Goal: Answer question/provide support: Share knowledge or assist other users

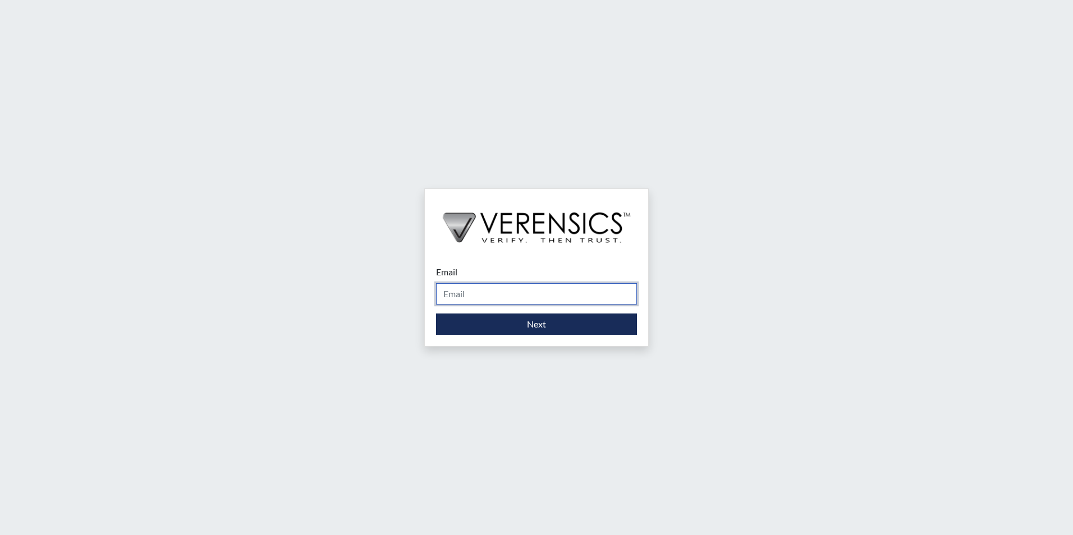
click at [462, 292] on input "Email" at bounding box center [536, 293] width 201 height 21
type input "[PERSON_NAME][EMAIL_ADDRESS][PERSON_NAME][DOMAIN_NAME]"
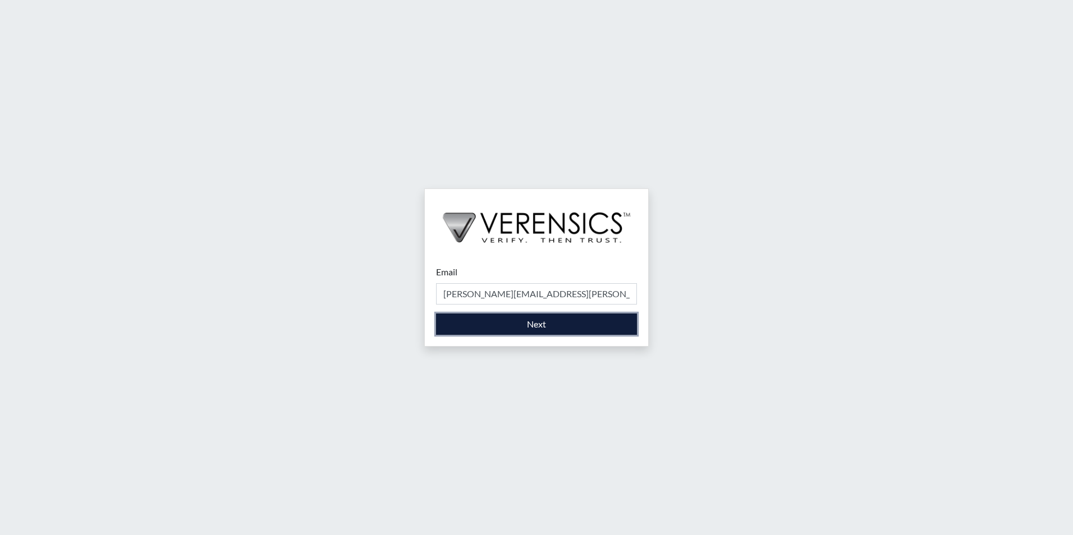
click at [505, 328] on button "Next" at bounding box center [536, 324] width 201 height 21
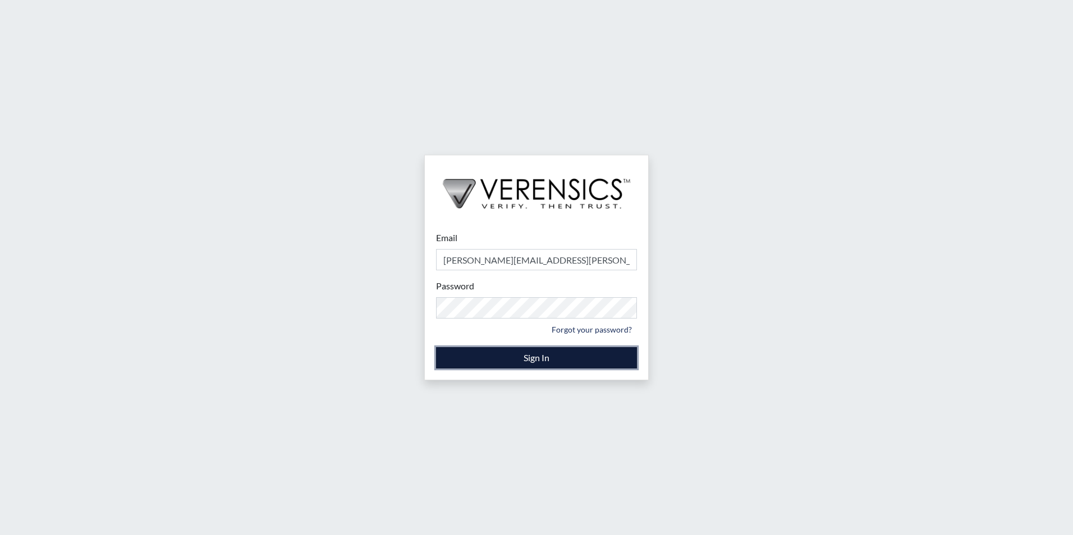
click at [524, 358] on button "Sign In" at bounding box center [536, 357] width 201 height 21
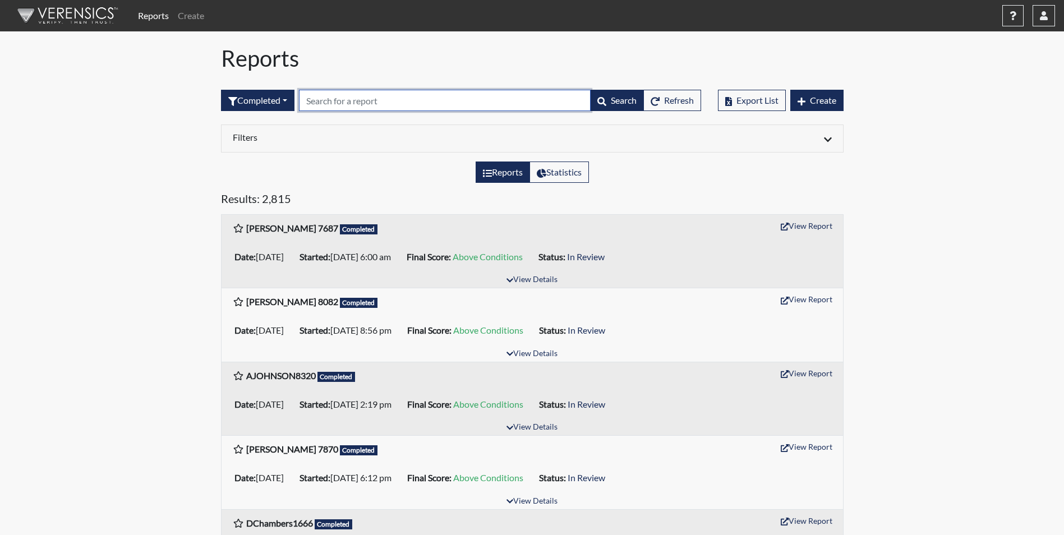
click at [379, 98] on input "text" at bounding box center [445, 100] width 292 height 21
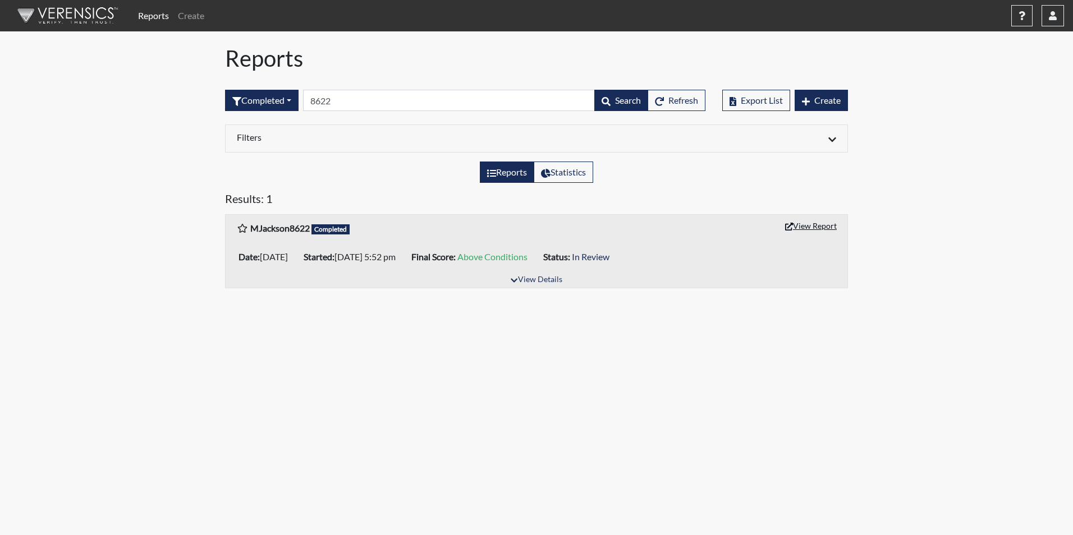
click at [813, 222] on button "View Report" at bounding box center [811, 225] width 62 height 17
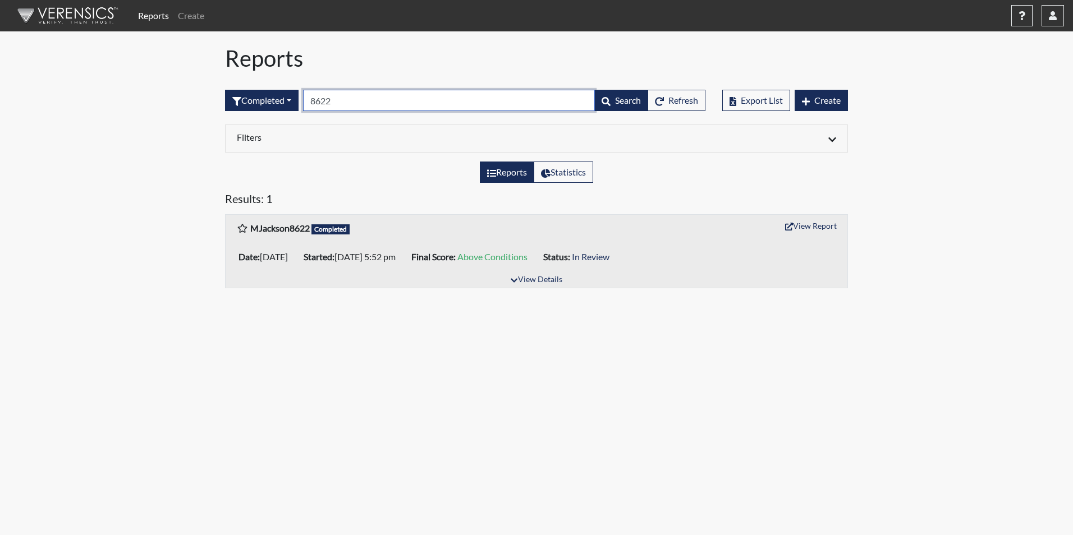
click at [352, 97] on input "8622" at bounding box center [449, 100] width 292 height 21
type input "8"
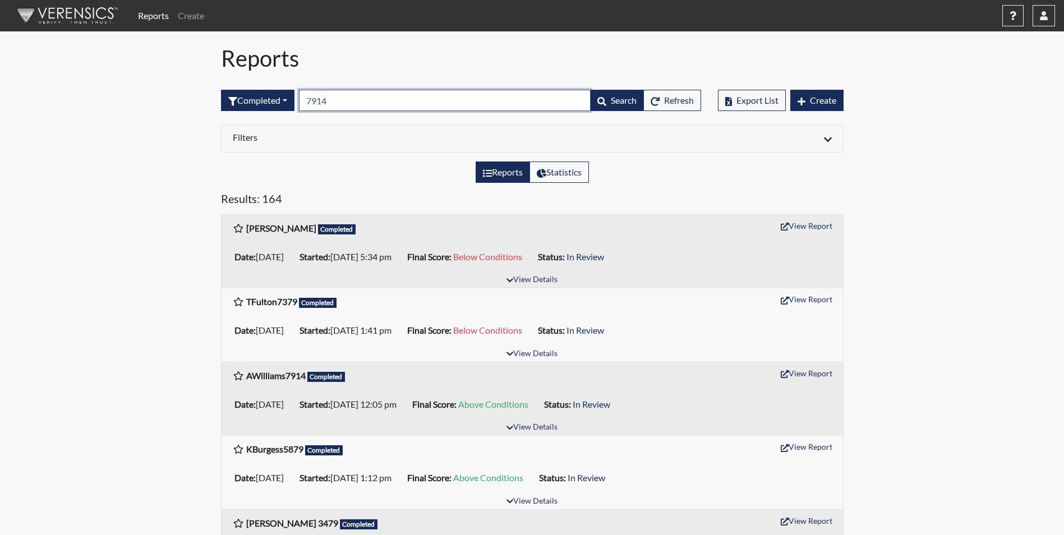
click at [351, 106] on input "7914" at bounding box center [445, 100] width 292 height 21
type input "7"
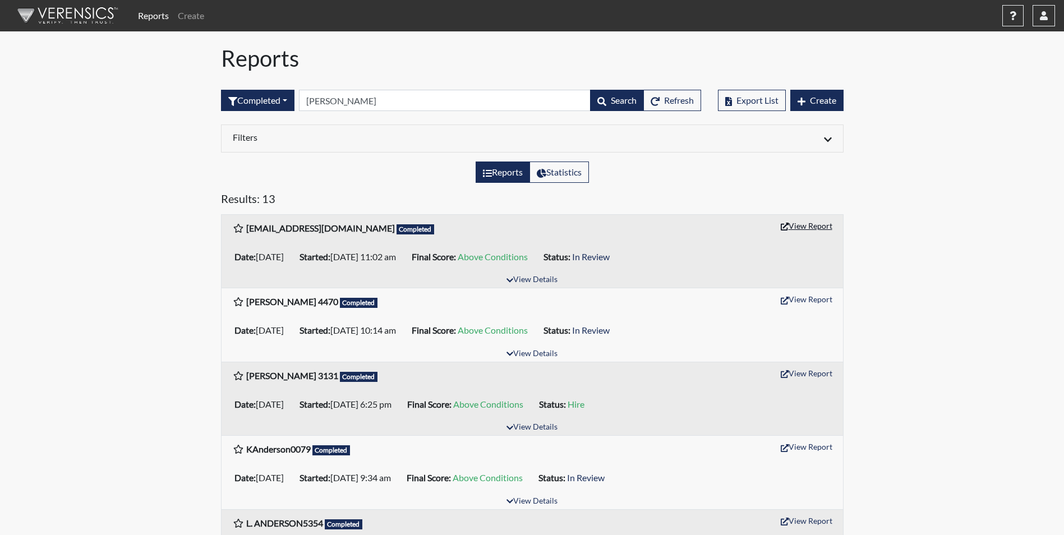
click at [806, 225] on button "View Report" at bounding box center [807, 225] width 62 height 17
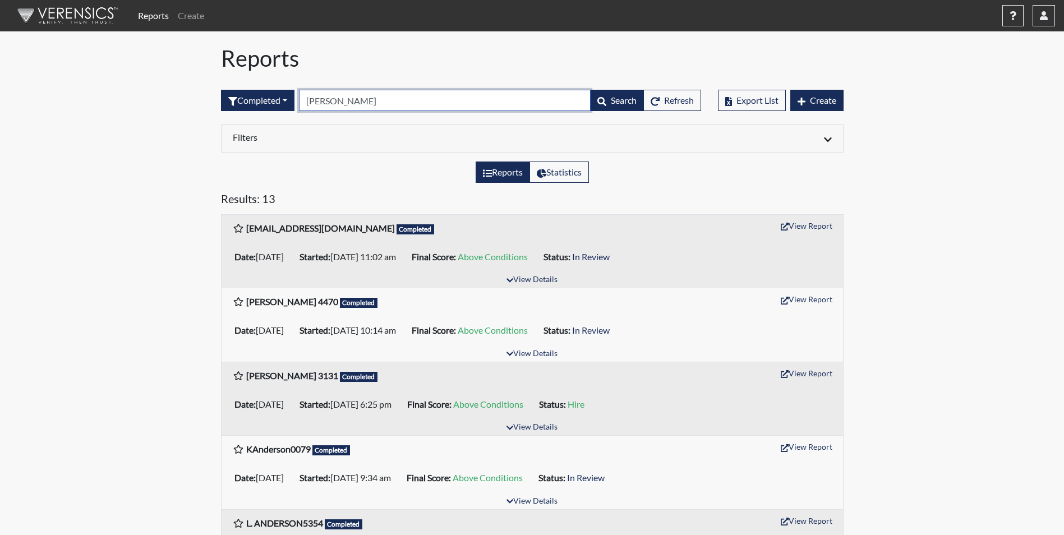
click at [360, 98] on input "anderson" at bounding box center [445, 100] width 292 height 21
type input "a"
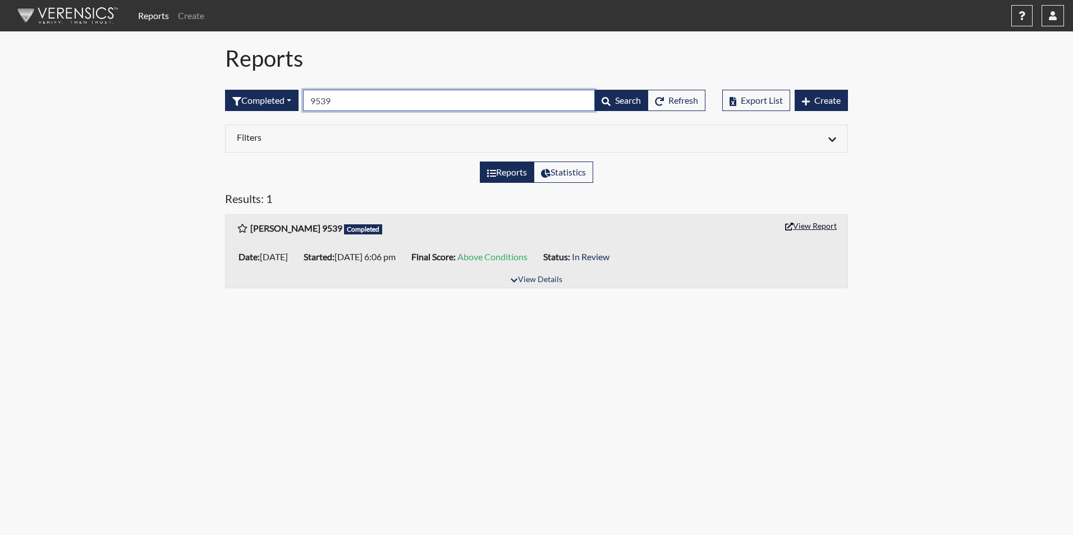
type input "9539"
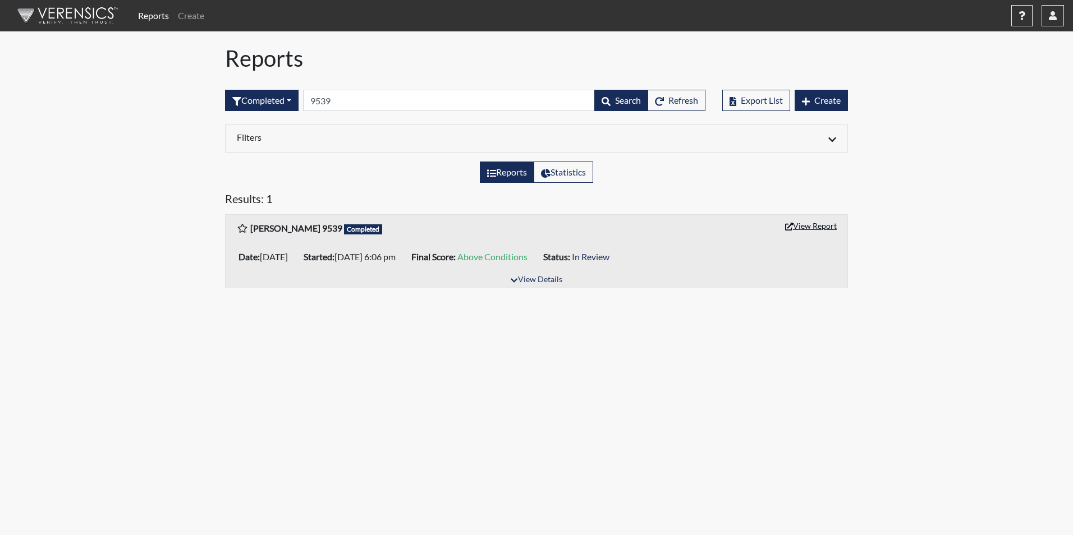
click at [809, 229] on button "View Report" at bounding box center [811, 225] width 62 height 17
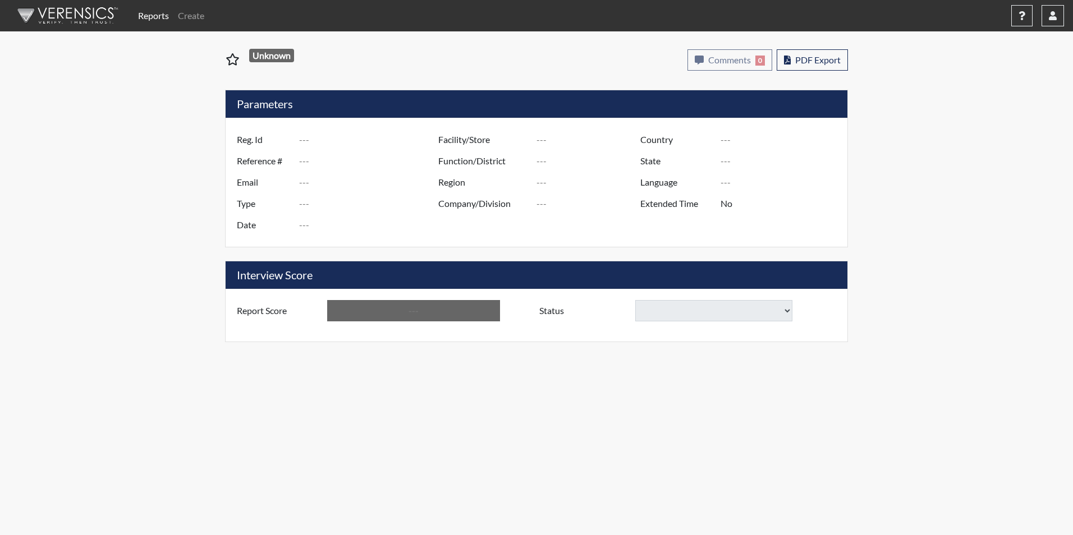
type input "MJackson8622"
type input "51328"
type input "mcjackson1215@gmail.com"
type input "Corrections Pre-Employment"
type input "Sep 17, 2025"
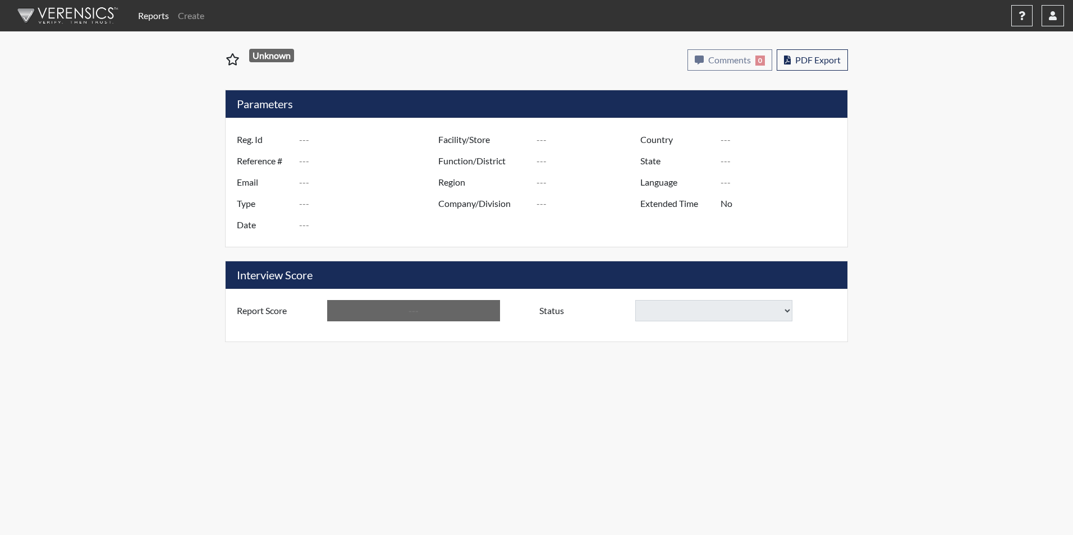
type input "Tyger River CI"
type input "[GEOGRAPHIC_DATA]"
type input "[US_STATE]"
type input "English"
type input "Yes"
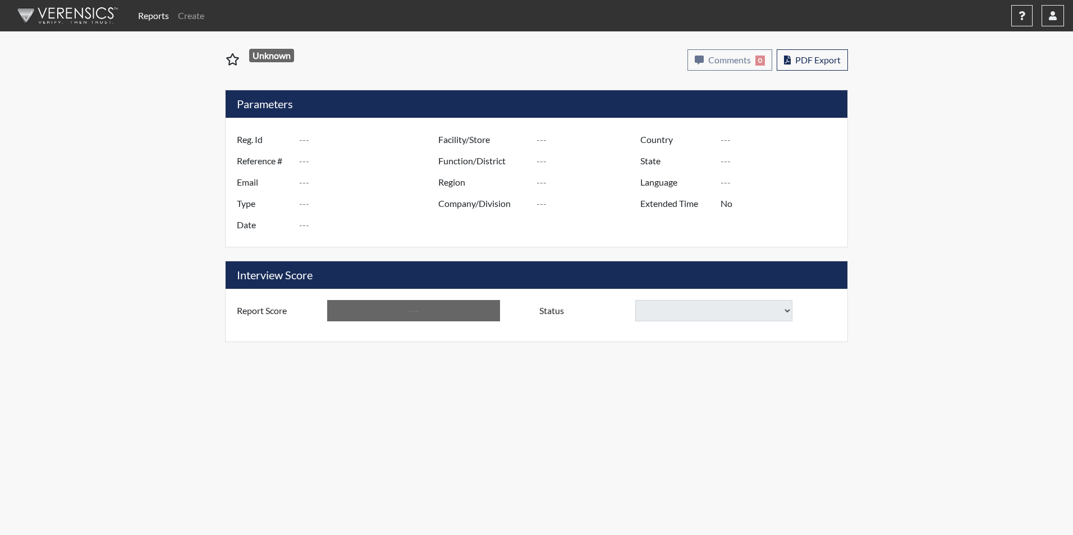
type input "Above Conditions"
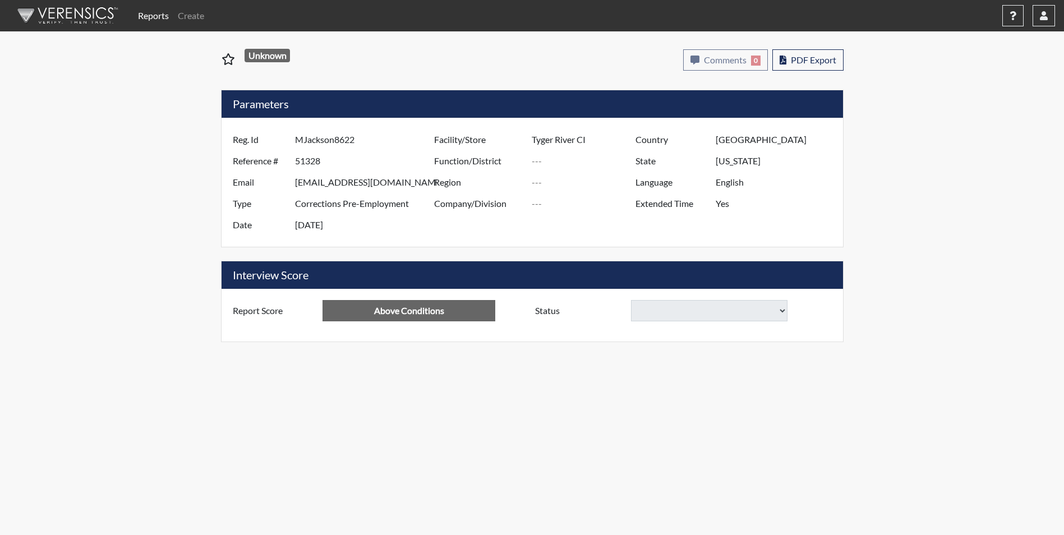
select select
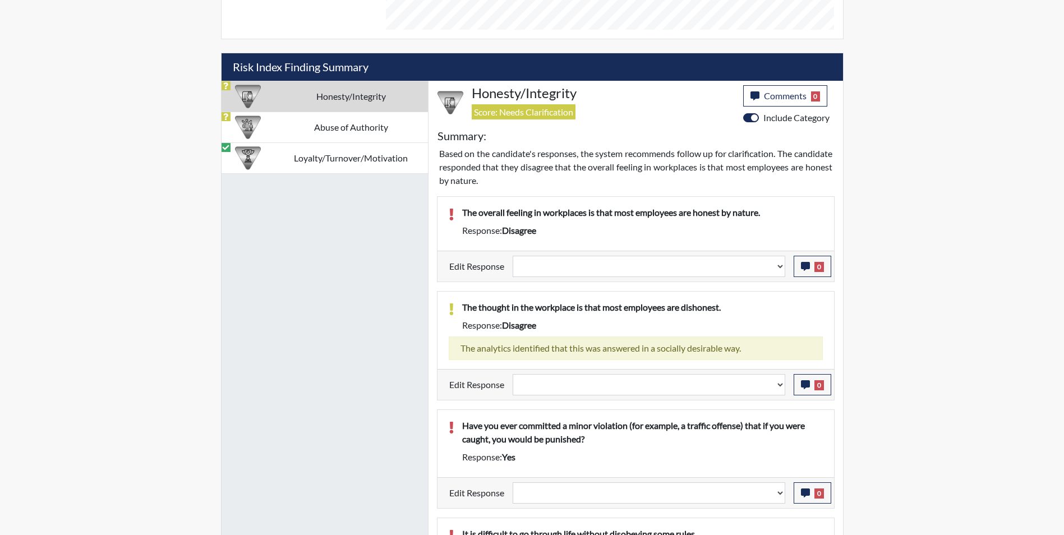
scroll to position [687, 0]
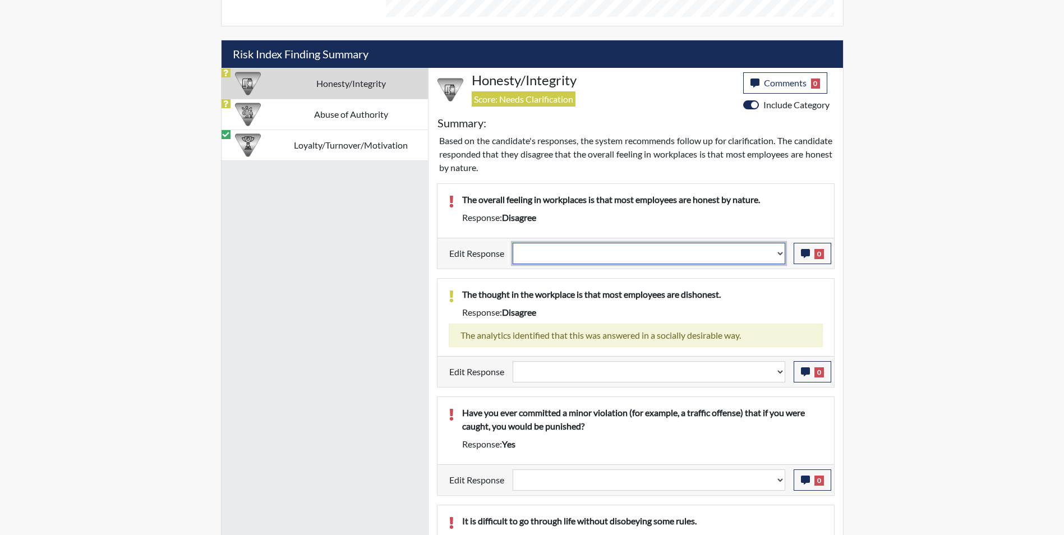
click at [553, 250] on select "Question is not relevant. Results will be updated. Reasonable explanation provi…" at bounding box center [649, 253] width 273 height 21
select select "reasonable-explanation-provided"
click at [513, 243] on select "Question is not relevant. Results will be updated. Reasonable explanation provi…" at bounding box center [649, 253] width 273 height 21
select select
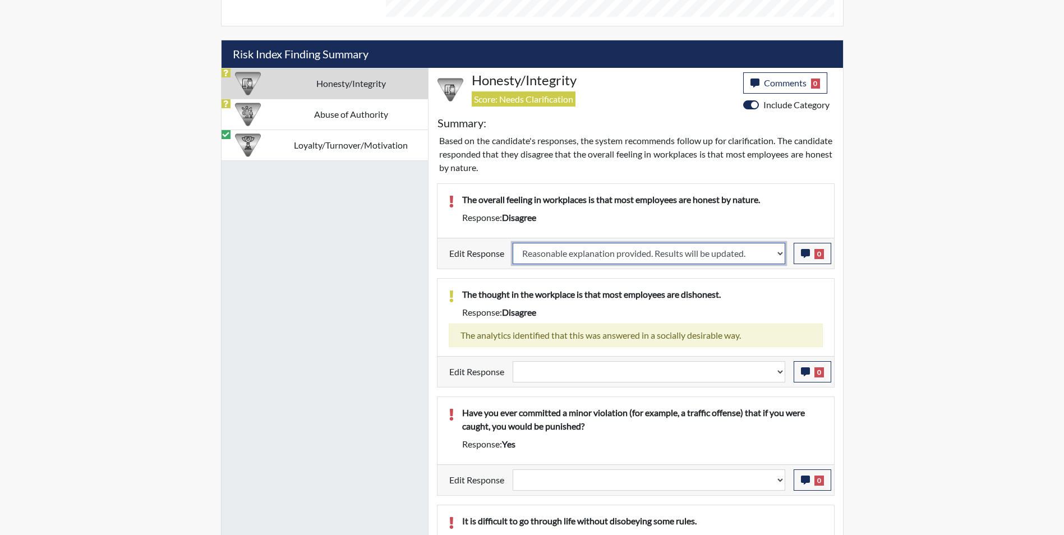
select select
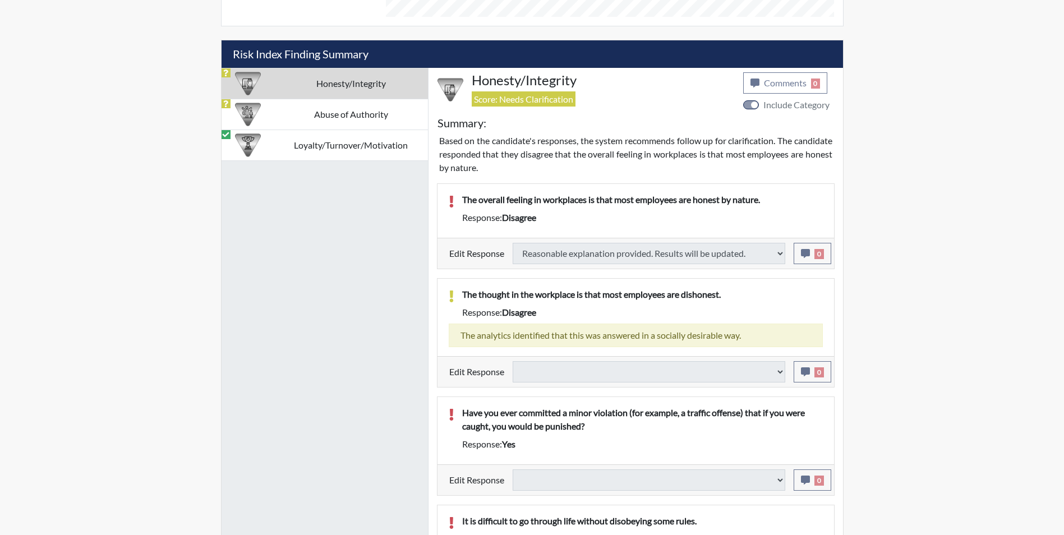
select select
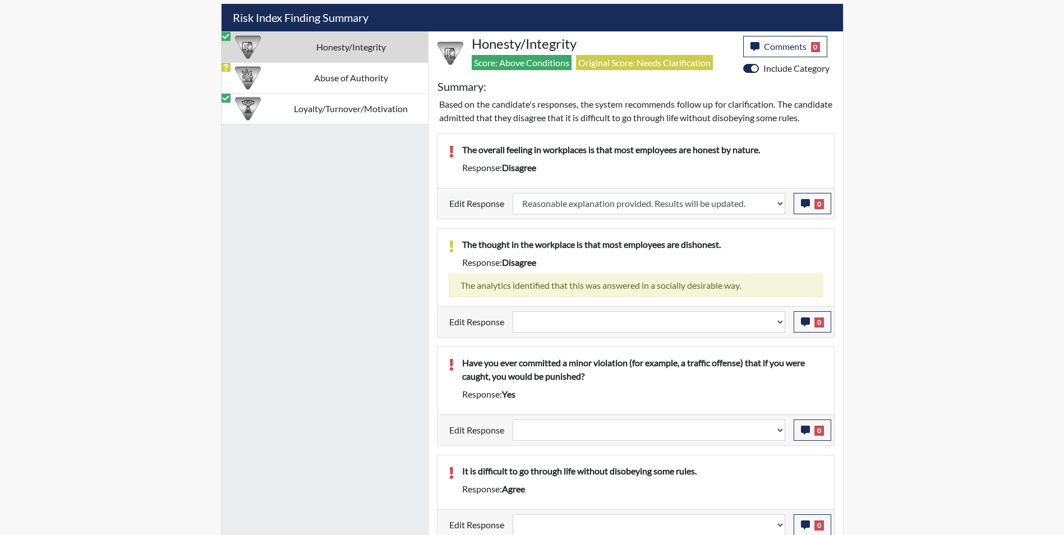
scroll to position [743, 0]
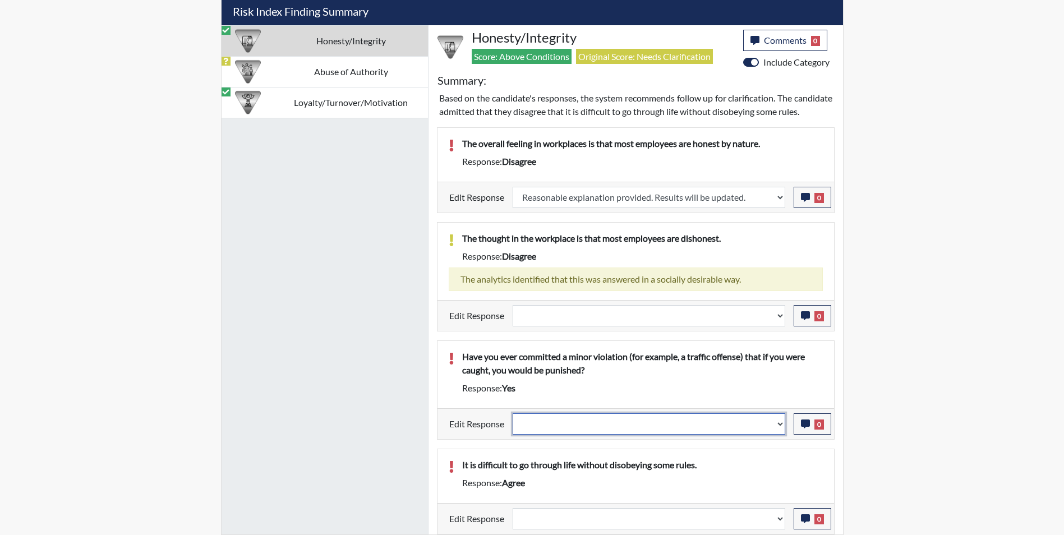
click at [559, 426] on select "Question is not relevant. Results will be updated. Reasonable explanation provi…" at bounding box center [649, 423] width 273 height 21
select select "reasonable-explanation-provided"
click at [513, 413] on select "Question is not relevant. Results will be updated. Reasonable explanation provi…" at bounding box center [649, 423] width 273 height 21
select select
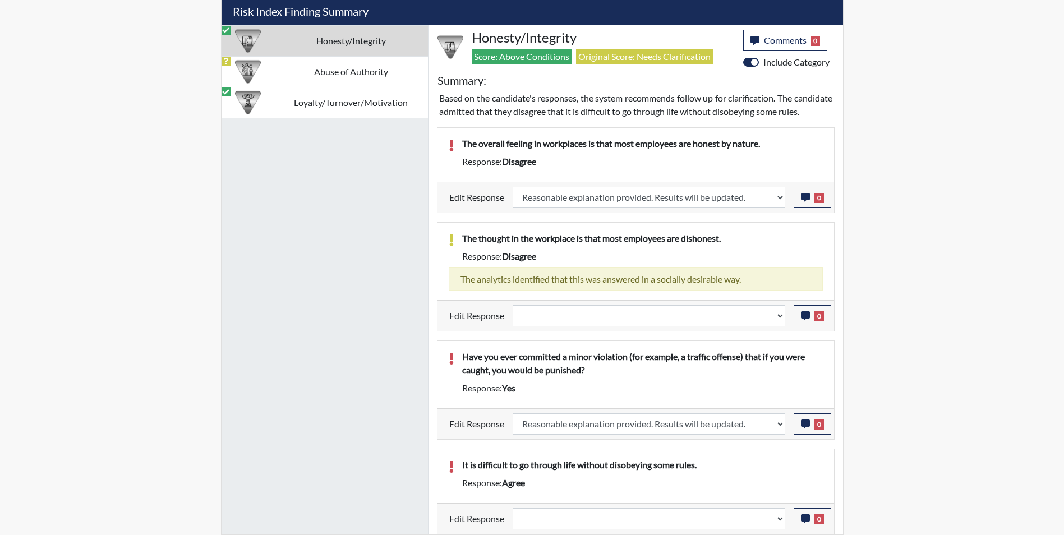
select select
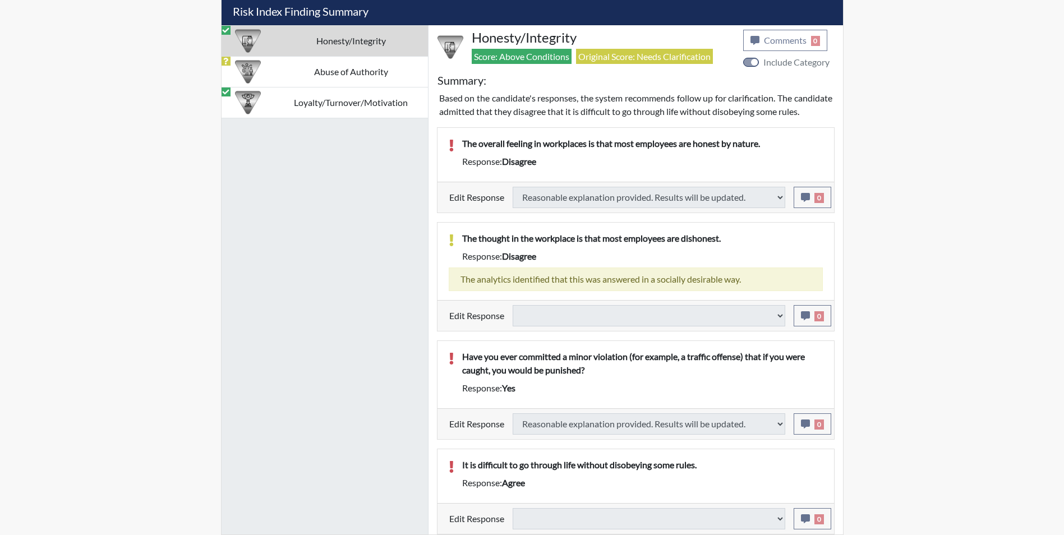
select select
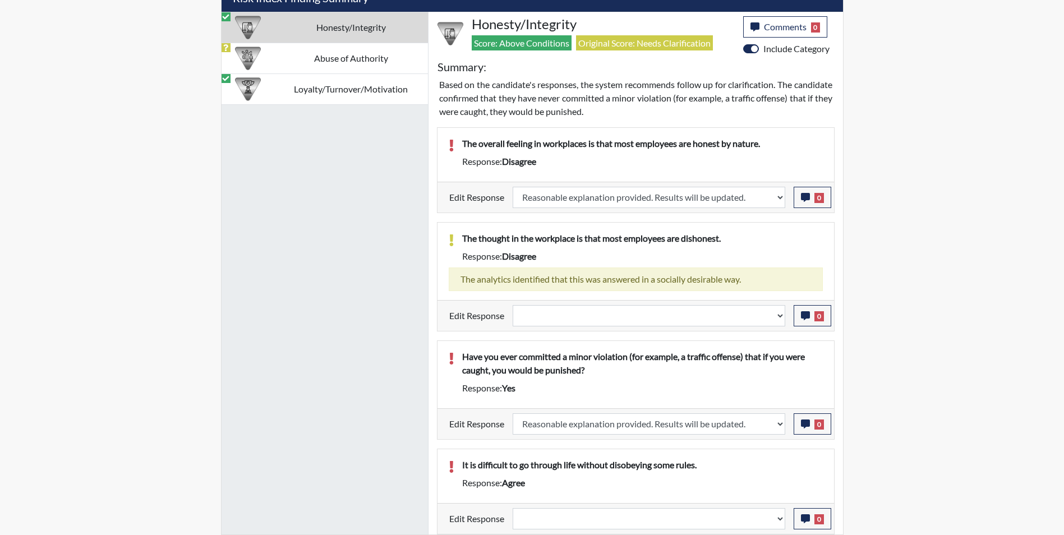
scroll to position [186, 466]
click at [808, 422] on icon "button" at bounding box center [805, 424] width 9 height 9
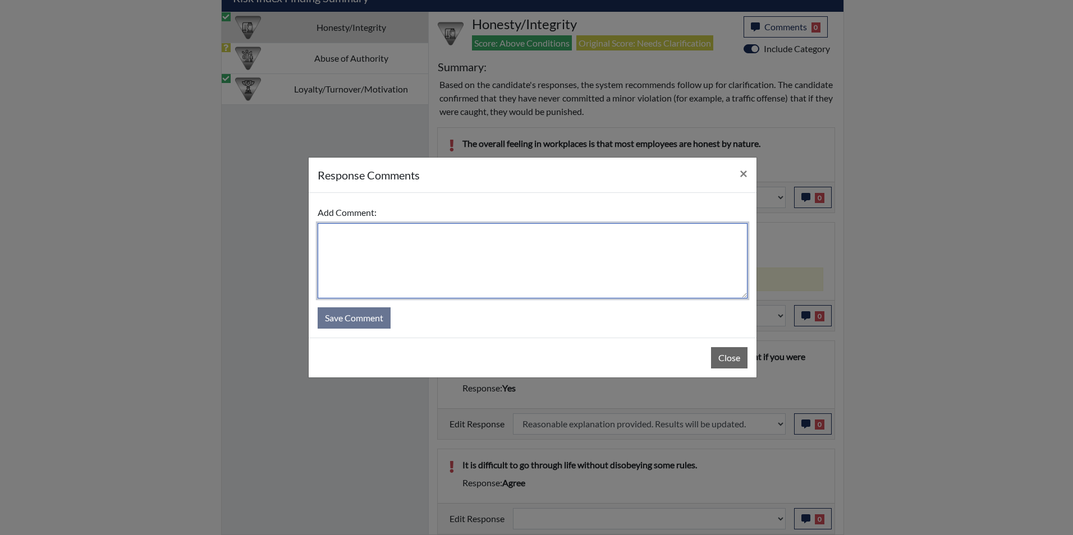
click at [490, 261] on textarea at bounding box center [533, 260] width 430 height 75
type textarea "Speeding"
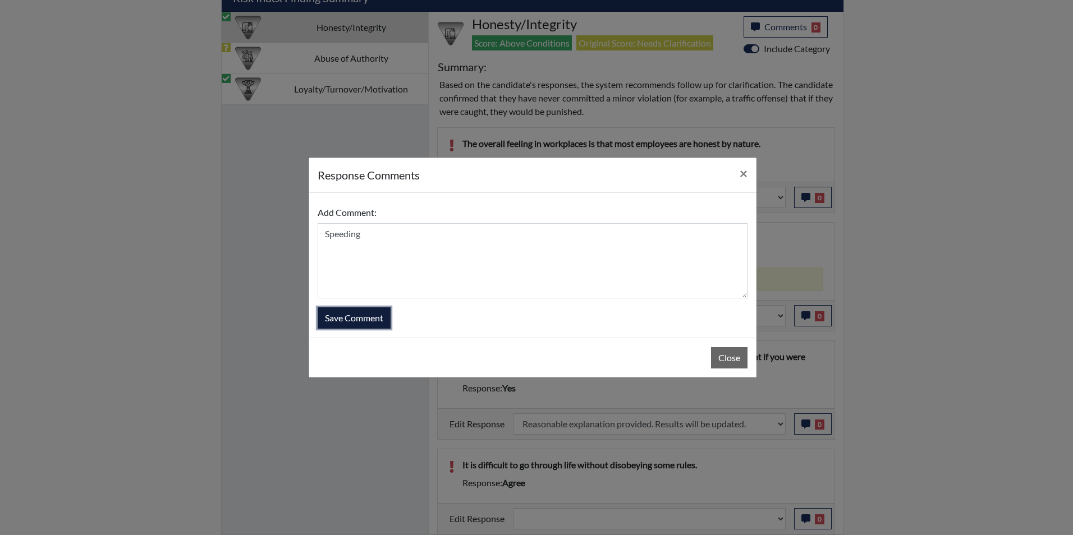
click at [342, 323] on button "Save Comment" at bounding box center [354, 317] width 73 height 21
select select
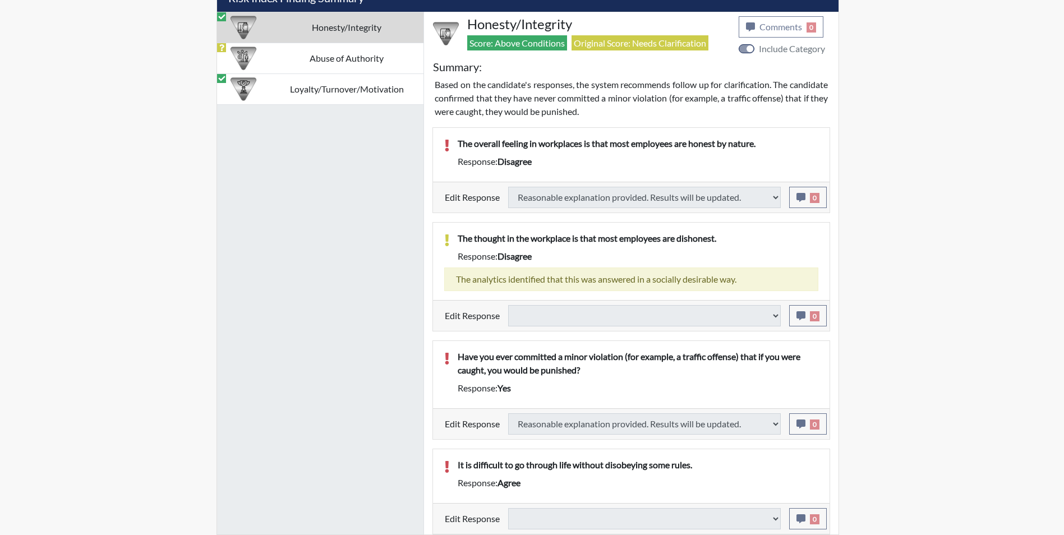
select select
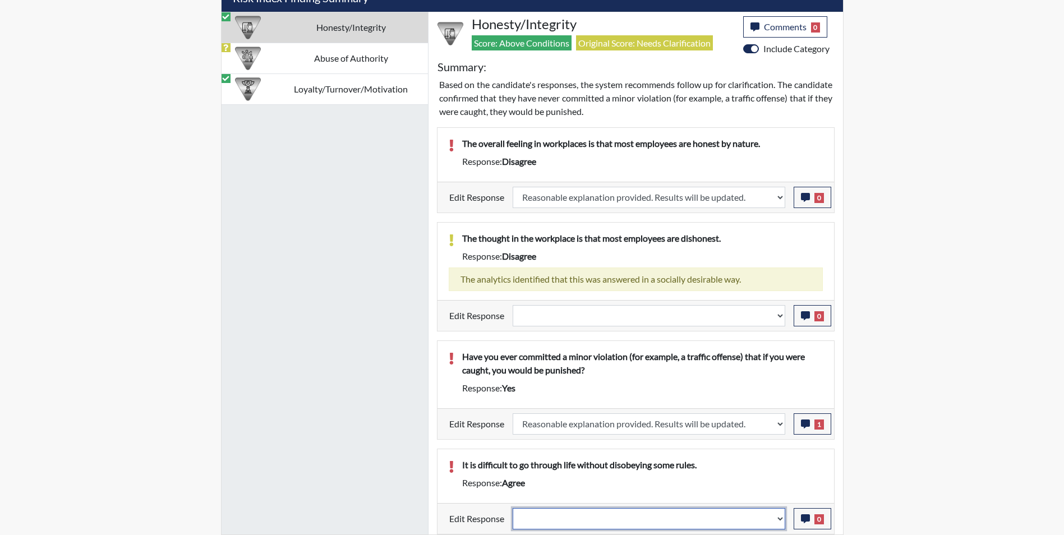
click at [545, 518] on select "Question is not relevant. Results will be updated. Reasonable explanation provi…" at bounding box center [649, 518] width 273 height 21
select select "reasonable-explanation-provided"
click at [513, 508] on select "Question is not relevant. Results will be updated. Reasonable explanation provi…" at bounding box center [649, 518] width 273 height 21
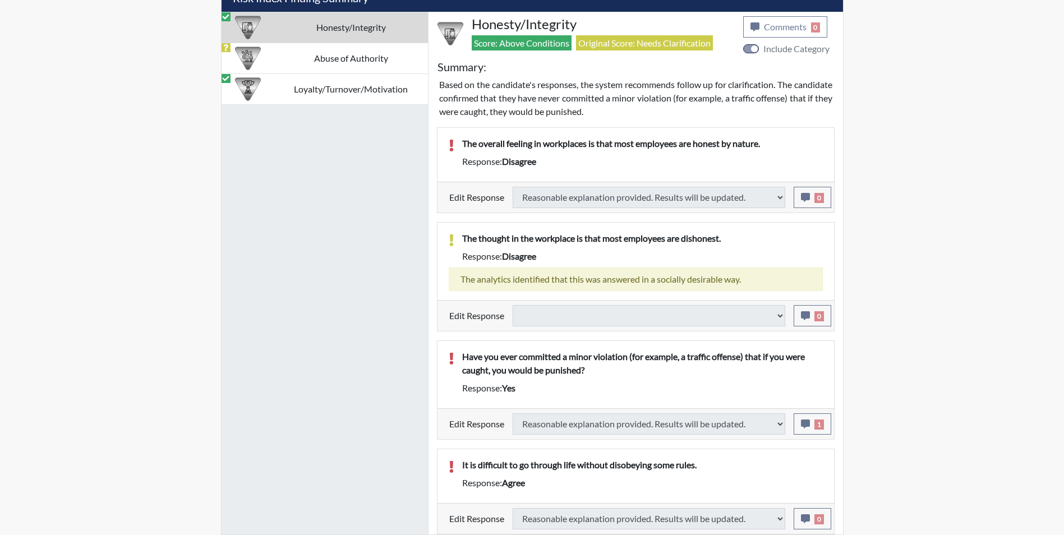
select select
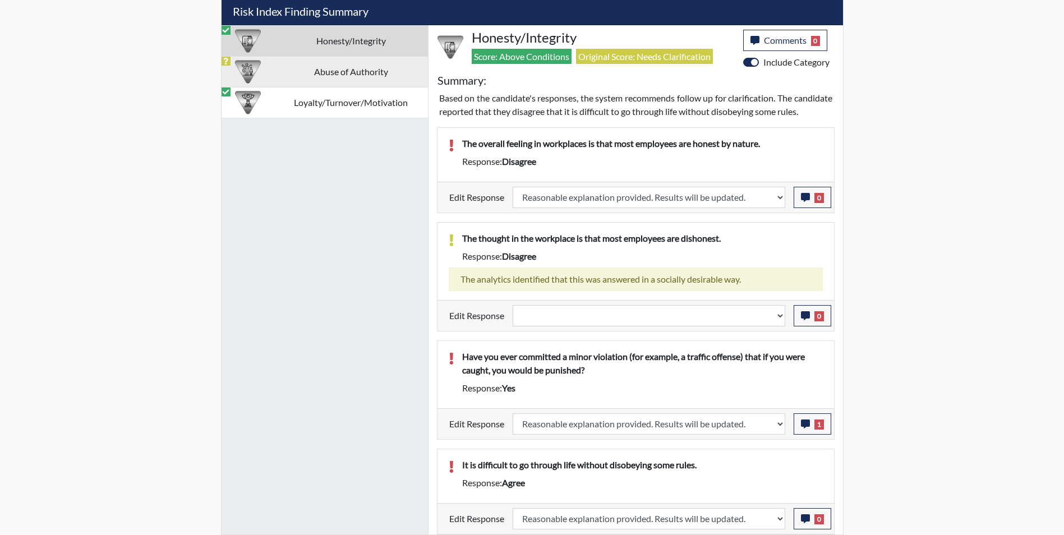
click at [293, 56] on td "Abuse of Authority" at bounding box center [351, 71] width 154 height 31
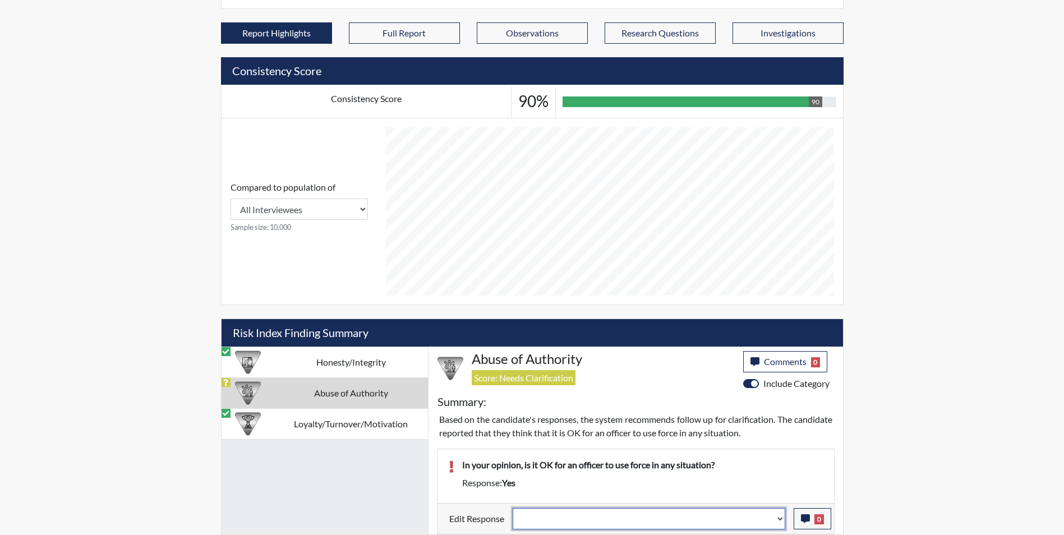
click at [573, 512] on select "Question is not relevant. Results will be updated. Reasonable explanation provi…" at bounding box center [649, 518] width 273 height 21
select select "reasonable-explanation-provided"
click at [513, 508] on select "Question is not relevant. Results will be updated. Reasonable explanation provi…" at bounding box center [649, 518] width 273 height 21
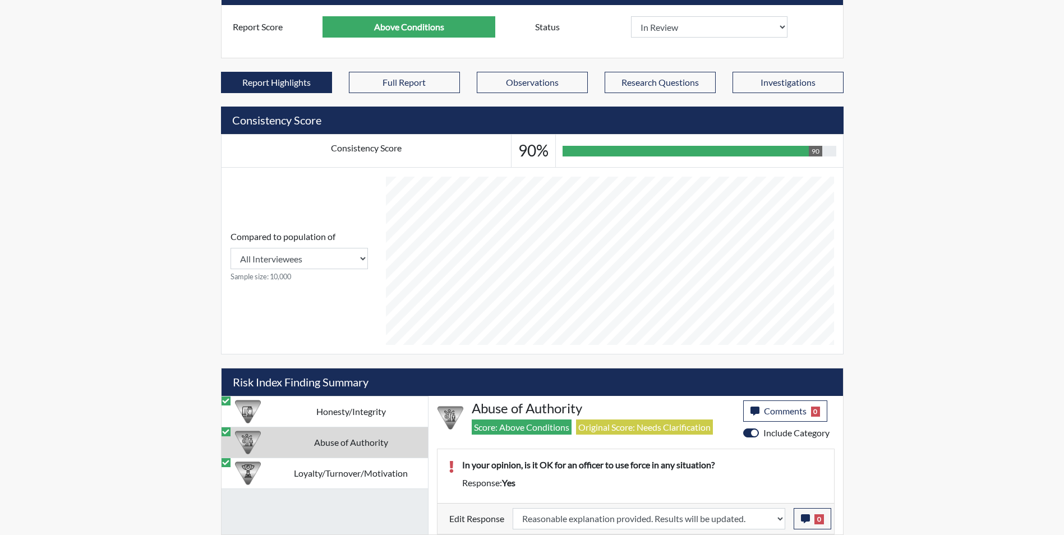
scroll to position [186, 466]
click at [806, 518] on icon "button" at bounding box center [805, 518] width 9 height 9
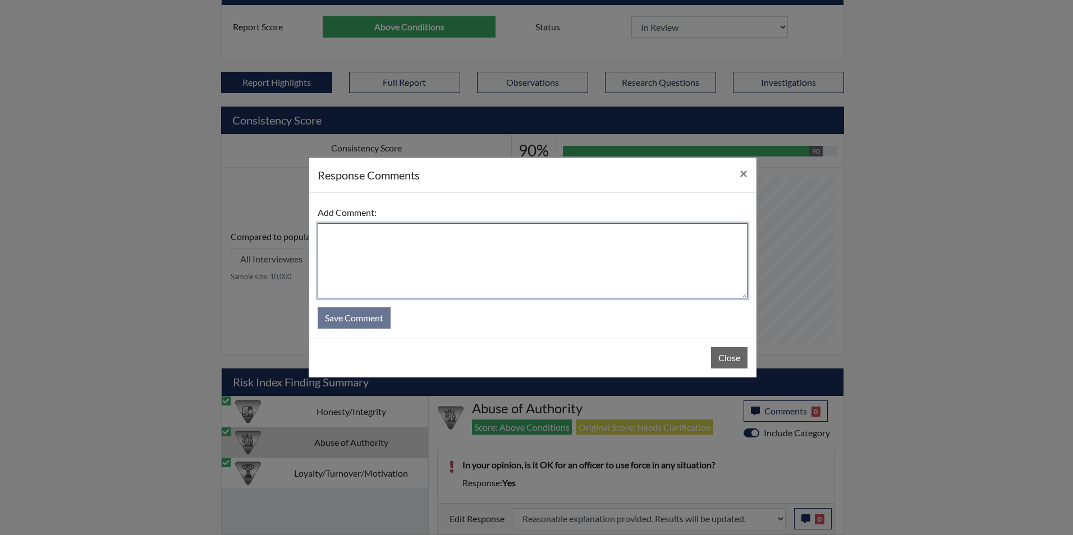
click at [400, 263] on textarea at bounding box center [533, 260] width 430 height 75
type textarea "Applicant answered no"
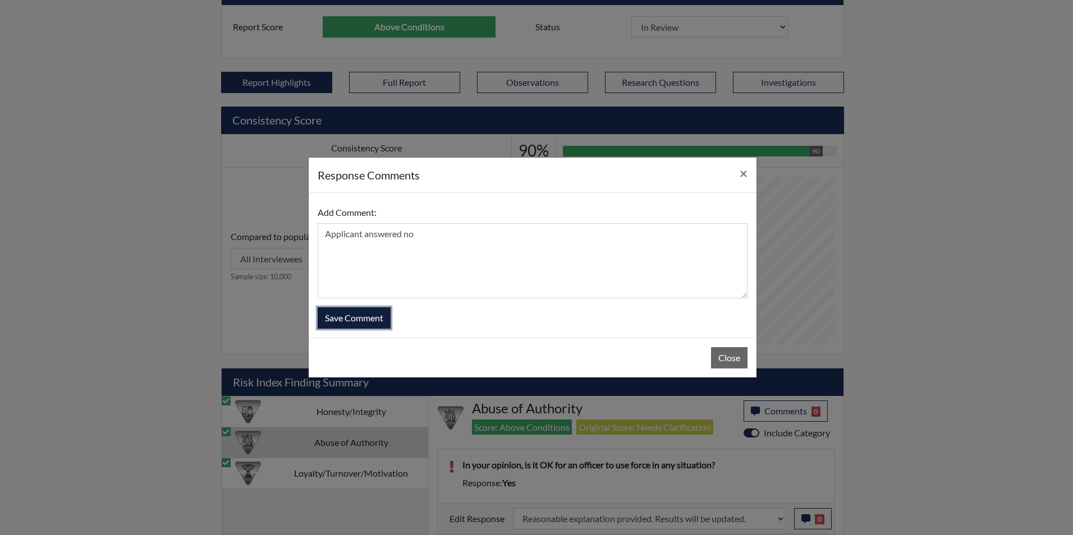
click at [353, 320] on button "Save Comment" at bounding box center [354, 317] width 73 height 21
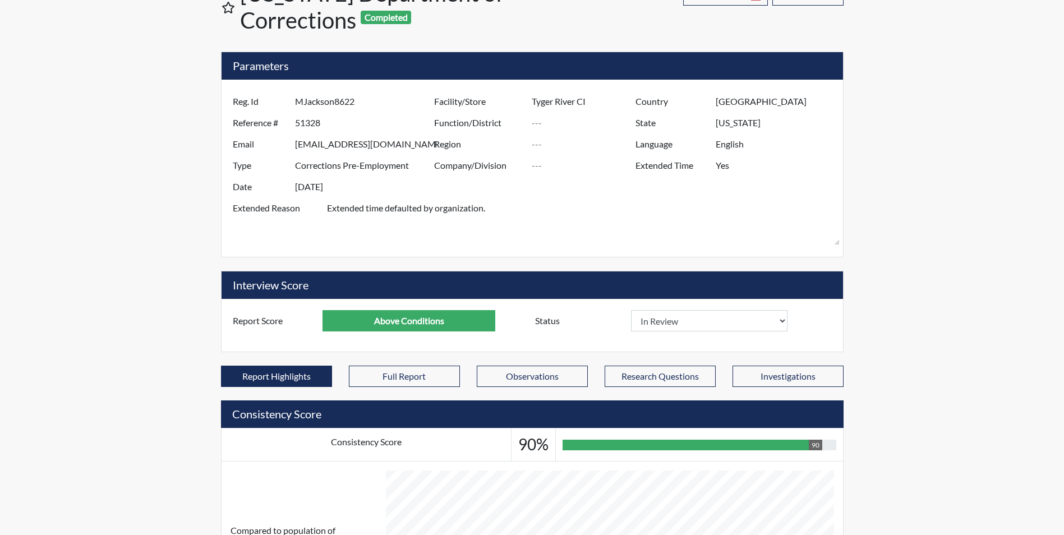
scroll to position [0, 0]
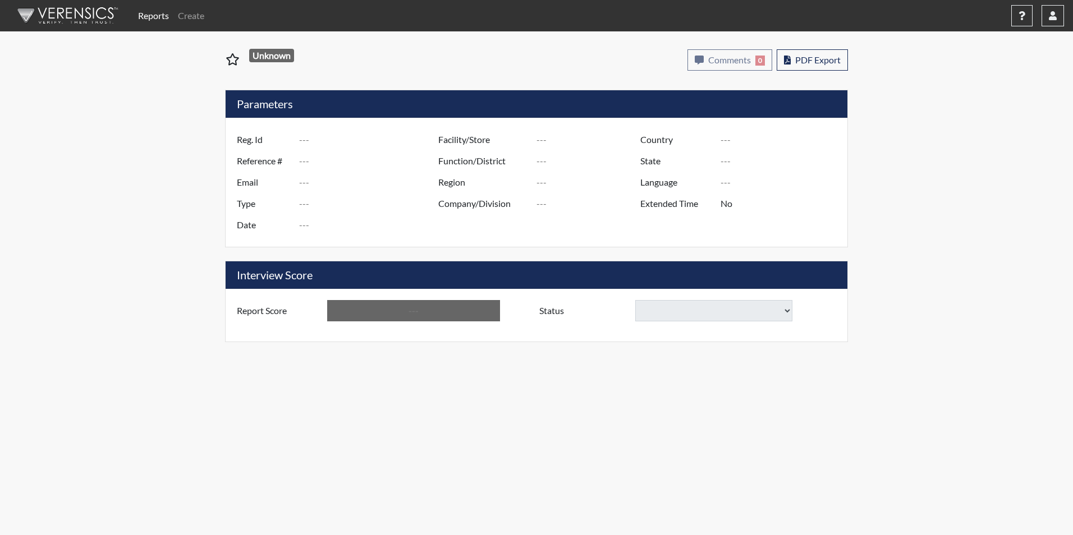
type input "isaiahanderson768@gmail.com"
type input "51307"
type input "isaiahanderson768@gmail.com"
type input "Corrections Pre-Employment"
type input "Sep 16, 2025"
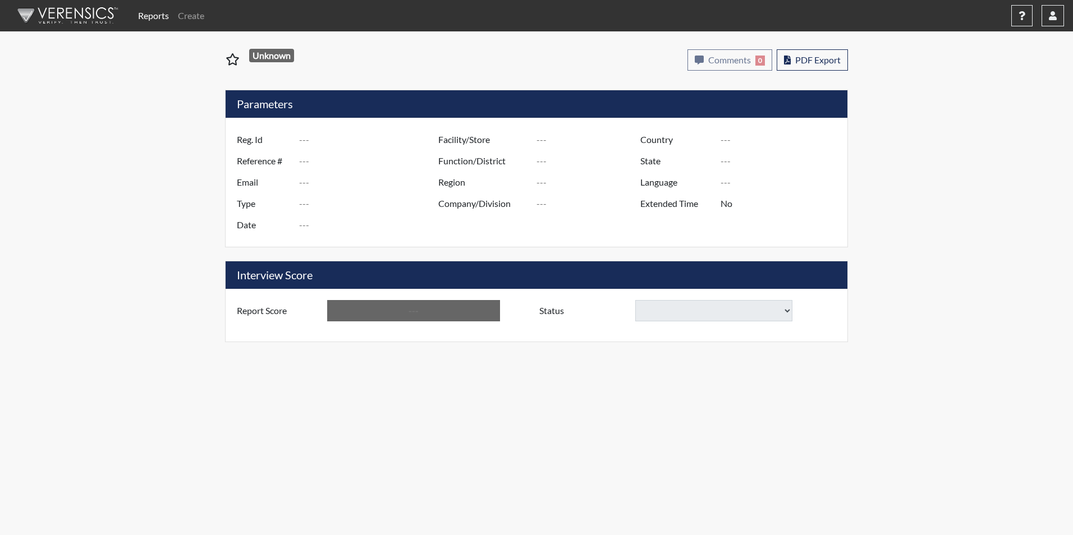
type input "Kershaw CI"
type input "[GEOGRAPHIC_DATA]"
type input "[US_STATE]"
type input "English"
type input "Yes"
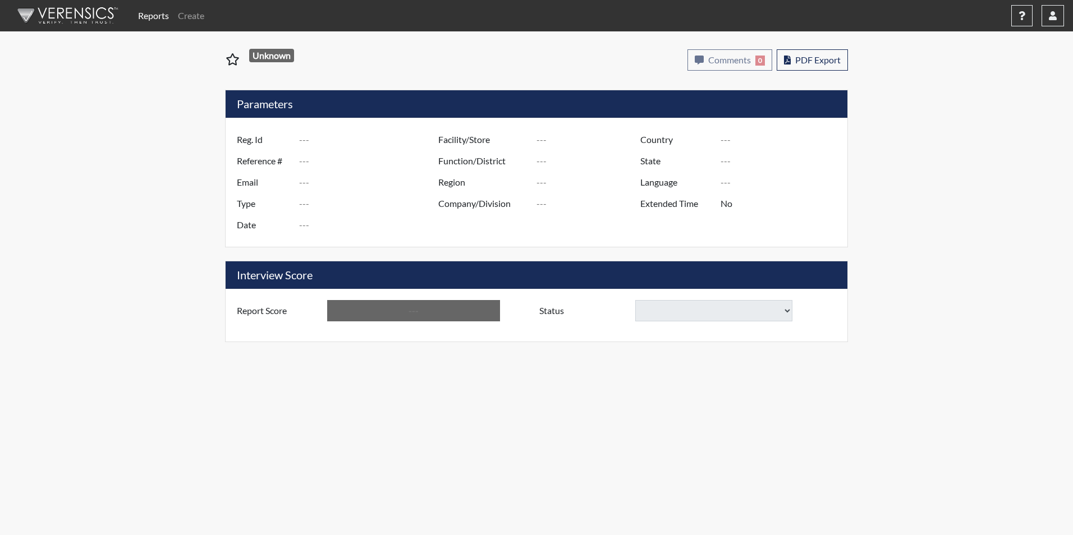
type input "Above Conditions"
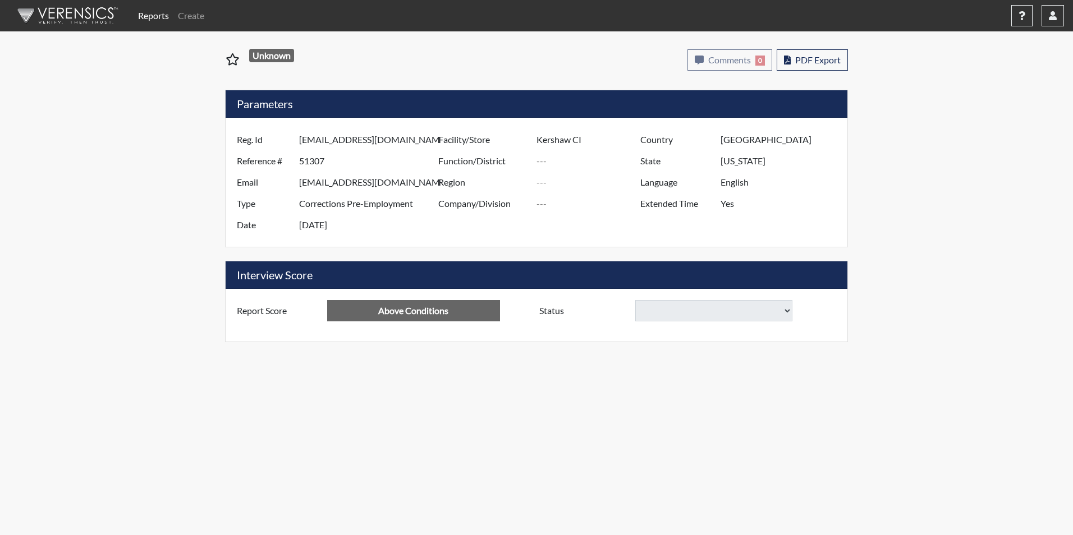
select select
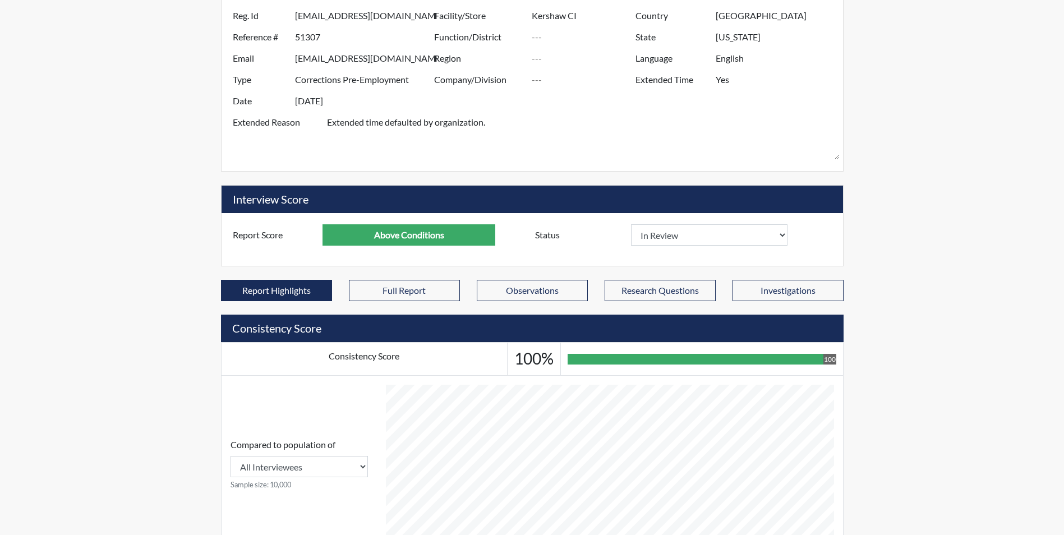
scroll to position [108, 0]
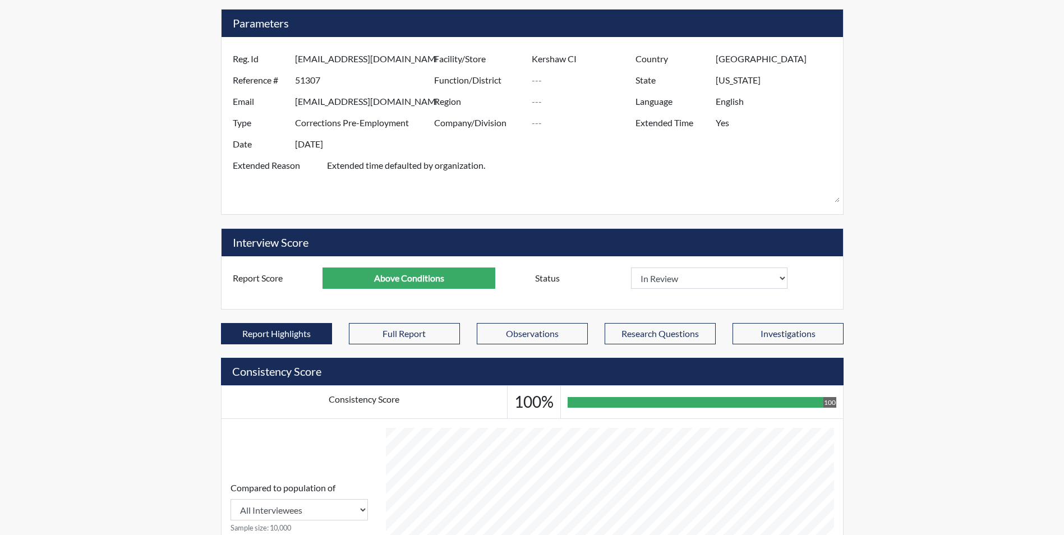
select select
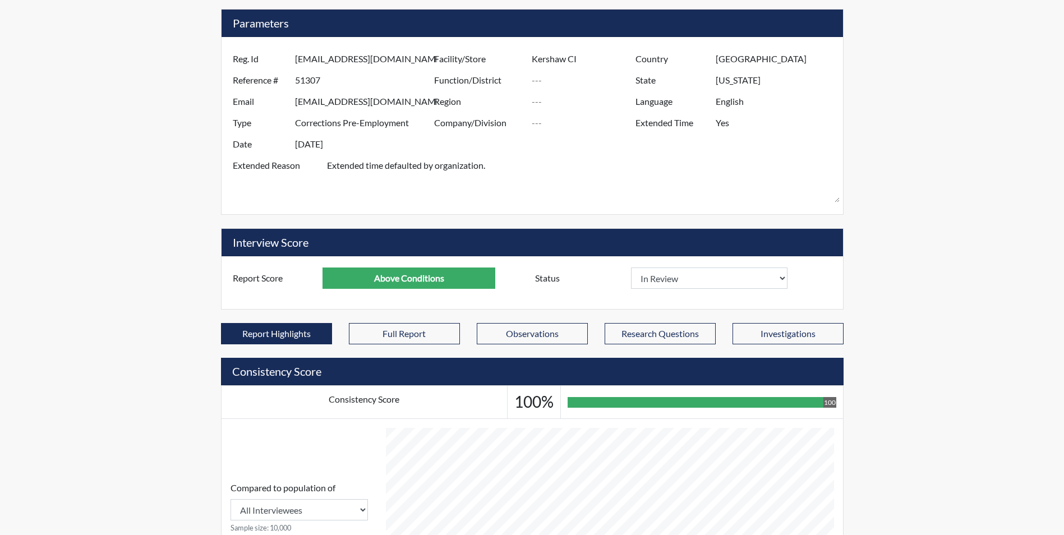
select select
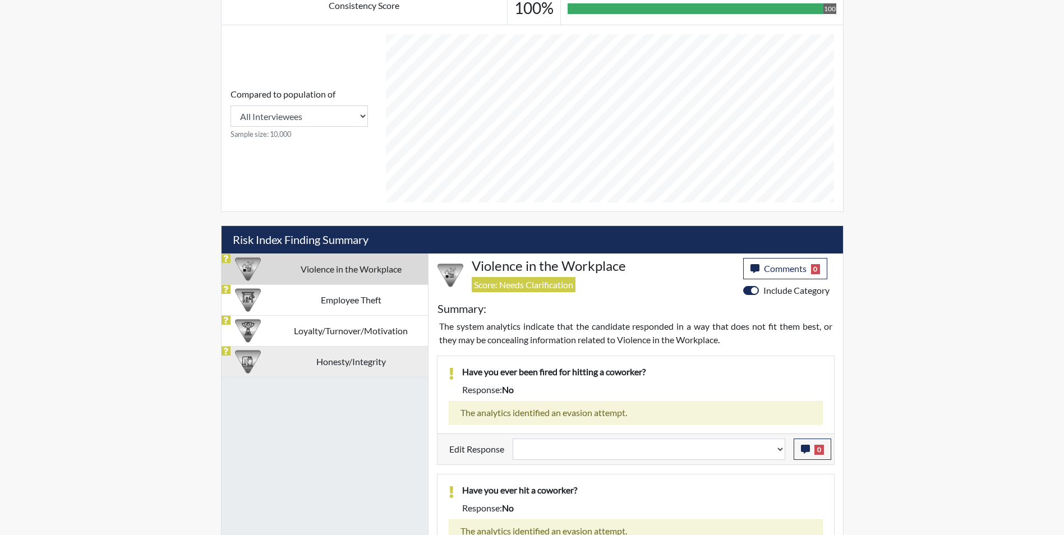
scroll to position [557, 0]
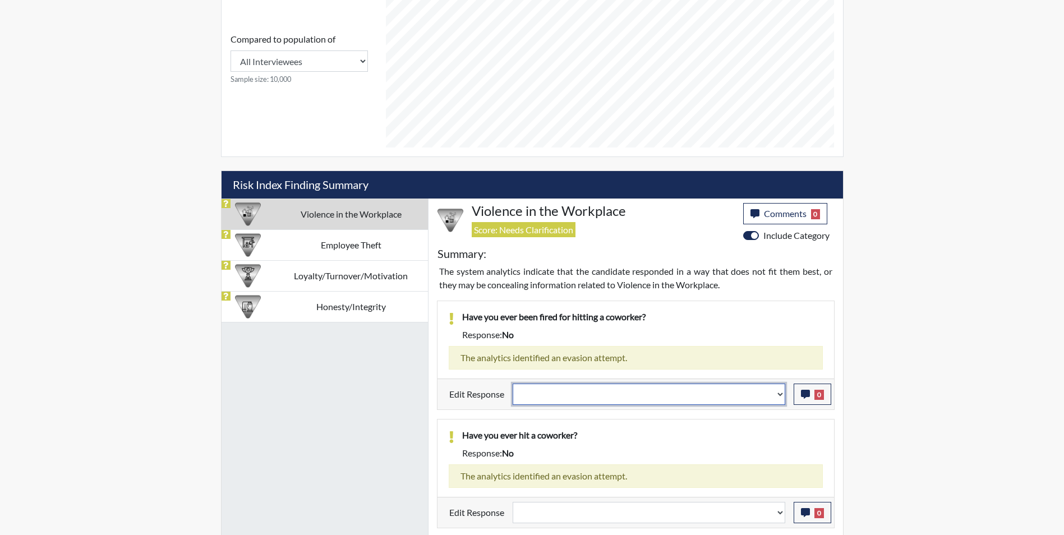
click at [527, 394] on select "Question is not relevant. Results will be updated. Reasonable explanation provi…" at bounding box center [649, 394] width 273 height 21
select select "reasonable-explanation-provided"
click at [513, 384] on select "Question is not relevant. Results will be updated. Reasonable explanation provi…" at bounding box center [649, 394] width 273 height 21
select select
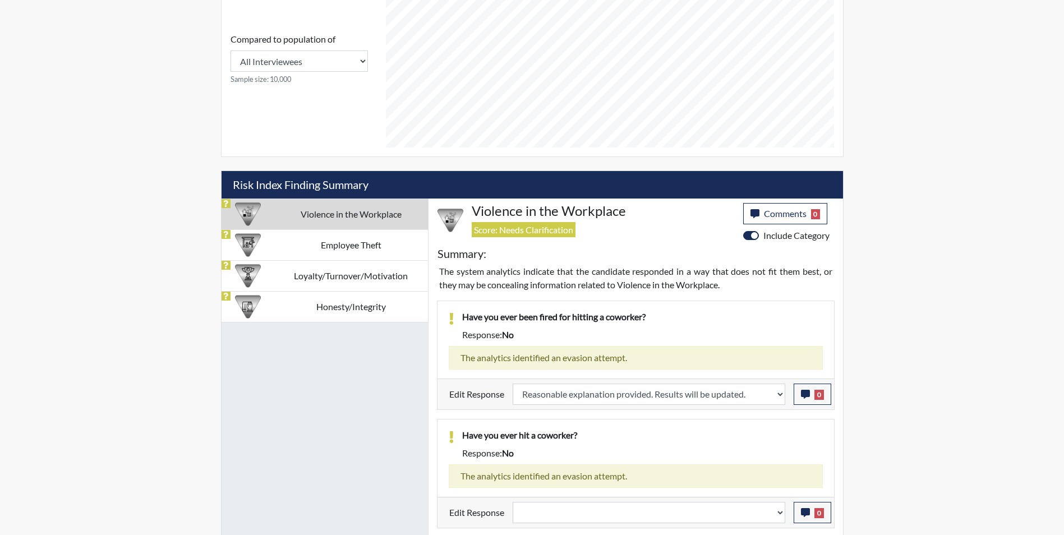
select select
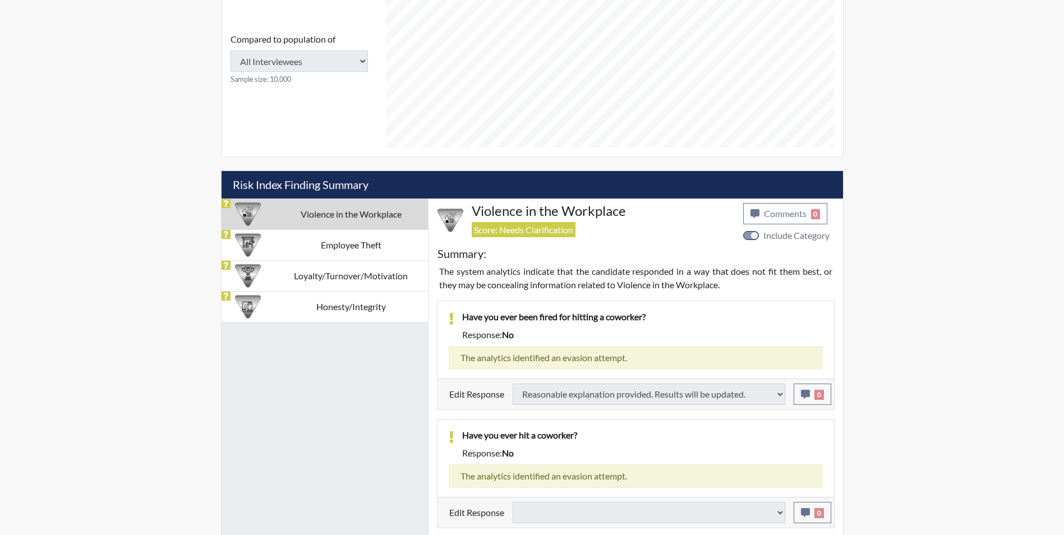
select select
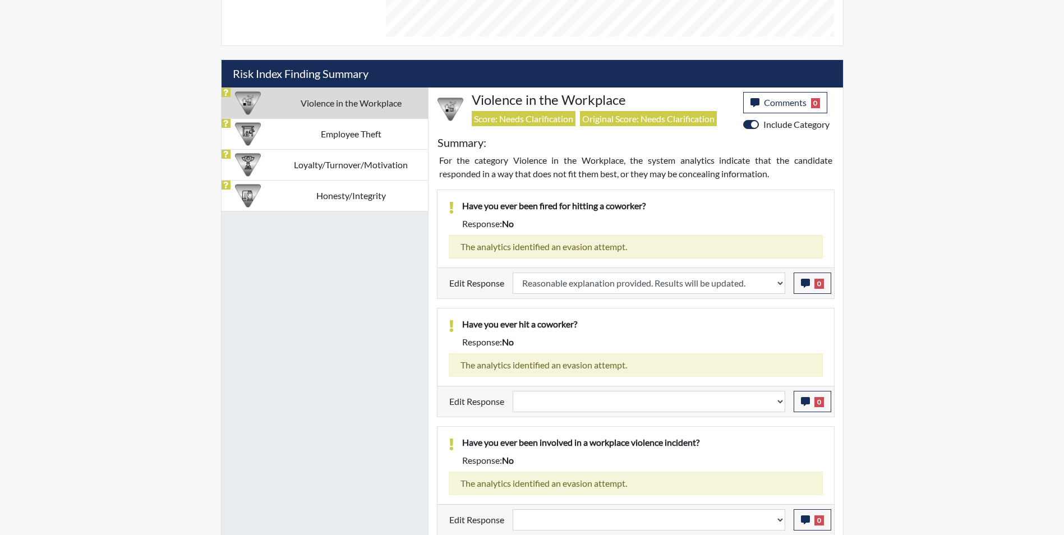
scroll to position [669, 0]
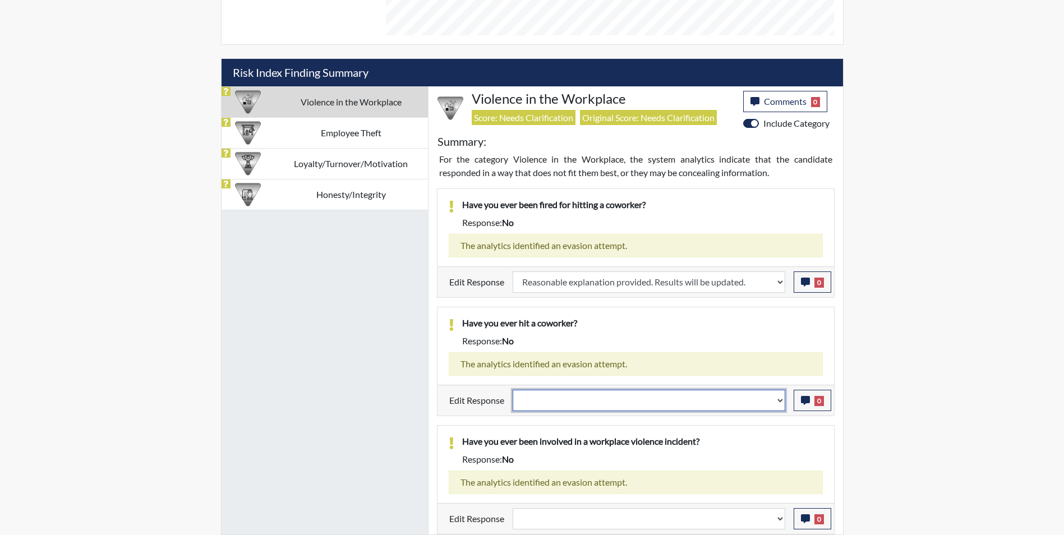
click at [565, 403] on select "Question is not relevant. Results will be updated. Reasonable explanation provi…" at bounding box center [649, 400] width 273 height 21
select select "reasonable-explanation-provided"
click at [513, 390] on select "Question is not relevant. Results will be updated. Reasonable explanation provi…" at bounding box center [649, 400] width 273 height 21
select select
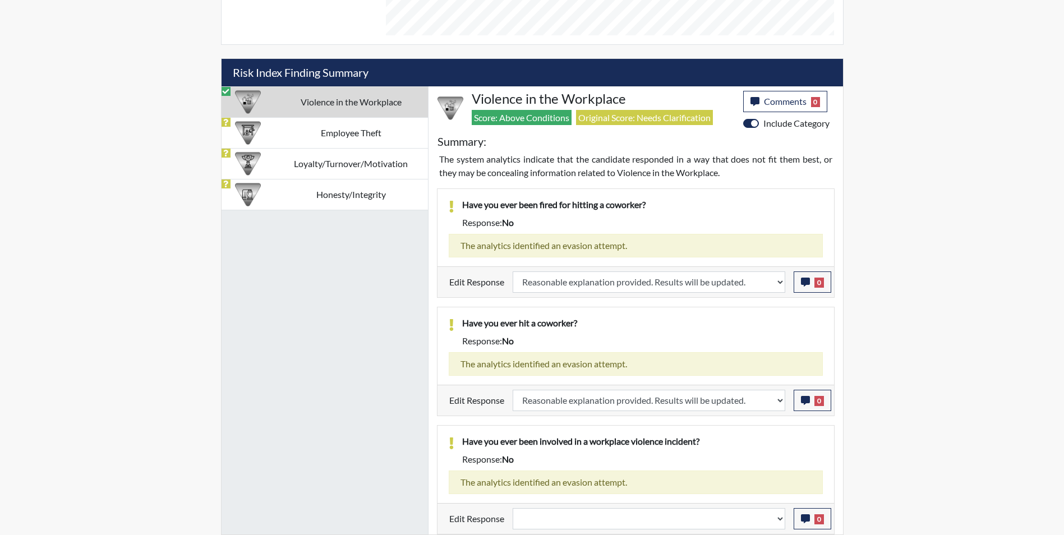
scroll to position [186, 466]
click at [293, 135] on td "Employee Theft" at bounding box center [351, 132] width 154 height 31
select select
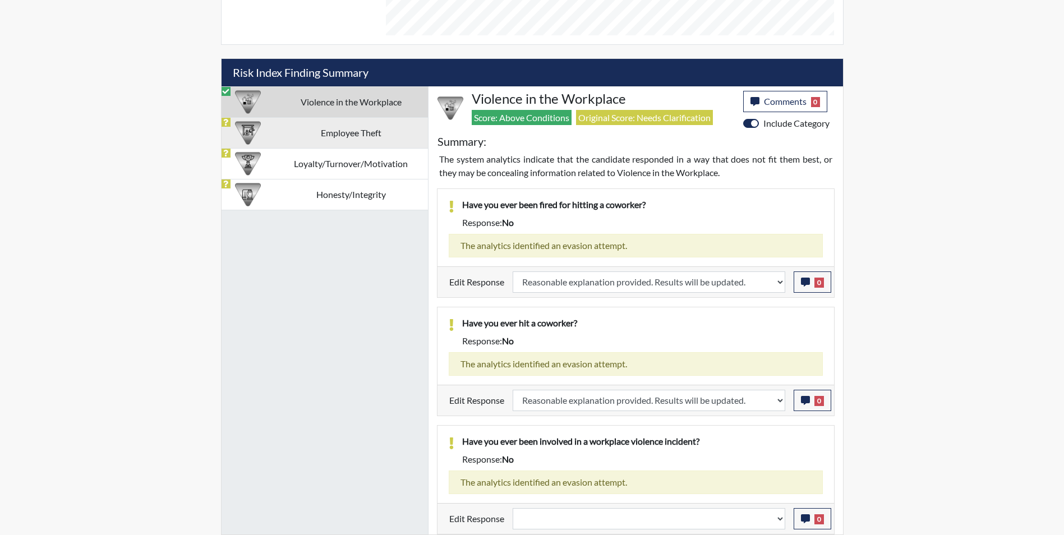
select select
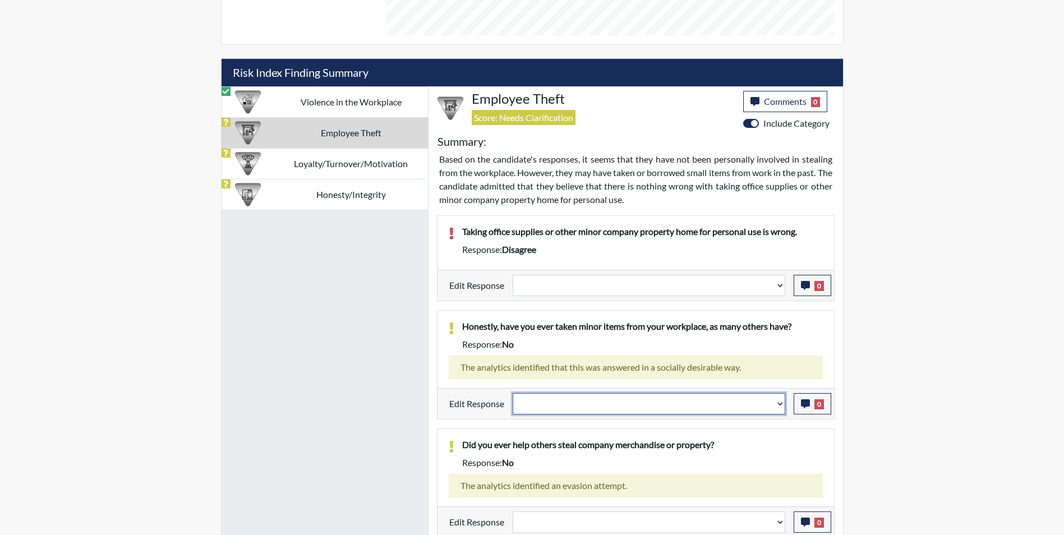
click at [586, 400] on select "Question is not relevant. Results will be updated. Reasonable explanation provi…" at bounding box center [649, 403] width 273 height 21
select select "reasonable-explanation-provided"
click at [513, 393] on select "Question is not relevant. Results will be updated. Reasonable explanation provi…" at bounding box center [649, 403] width 273 height 21
select select
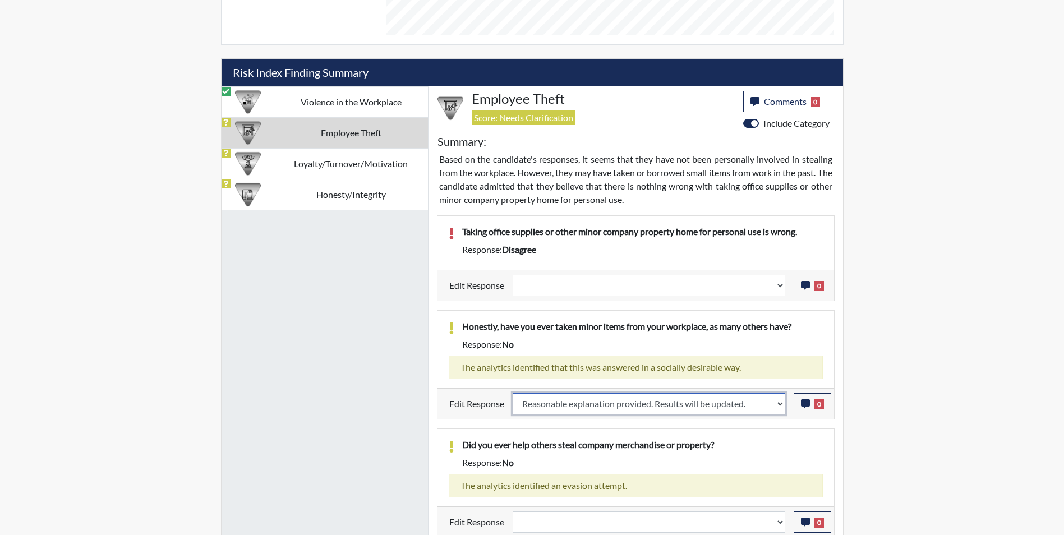
select select
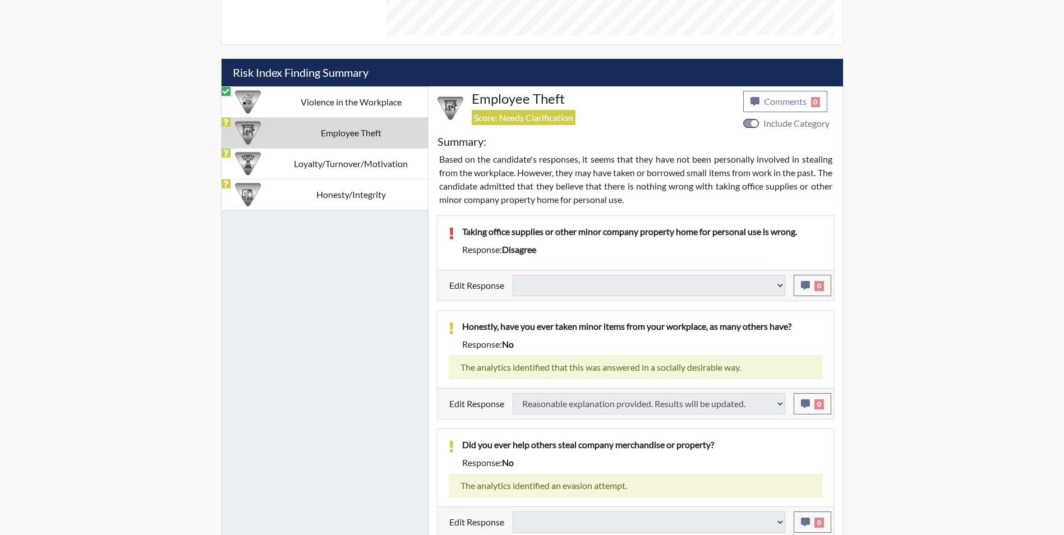
select select
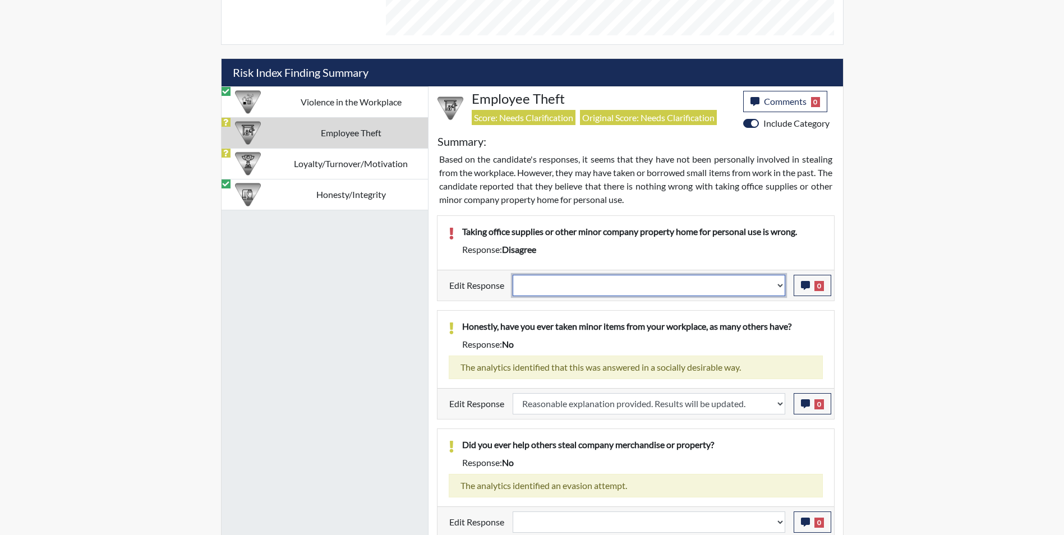
click at [556, 287] on select "Question is not relevant. Results will be updated. Reasonable explanation provi…" at bounding box center [649, 285] width 273 height 21
select select "reasonable-explanation-provided"
click at [513, 275] on select "Question is not relevant. Results will be updated. Reasonable explanation provi…" at bounding box center [649, 285] width 273 height 21
select select
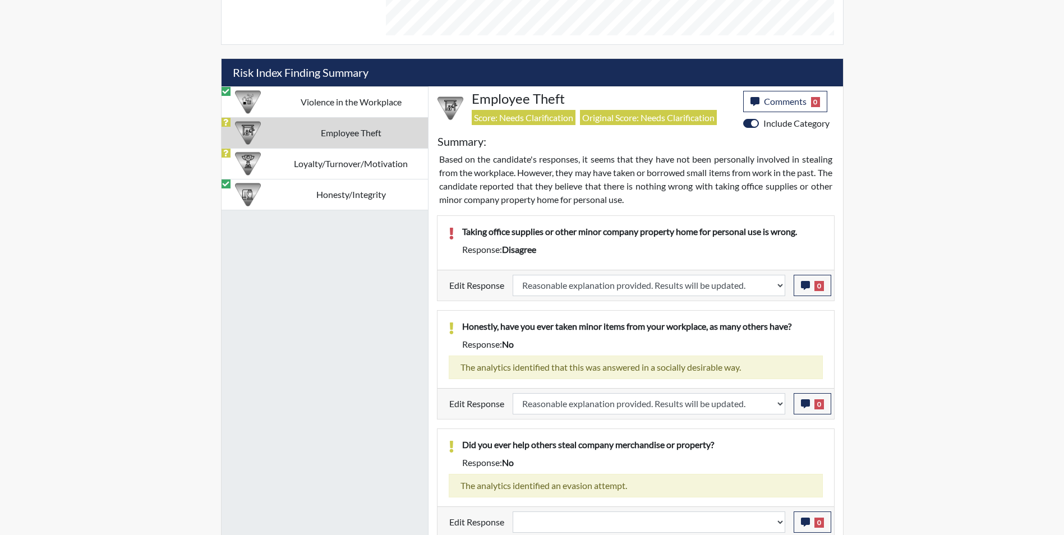
select select
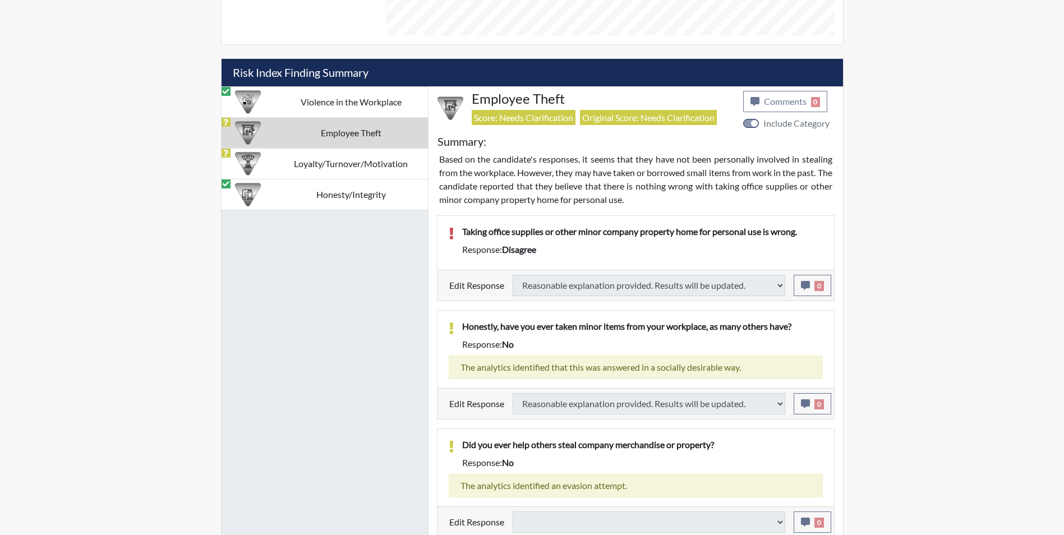
select select
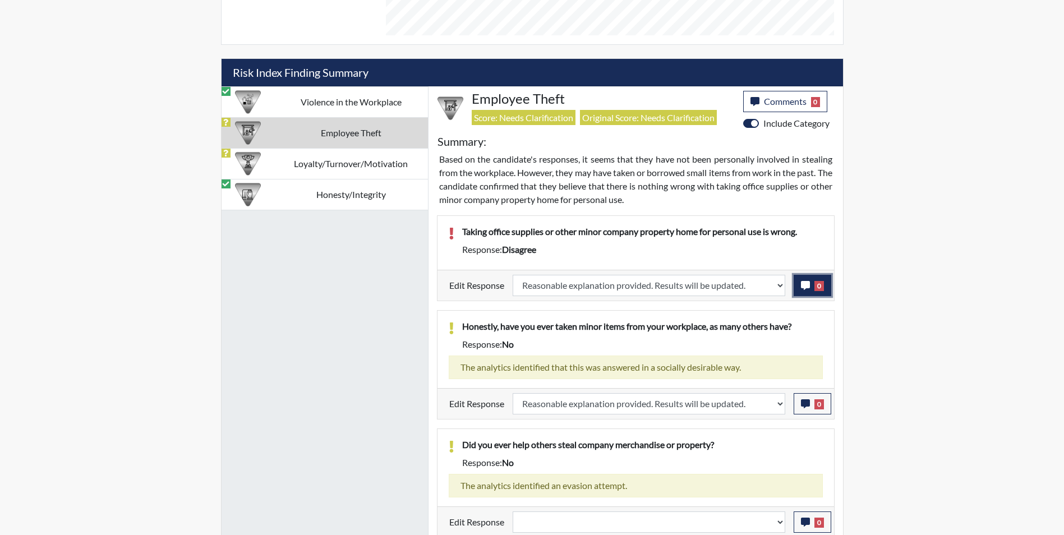
click at [802, 288] on icon "button" at bounding box center [805, 285] width 9 height 9
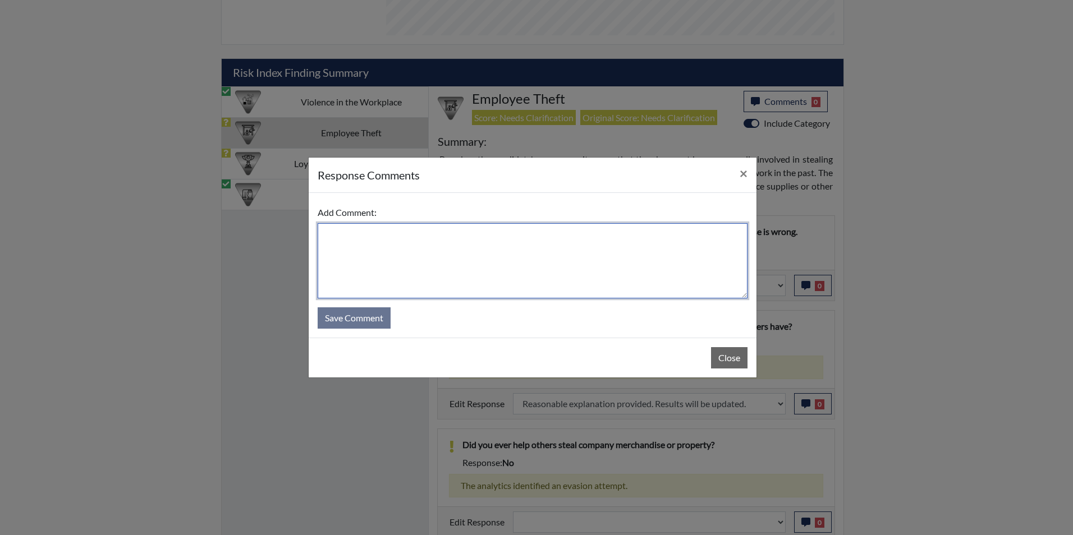
click at [438, 245] on textarea at bounding box center [533, 260] width 430 height 75
type textarea "Applicant agrees"
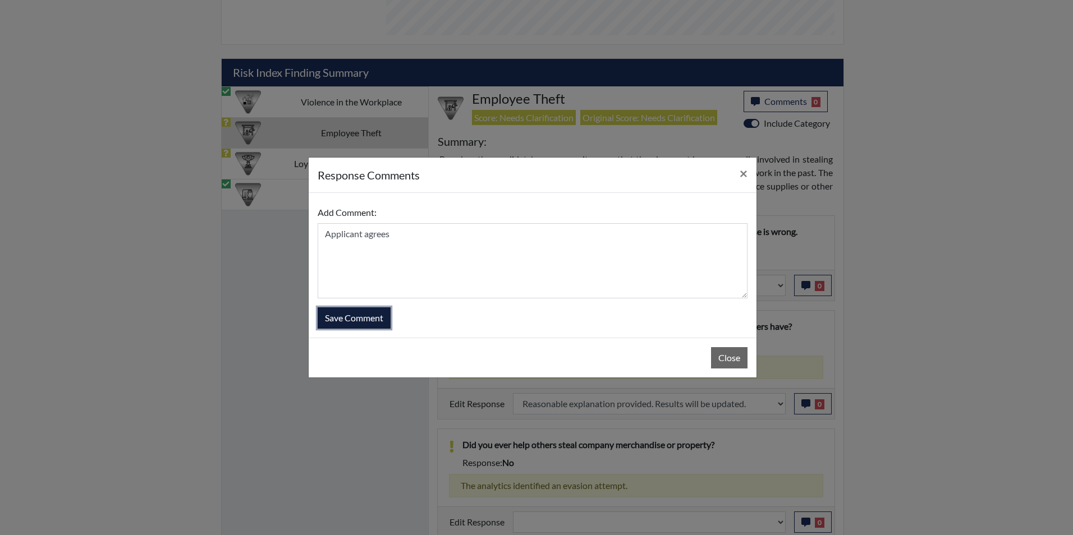
click at [358, 321] on button "Save Comment" at bounding box center [354, 317] width 73 height 21
select select
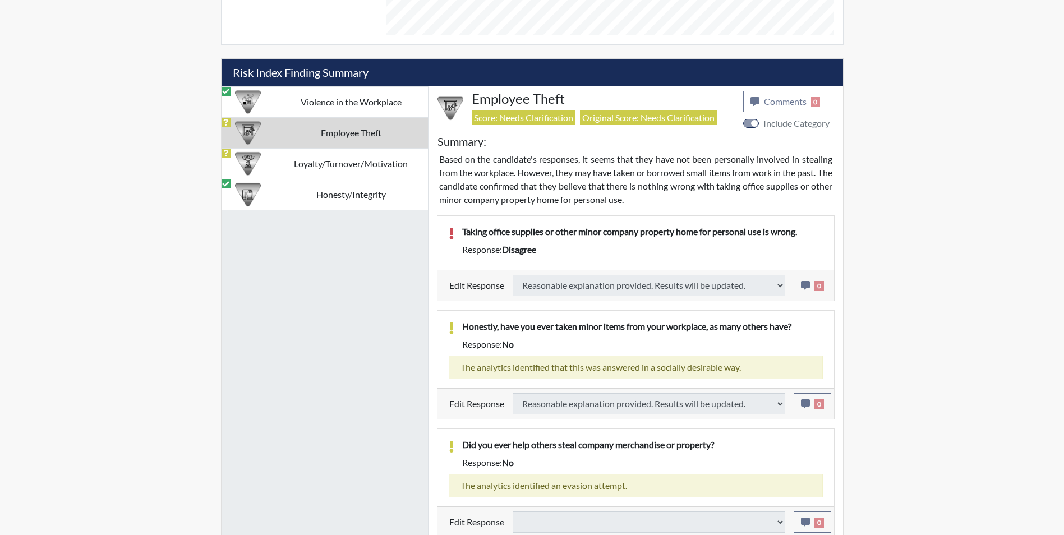
select select
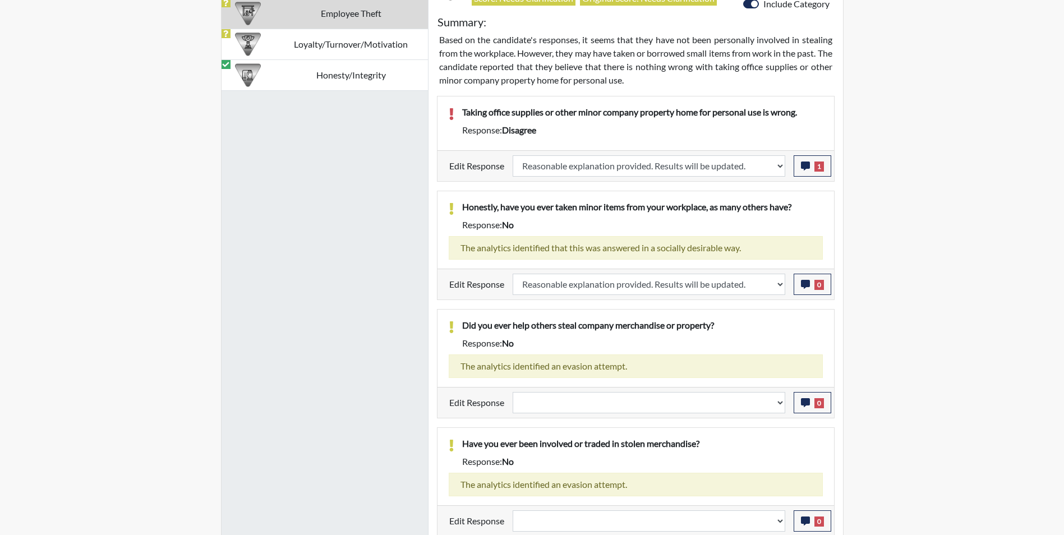
scroll to position [790, 0]
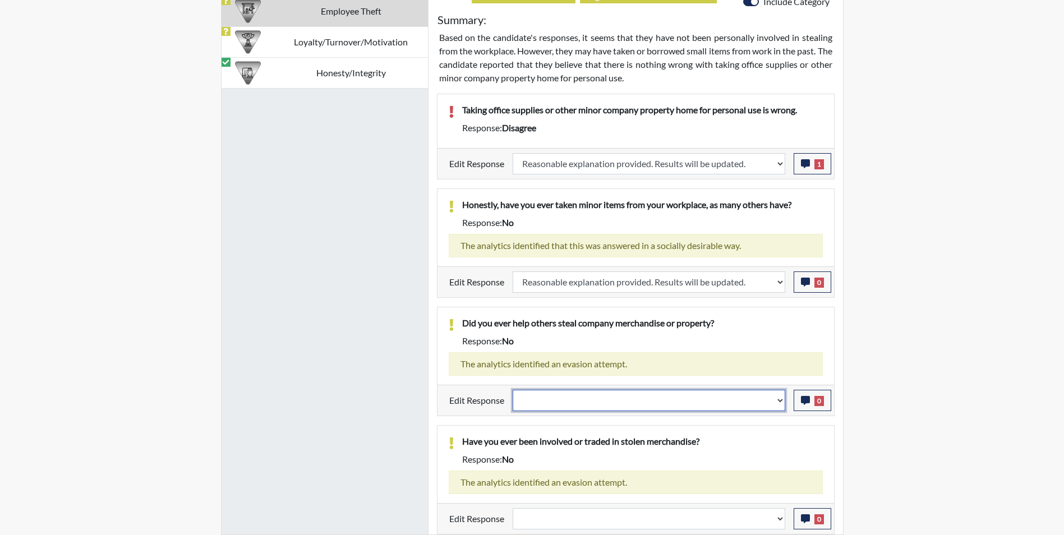
click at [559, 404] on select "Question is not relevant. Results will be updated. Reasonable explanation provi…" at bounding box center [649, 400] width 273 height 21
select select "reasonable-explanation-provided"
click at [513, 390] on select "Question is not relevant. Results will be updated. Reasonable explanation provi…" at bounding box center [649, 400] width 273 height 21
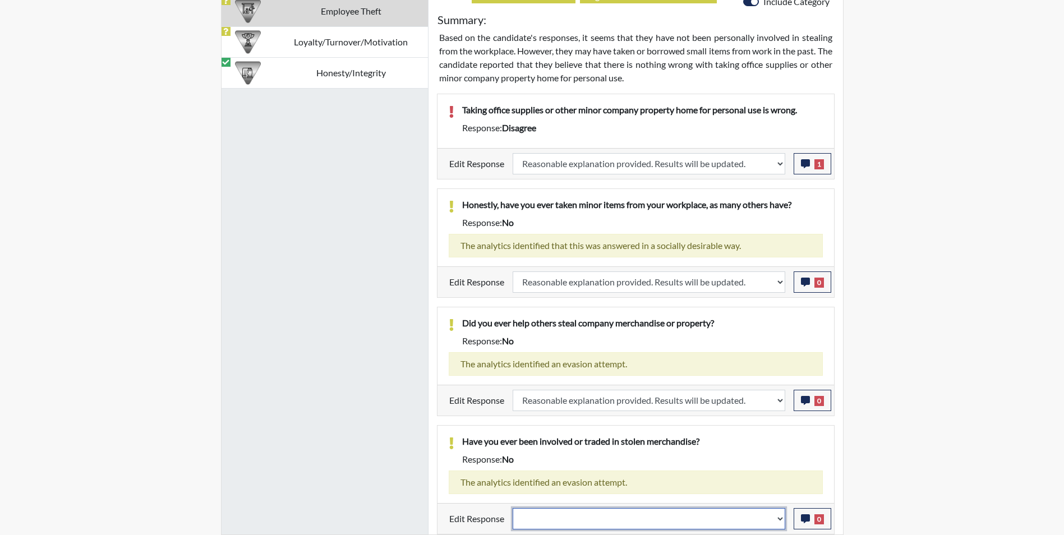
click at [554, 523] on select "Question is not relevant. Results will be updated. Reasonable explanation provi…" at bounding box center [649, 518] width 273 height 21
select select "reasonable-explanation-provided"
click at [513, 508] on select "Question is not relevant. Results will be updated. Reasonable explanation provi…" at bounding box center [649, 518] width 273 height 21
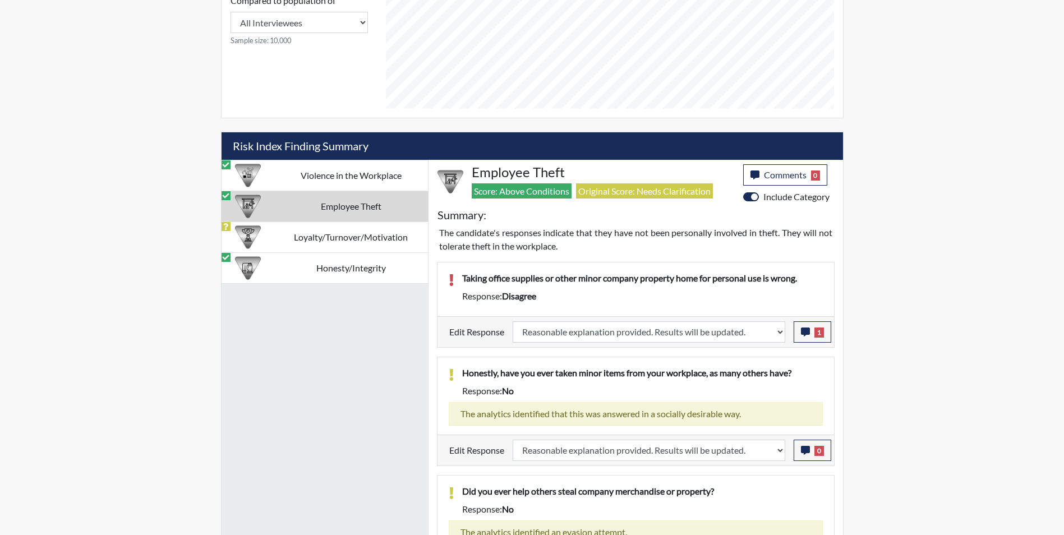
scroll to position [186, 466]
click at [314, 233] on td "Loyalty/Turnover/Motivation" at bounding box center [351, 237] width 154 height 31
select select
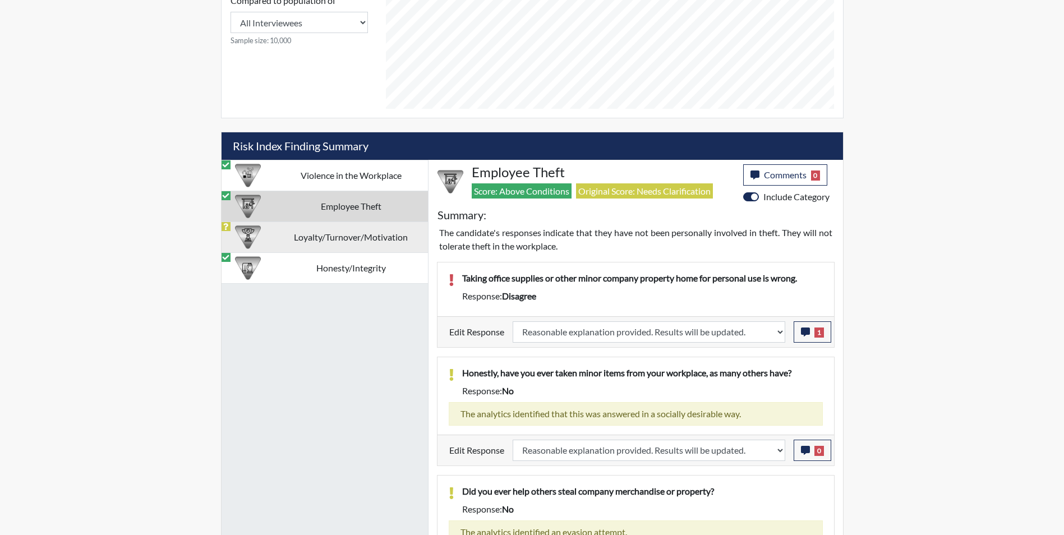
select select
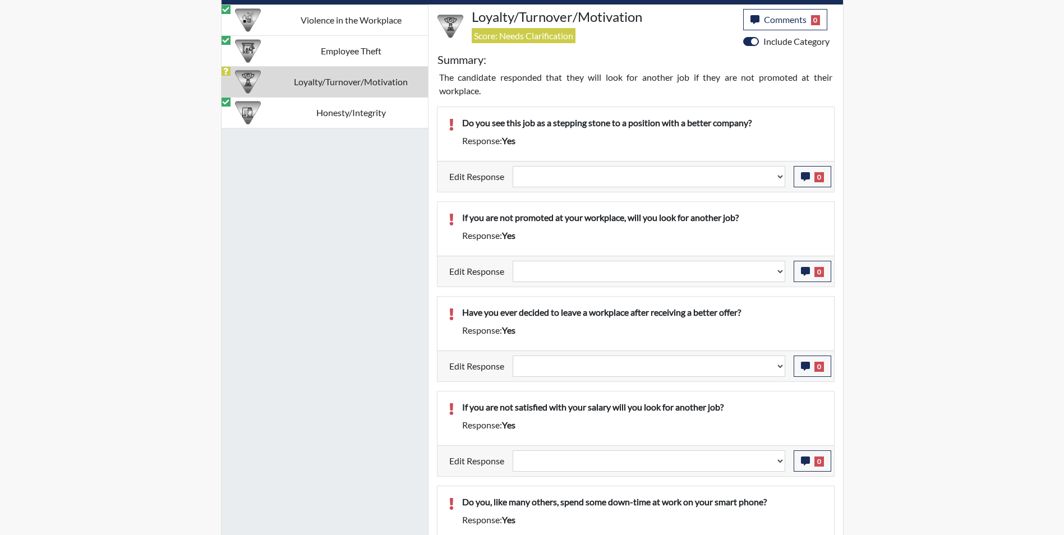
scroll to position [764, 0]
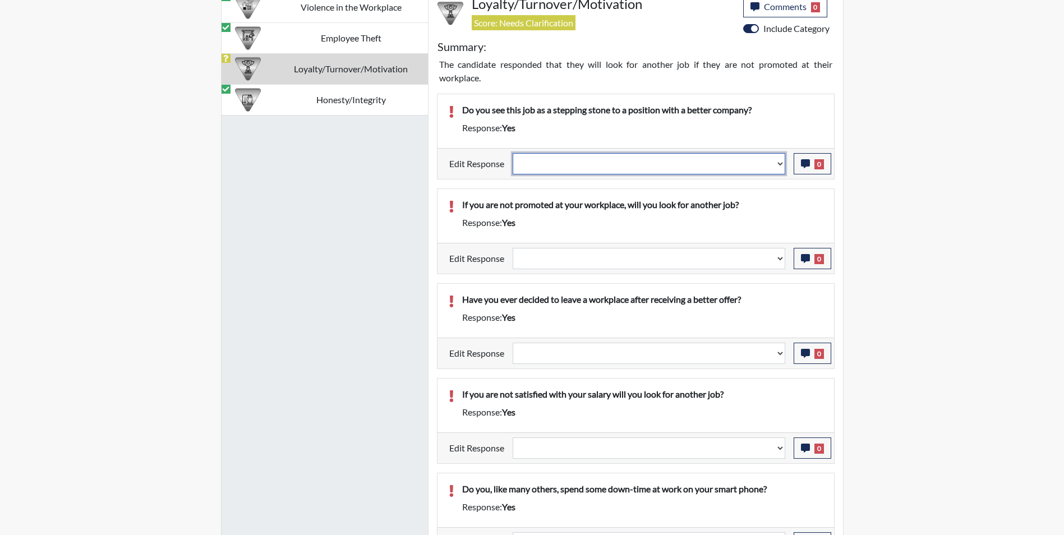
click at [587, 167] on select "Question is not relevant. Results will be updated. Reasonable explanation provi…" at bounding box center [649, 163] width 273 height 21
select select "reasonable-explanation-provided"
click at [513, 153] on select "Question is not relevant. Results will be updated. Reasonable explanation provi…" at bounding box center [649, 163] width 273 height 21
select select
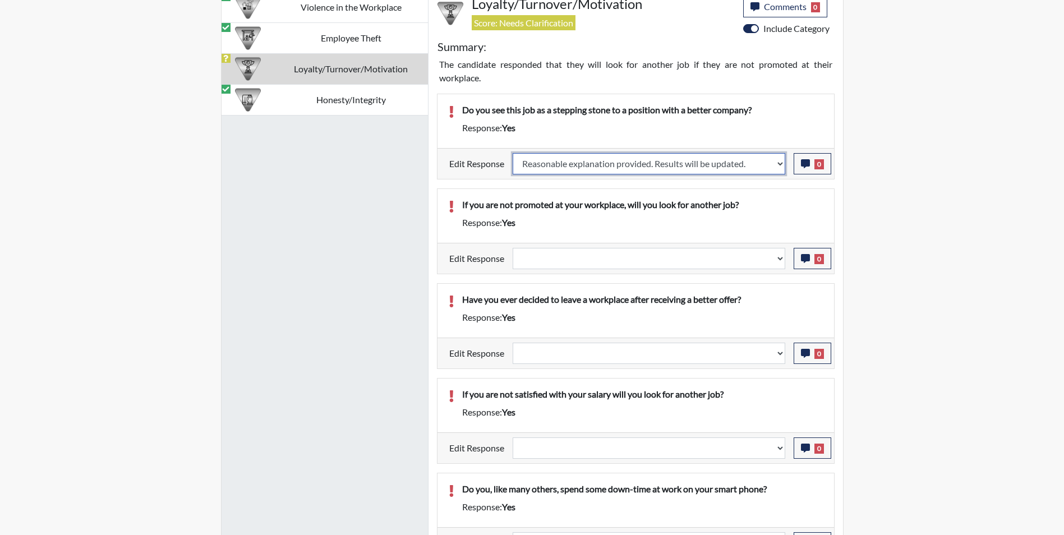
select select
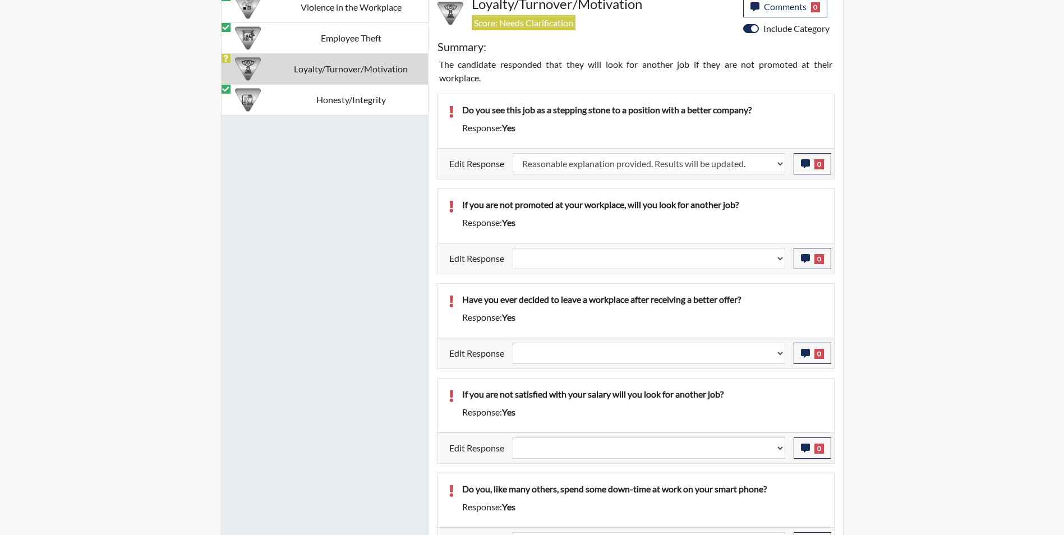
select select
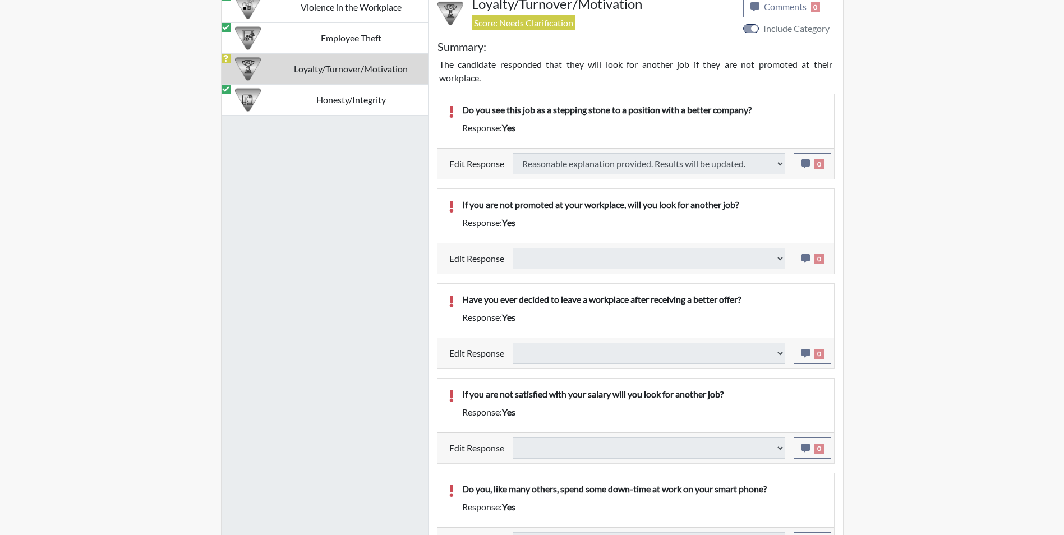
select select
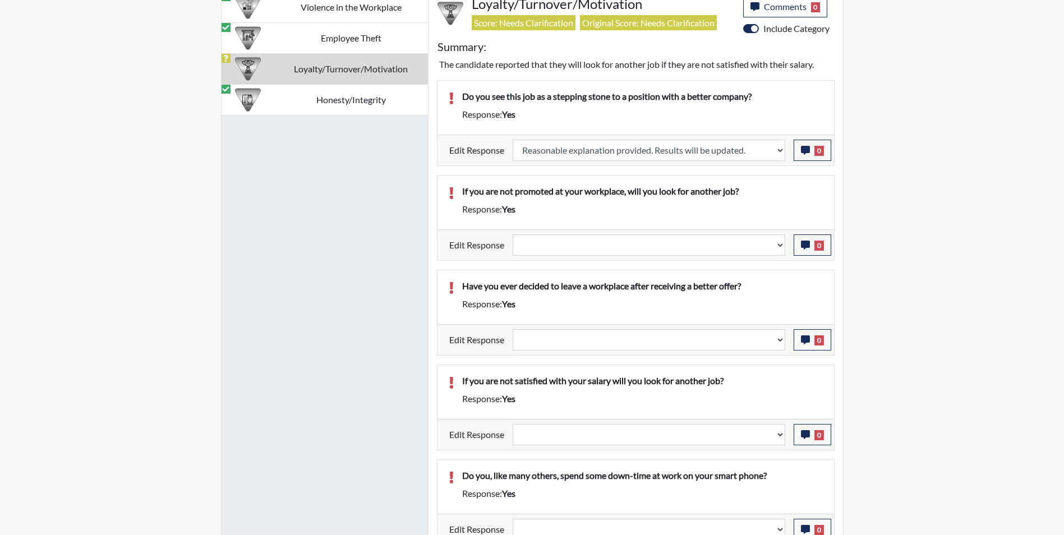
scroll to position [186, 466]
click at [571, 249] on select "Question is not relevant. Results will be updated. Reasonable explanation provi…" at bounding box center [649, 245] width 273 height 21
select select "reasonable-explanation-provided"
click at [513, 235] on select "Question is not relevant. Results will be updated. Reasonable explanation provi…" at bounding box center [649, 245] width 273 height 21
select select
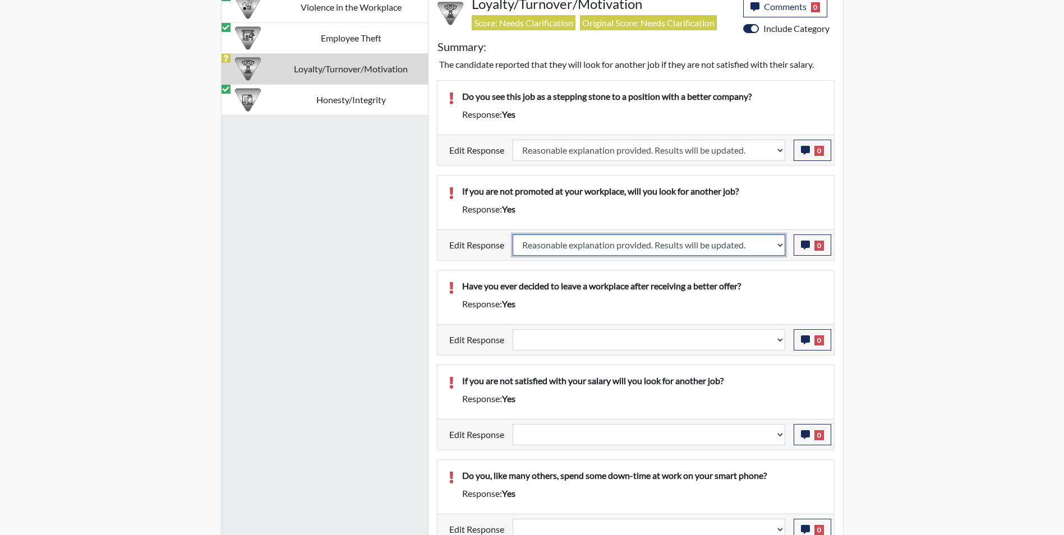
select select
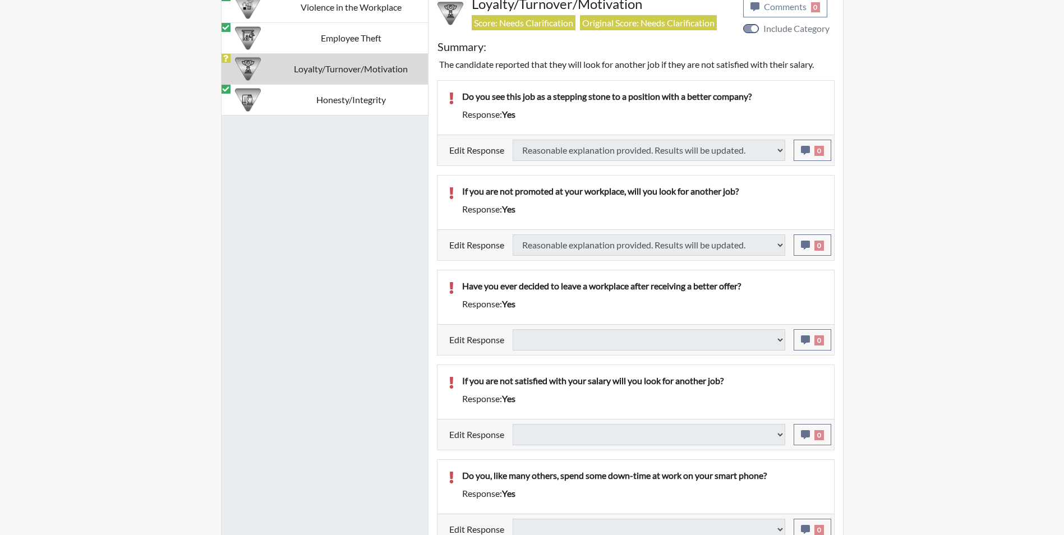
select select
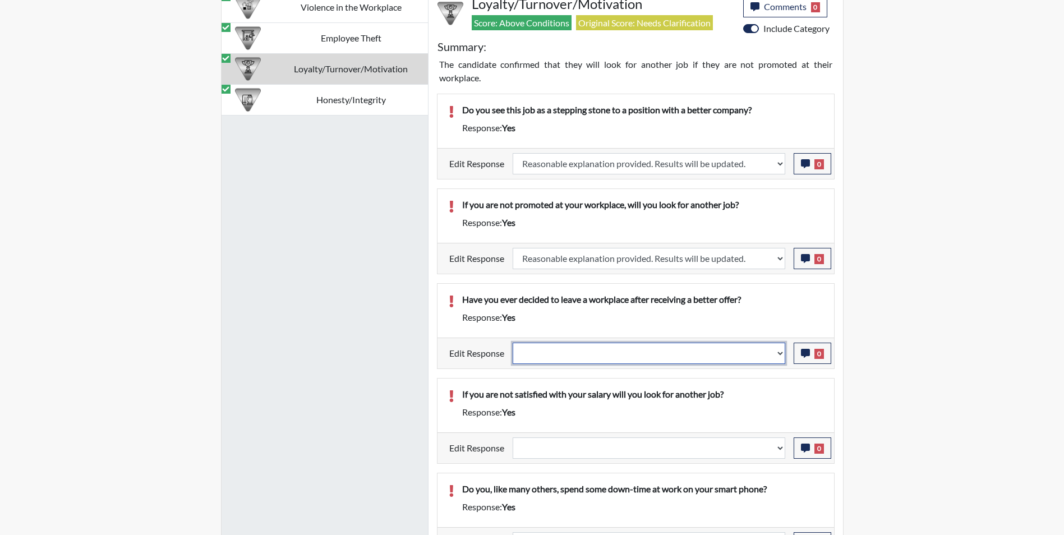
click at [572, 356] on select "Question is not relevant. Results will be updated. Reasonable explanation provi…" at bounding box center [649, 353] width 273 height 21
select select "reasonable-explanation-provided"
click at [513, 343] on select "Question is not relevant. Results will be updated. Reasonable explanation provi…" at bounding box center [649, 353] width 273 height 21
select select
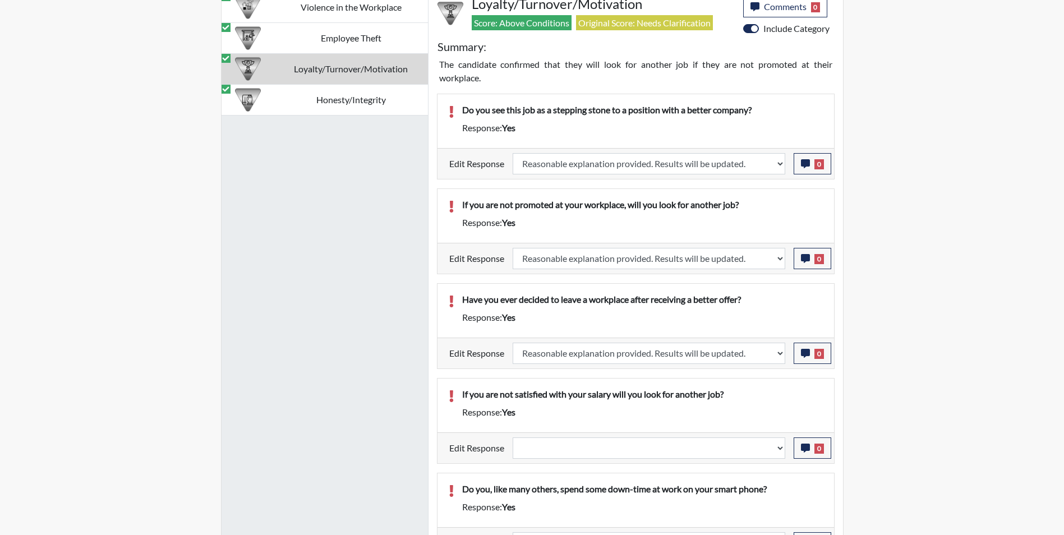
select select
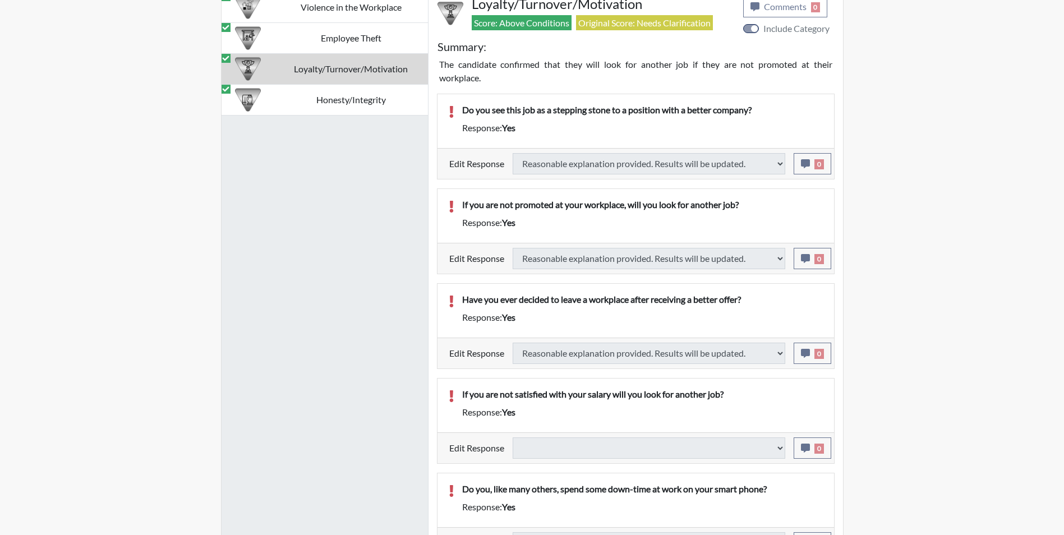
select select
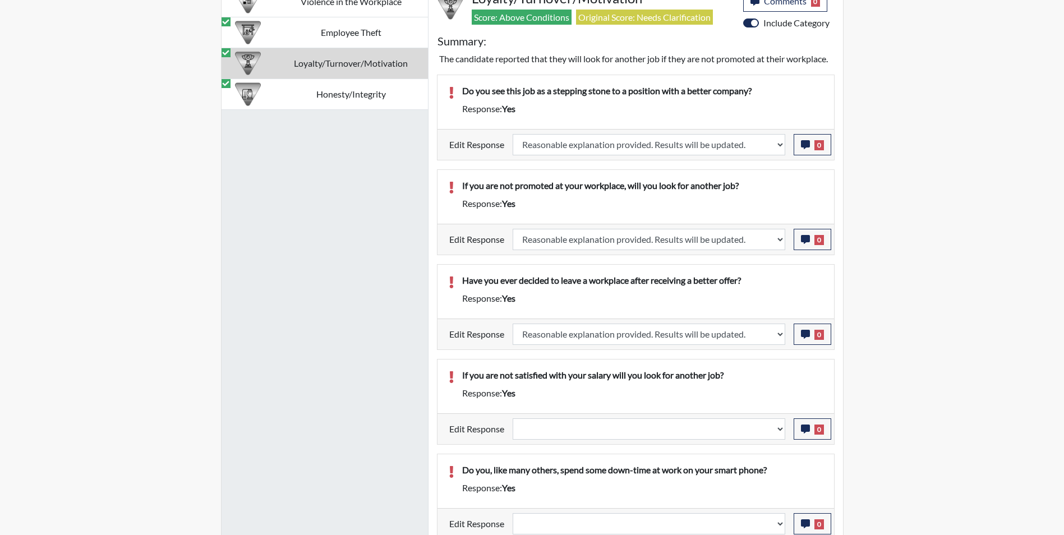
scroll to position [788, 0]
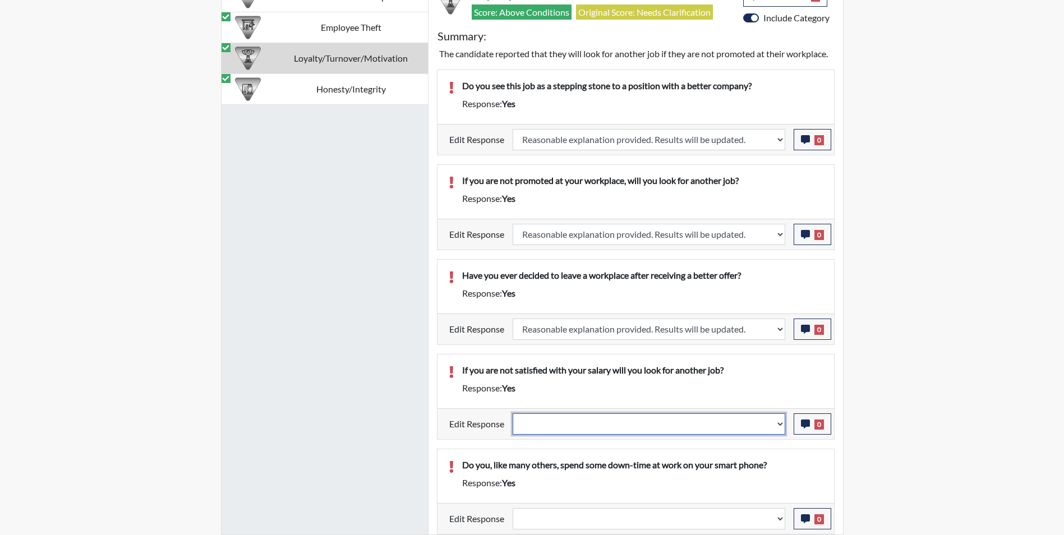
click at [643, 428] on select "Question is not relevant. Results will be updated. Reasonable explanation provi…" at bounding box center [649, 423] width 273 height 21
select select "reasonable-explanation-provided"
click at [513, 413] on select "Question is not relevant. Results will be updated. Reasonable explanation provi…" at bounding box center [649, 423] width 273 height 21
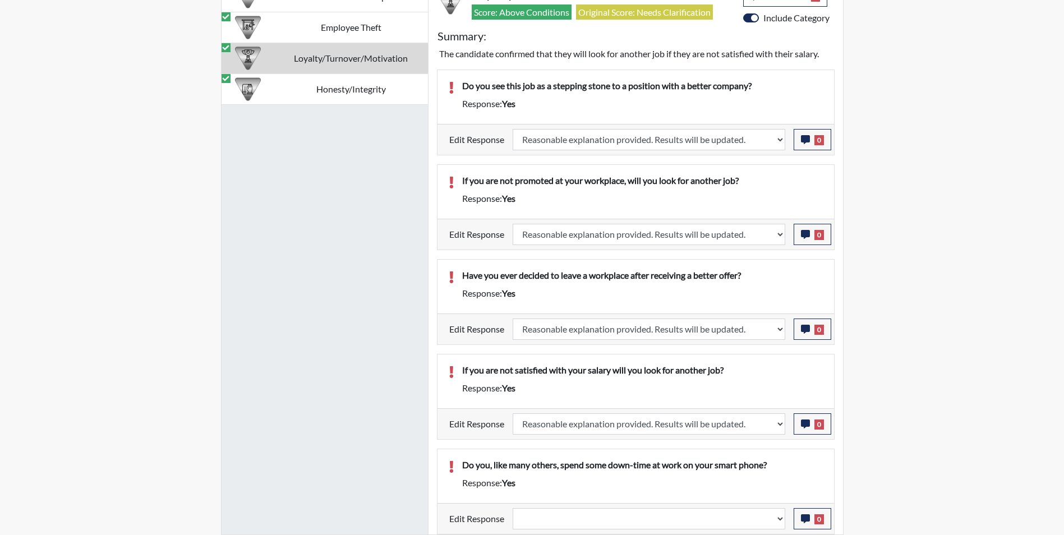
scroll to position [186, 466]
click at [575, 521] on select "Question is not relevant. Results will be updated. Reasonable explanation provi…" at bounding box center [649, 518] width 273 height 21
select select "reasonable-explanation-provided"
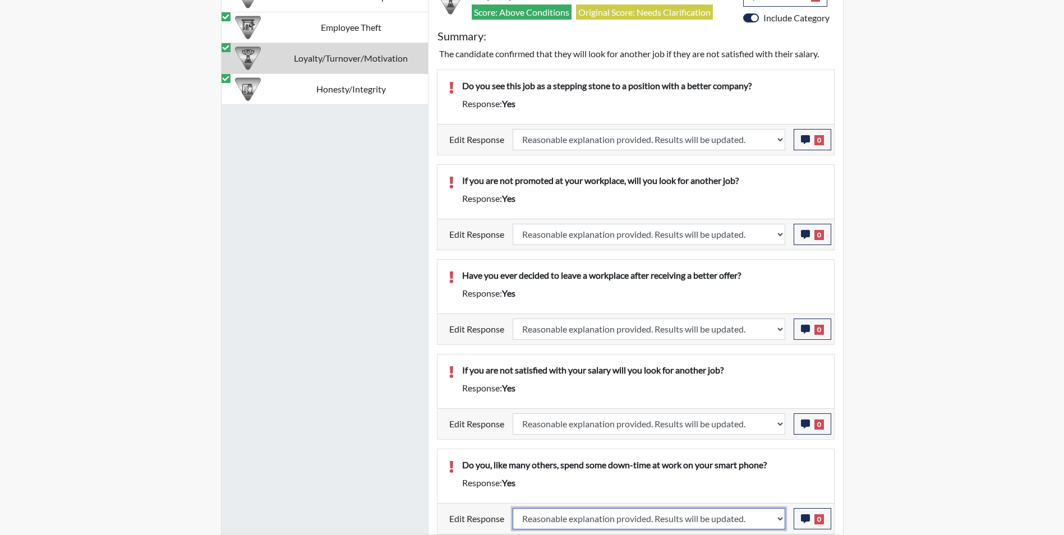
click at [513, 508] on select "Question is not relevant. Results will be updated. Reasonable explanation provi…" at bounding box center [649, 518] width 273 height 21
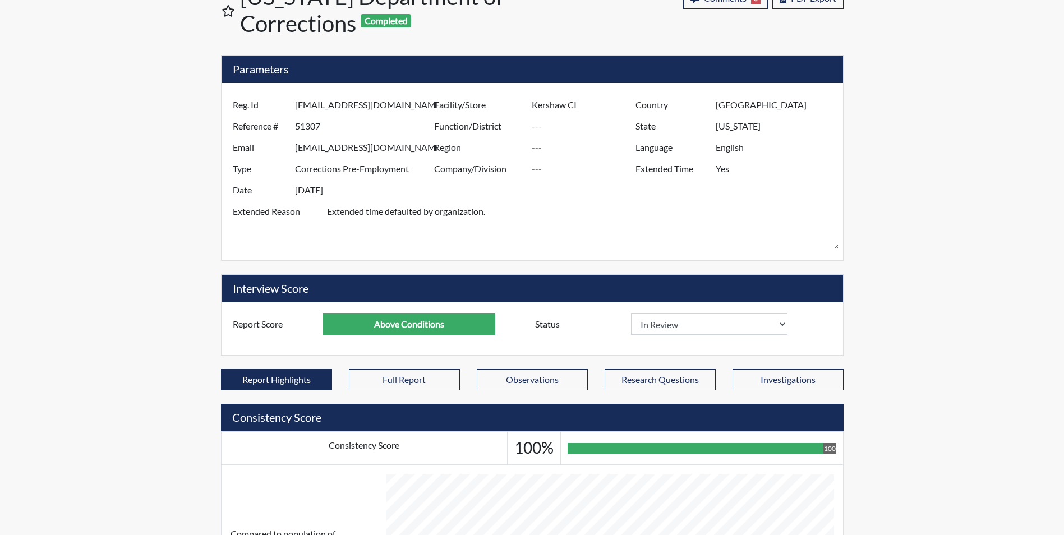
scroll to position [0, 0]
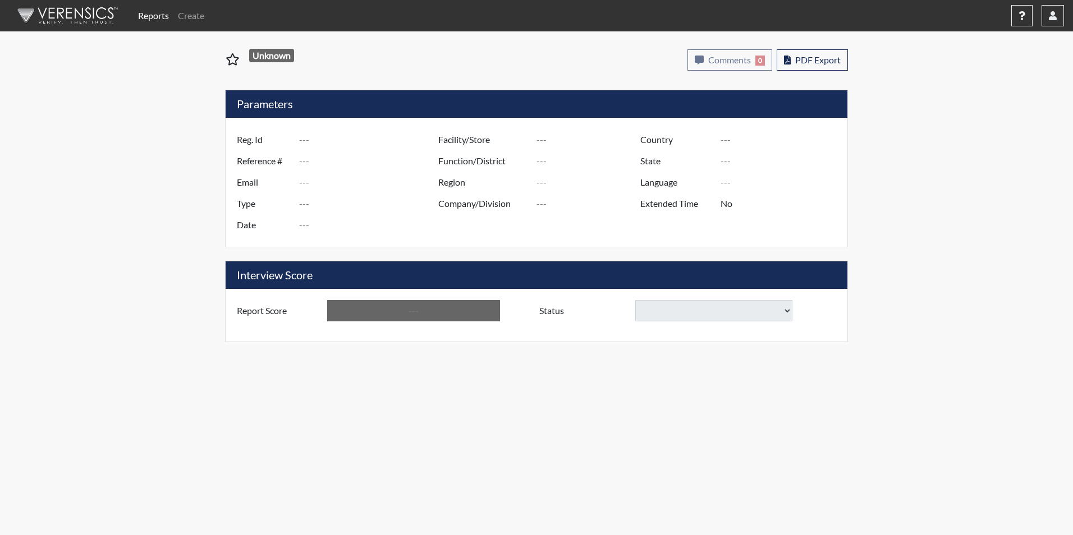
type input "[PERSON_NAME] 9539"
type input "51160"
type input "[EMAIL_ADDRESS][DOMAIN_NAME]"
type input "Corrections Pre-Employment"
type input "[DATE]"
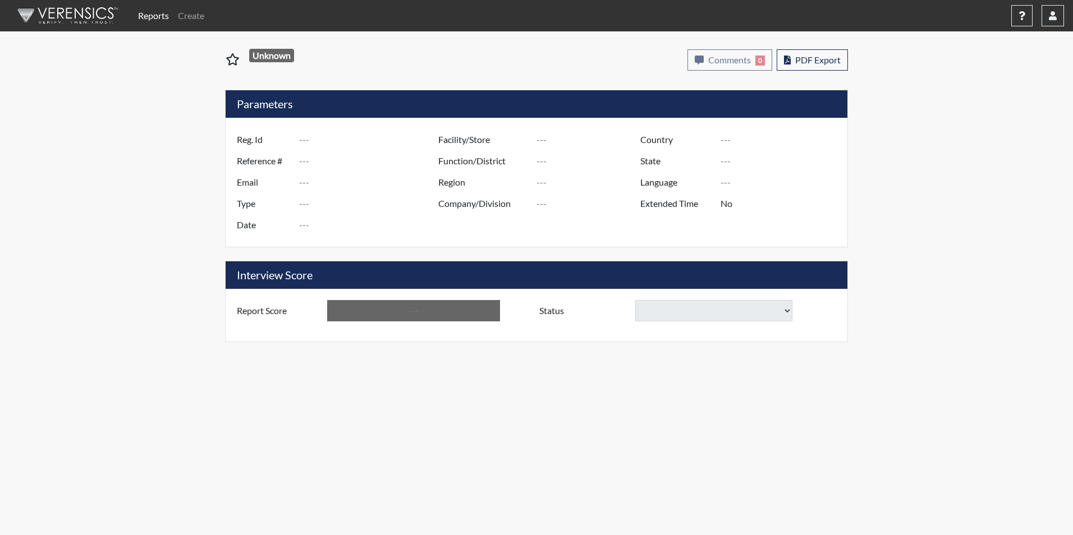
type input "Trenton CI"
type input "[GEOGRAPHIC_DATA]"
type input "[US_STATE]"
type input "English"
type input "Yes"
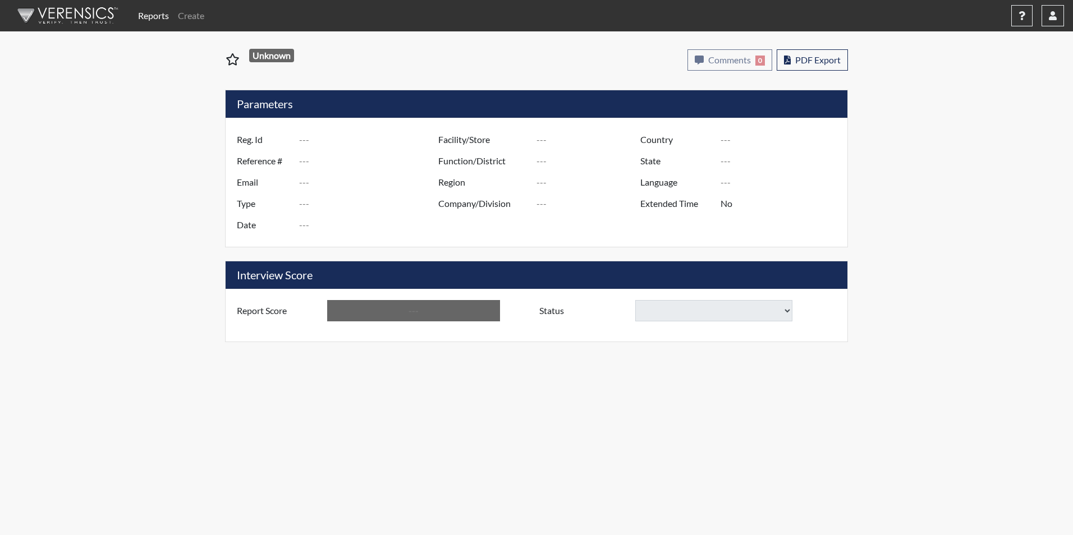
type input "Above Conditions"
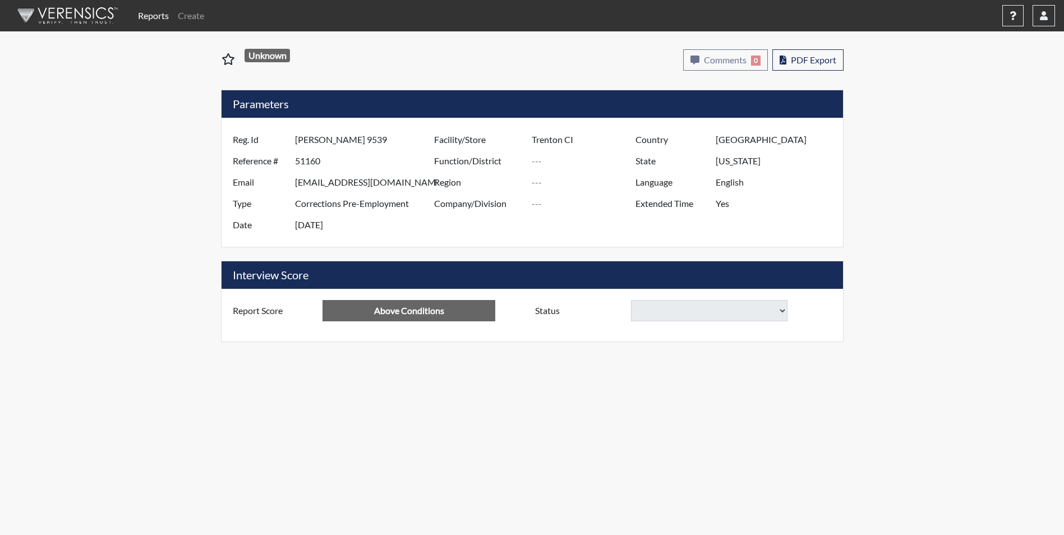
select select
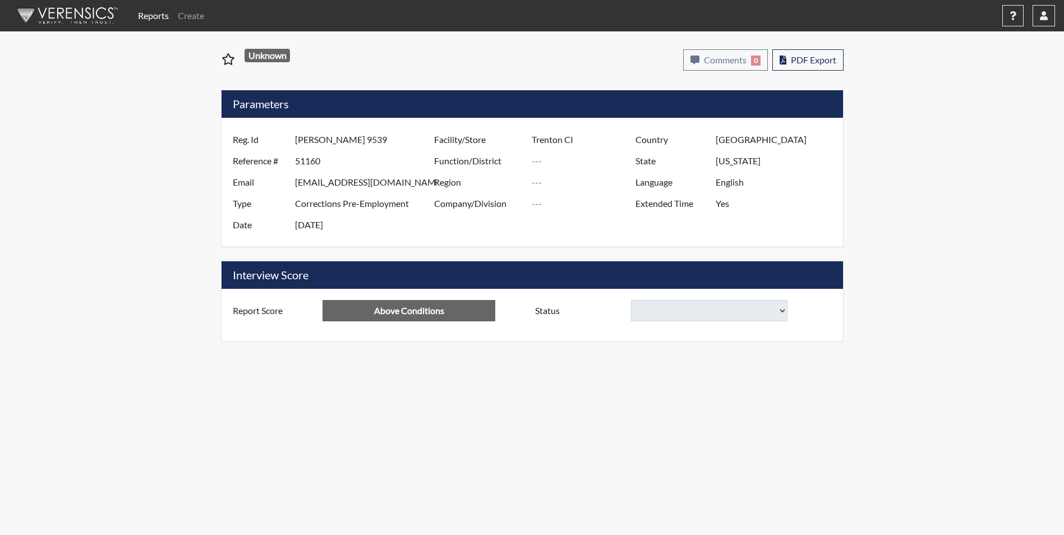
select select
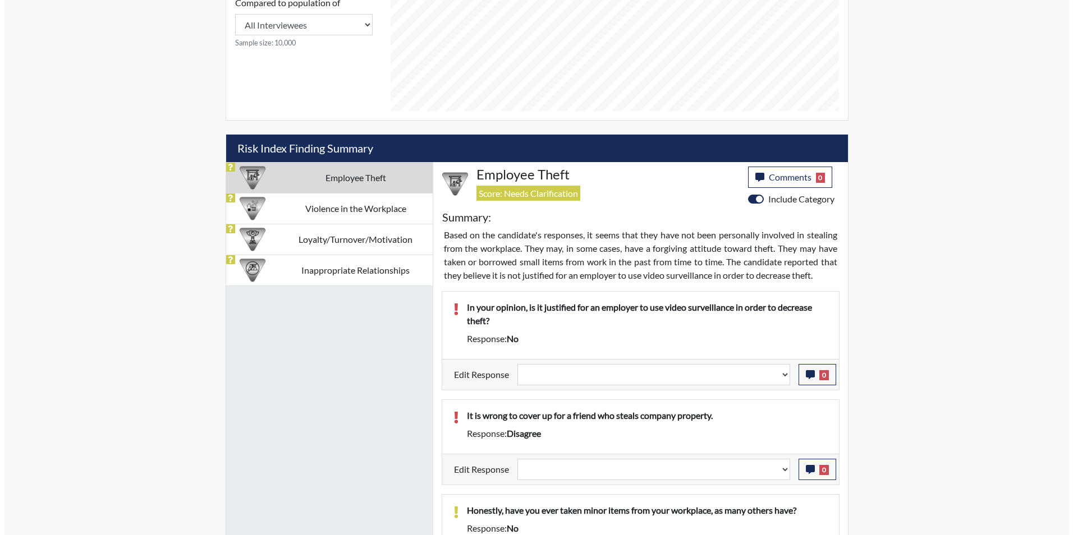
scroll to position [673, 0]
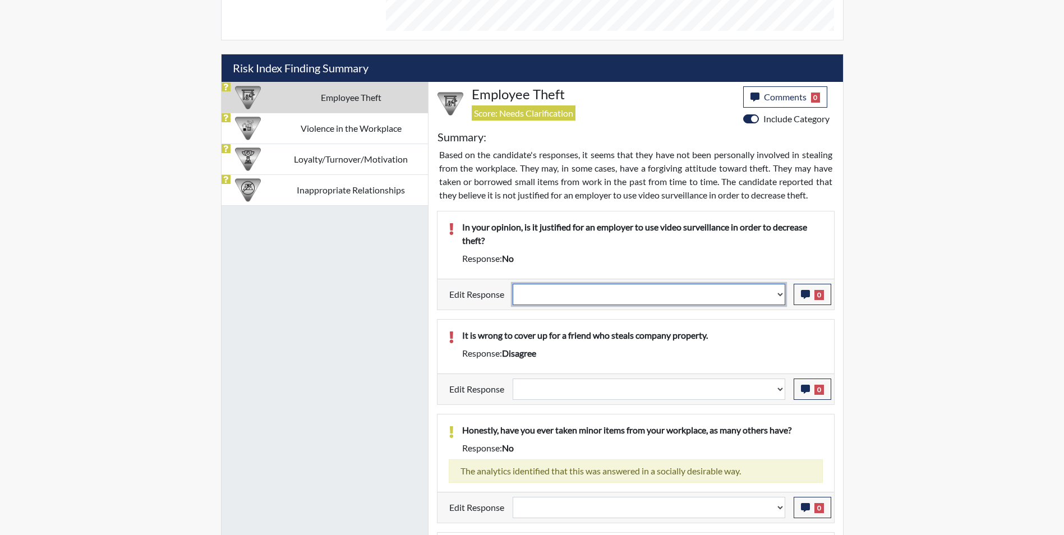
drag, startPoint x: 582, startPoint y: 295, endPoint x: 582, endPoint y: 301, distance: 6.2
click at [582, 295] on select "Question is not relevant. Results will be updated. Reasonable explanation provi…" at bounding box center [649, 294] width 273 height 21
select select "reasonable-explanation-provided"
click at [513, 284] on select "Question is not relevant. Results will be updated. Reasonable explanation provi…" at bounding box center [649, 294] width 273 height 21
select select
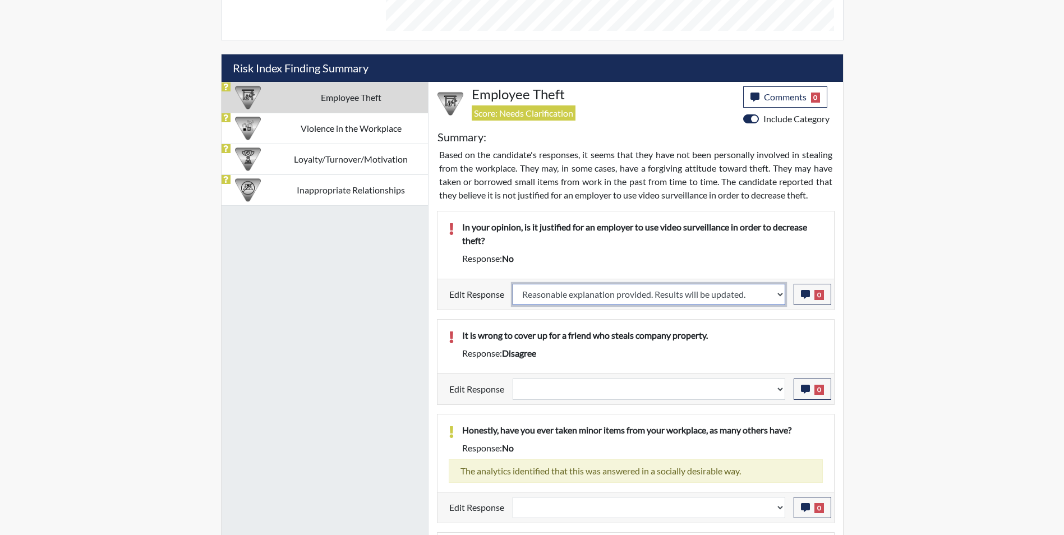
select select
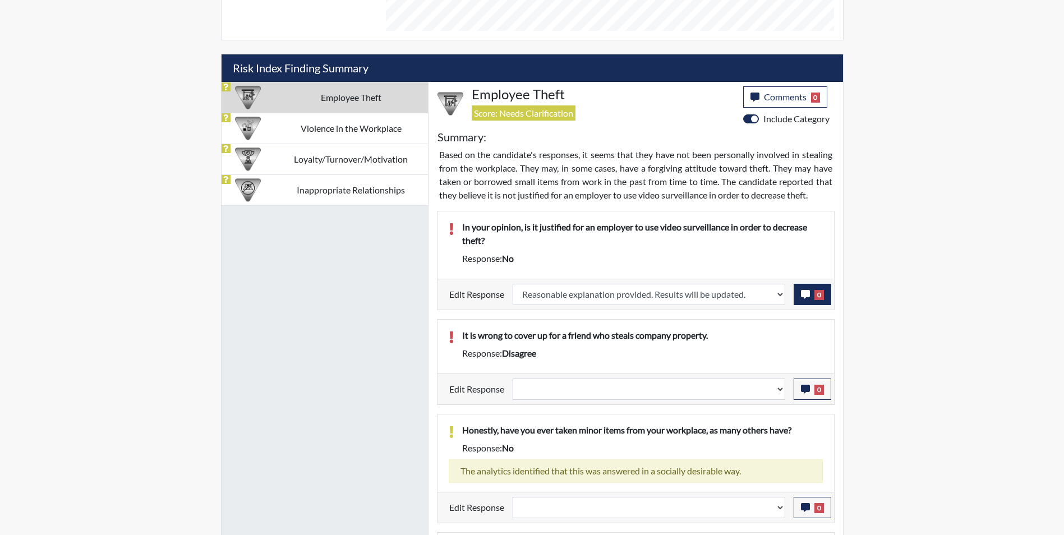
select select
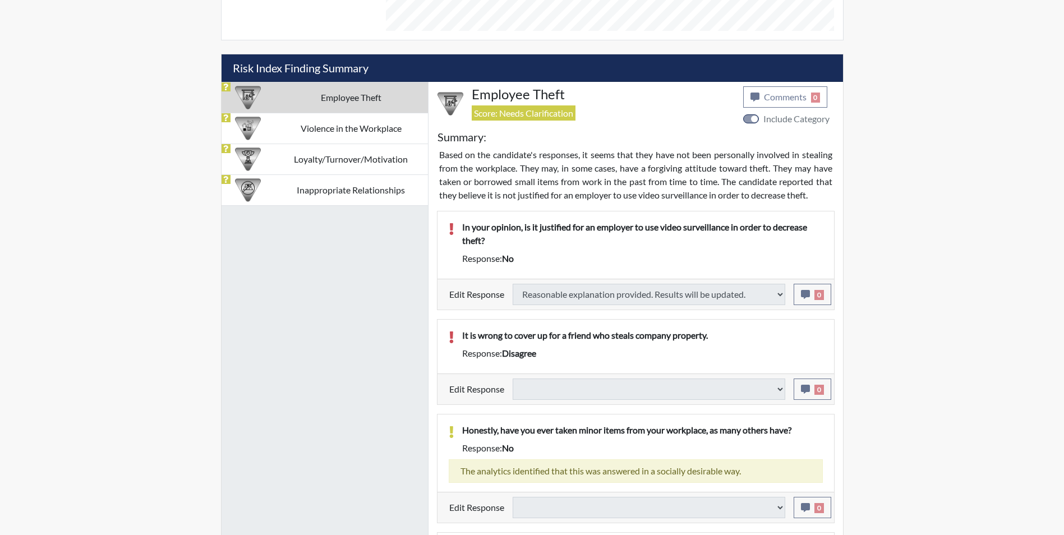
select select
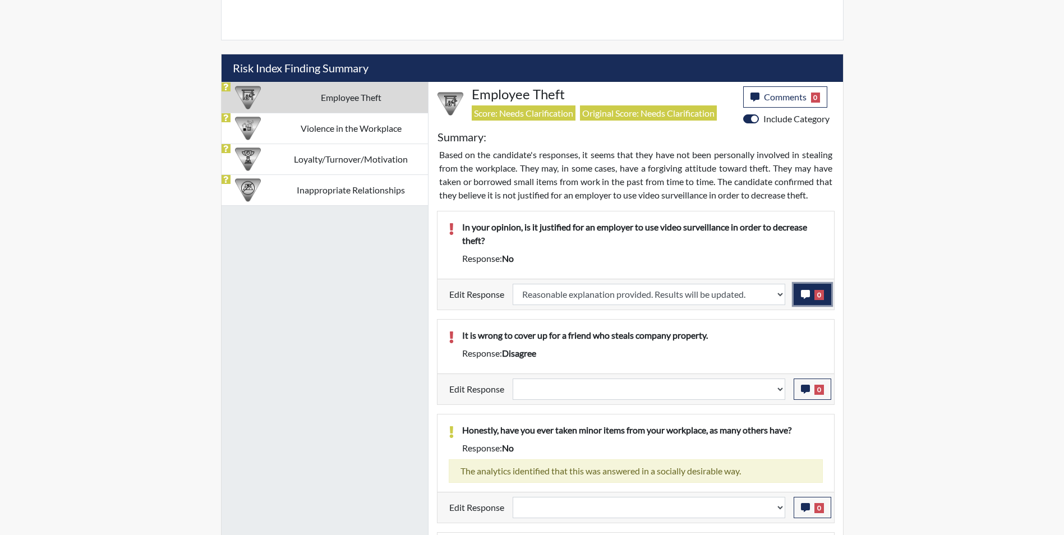
click at [806, 295] on icon "button" at bounding box center [805, 294] width 9 height 9
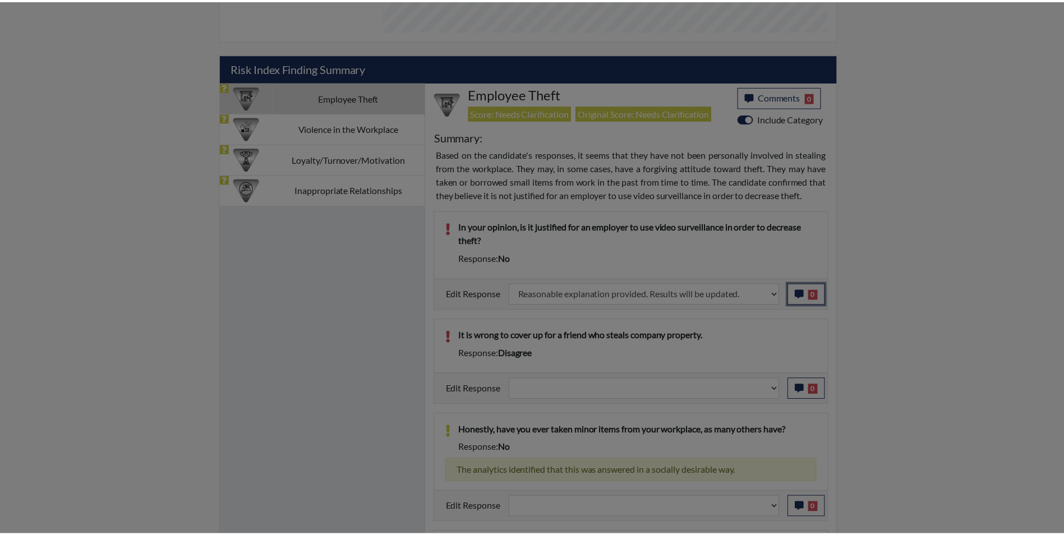
scroll to position [186, 466]
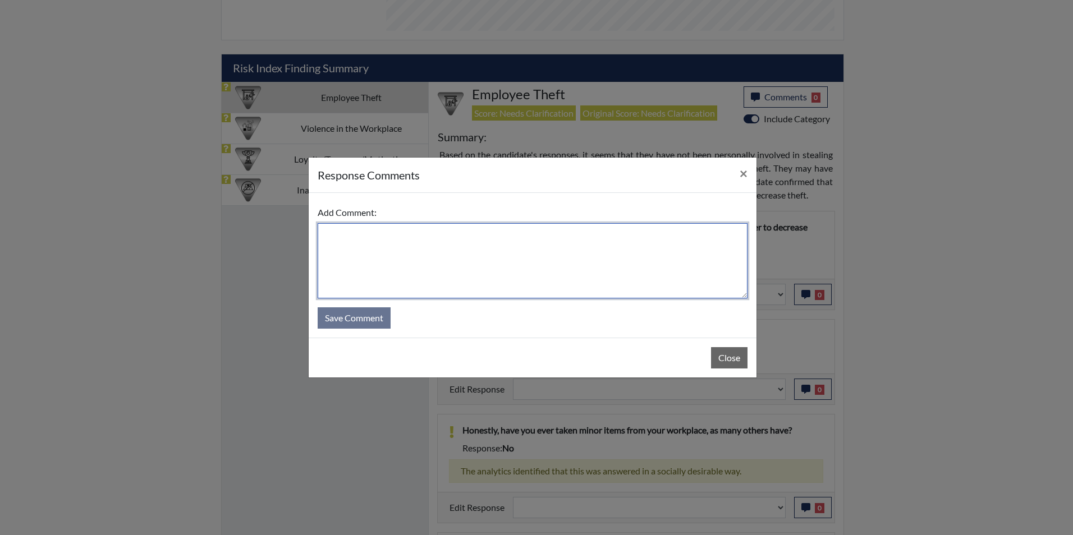
click at [413, 263] on textarea at bounding box center [533, 260] width 430 height 75
type textarea "Applicant answered yes"
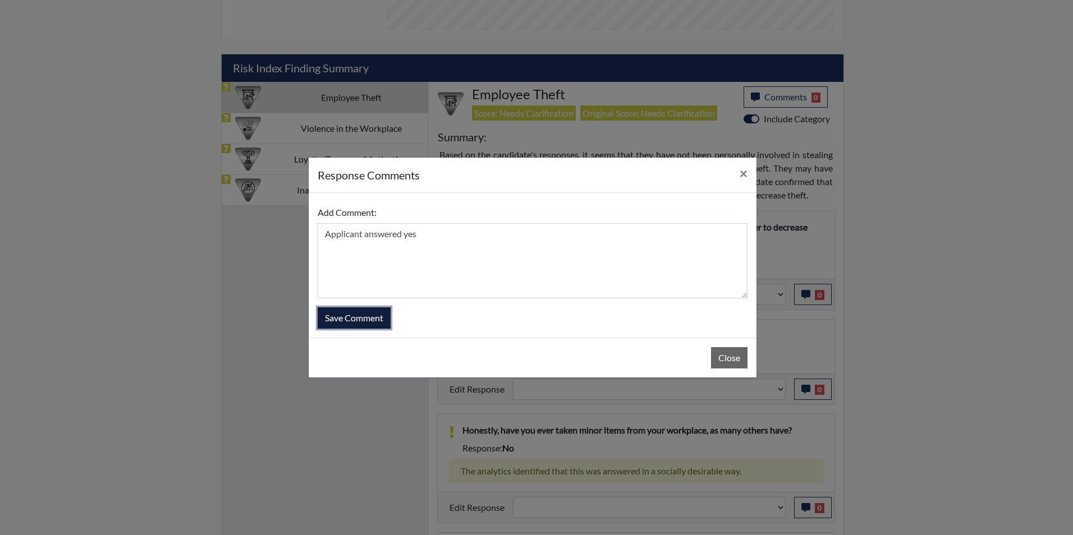
click at [355, 319] on button "Save Comment" at bounding box center [354, 317] width 73 height 21
select select
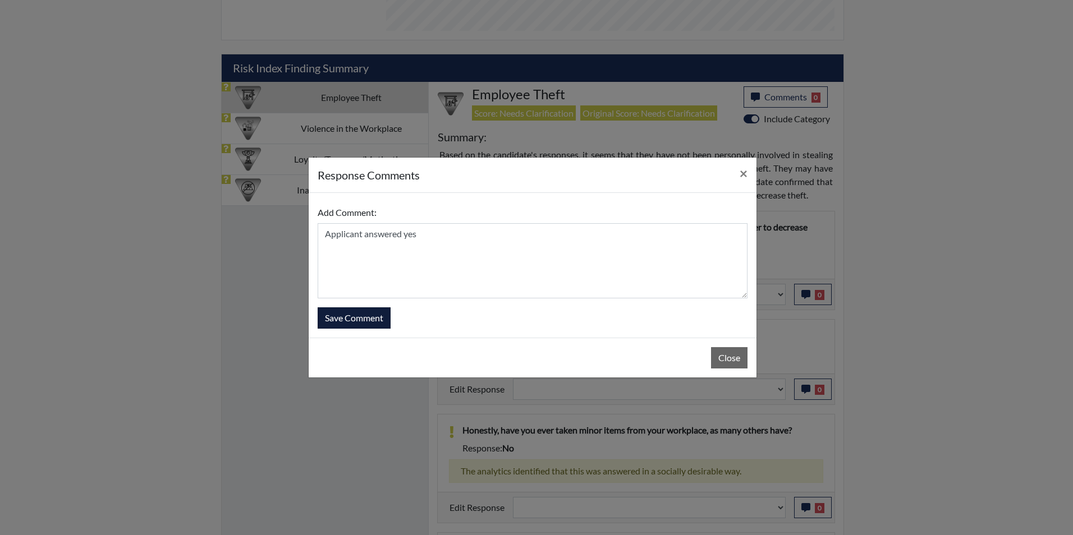
select select
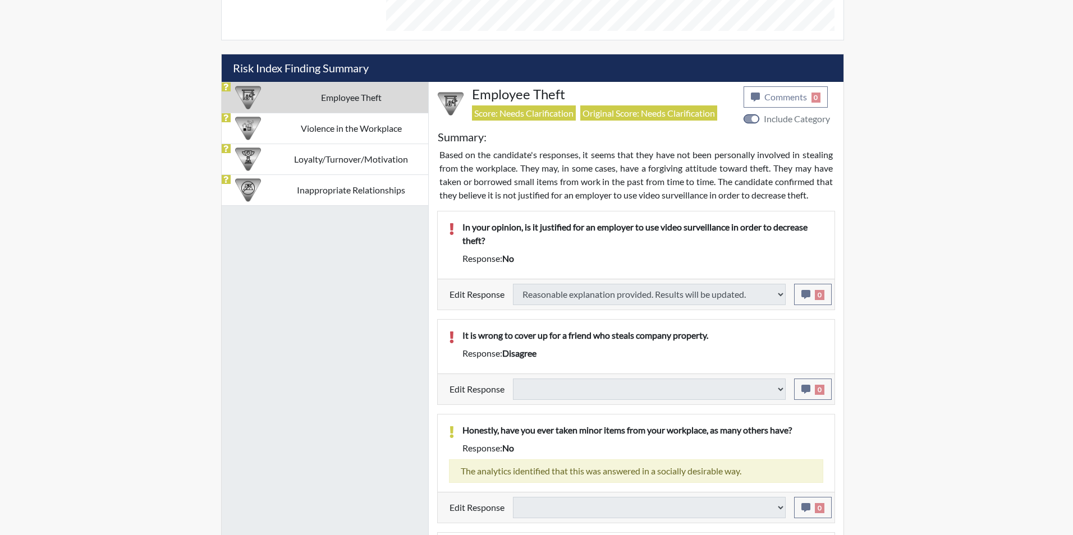
select select
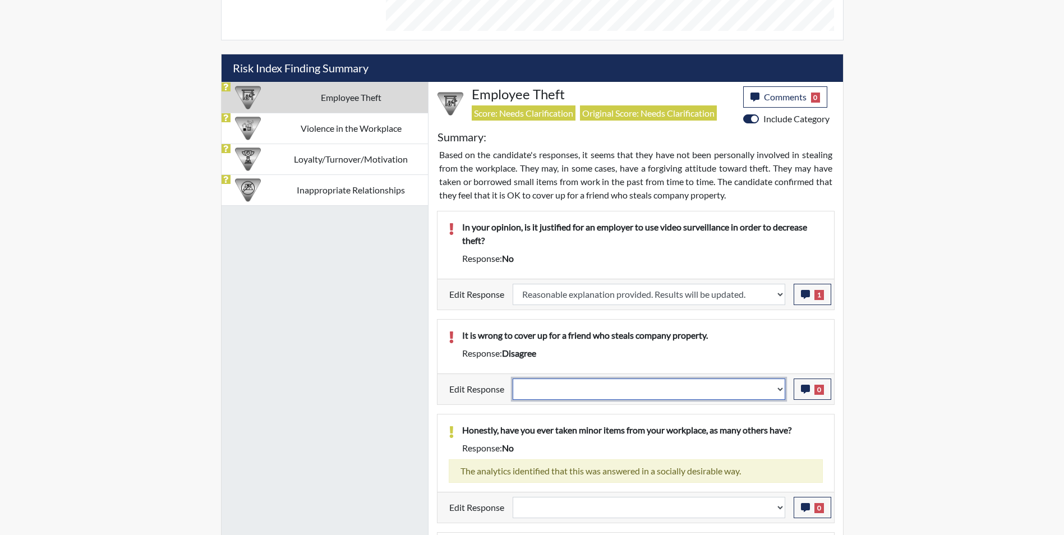
click at [623, 394] on select "Question is not relevant. Results will be updated. Reasonable explanation provi…" at bounding box center [649, 389] width 273 height 21
select select "reasonable-explanation-provided"
click at [513, 379] on select "Question is not relevant. Results will be updated. Reasonable explanation provi…" at bounding box center [649, 389] width 273 height 21
select select
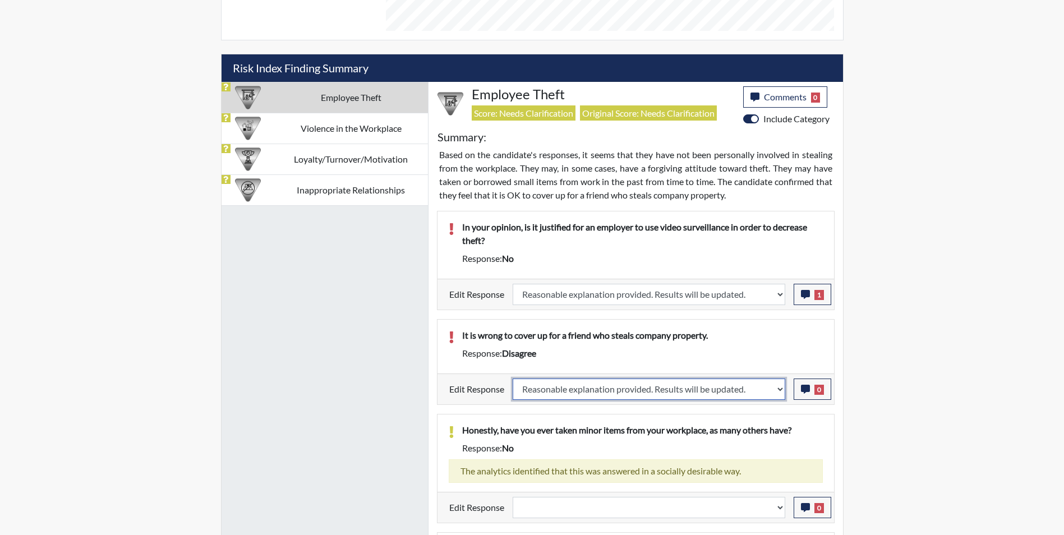
select select
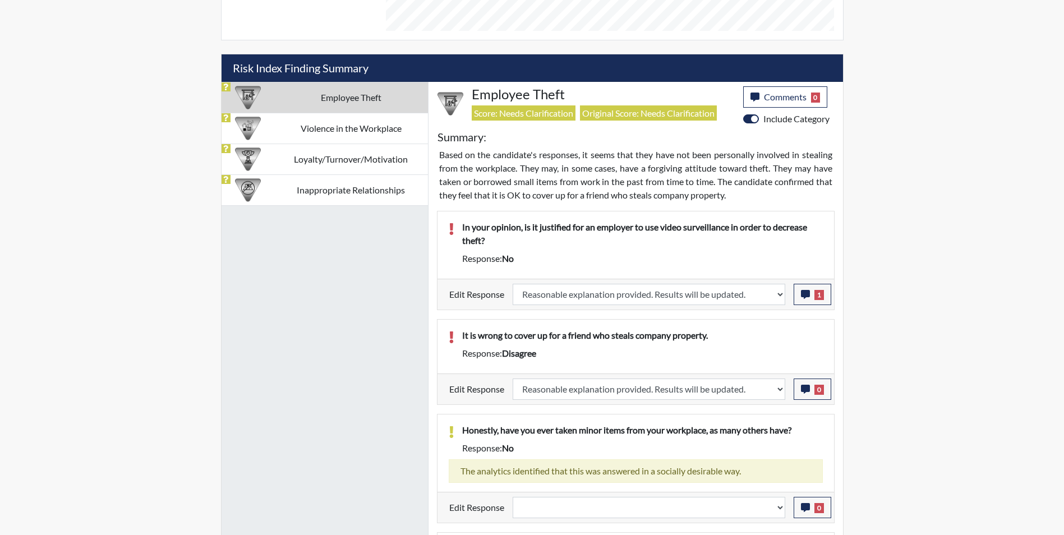
select select
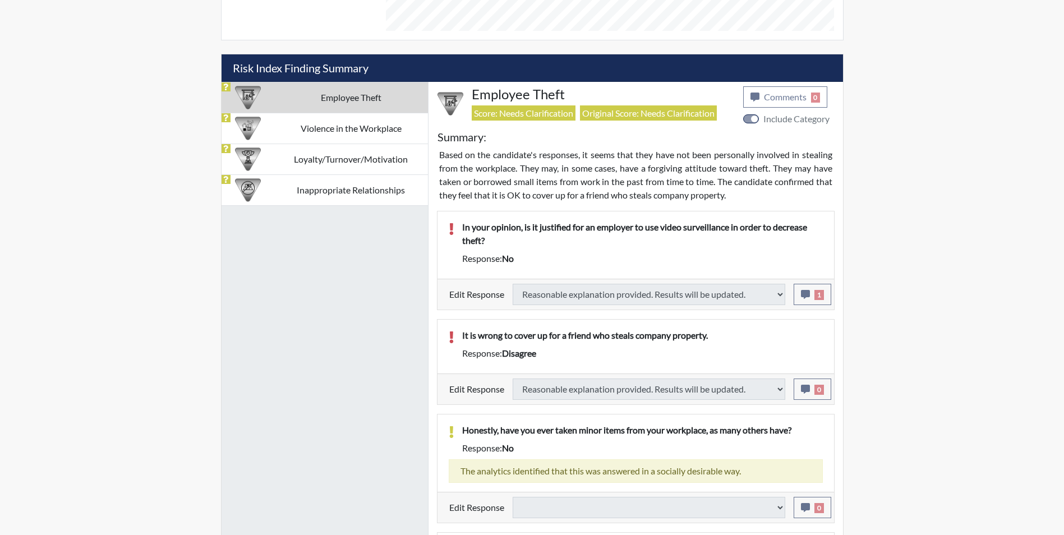
select select
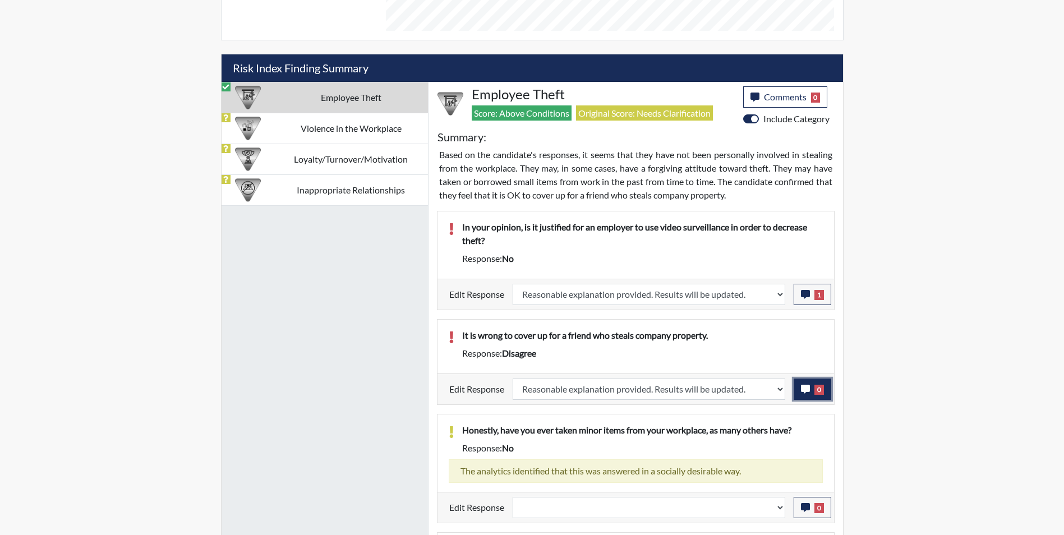
click at [801, 390] on icon "button" at bounding box center [805, 389] width 9 height 9
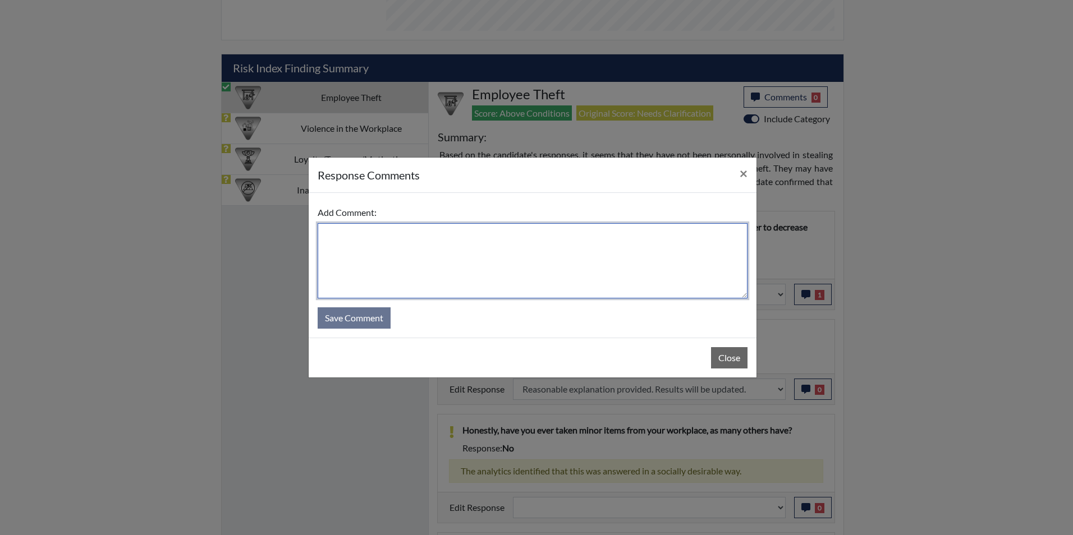
click at [365, 259] on textarea at bounding box center [533, 260] width 430 height 75
type textarea "Applicant agrees"
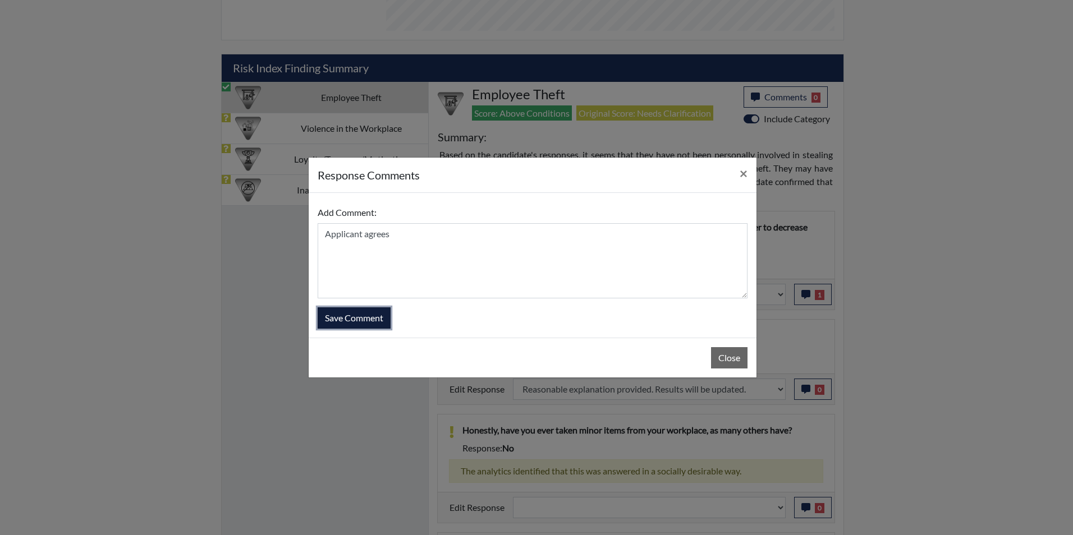
click at [347, 316] on button "Save Comment" at bounding box center [354, 317] width 73 height 21
select select
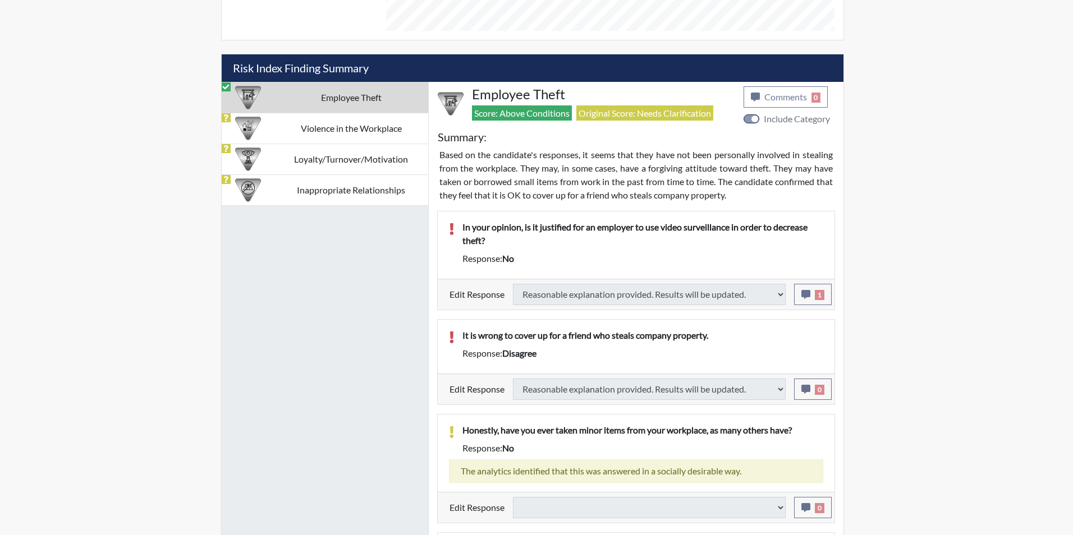
select select
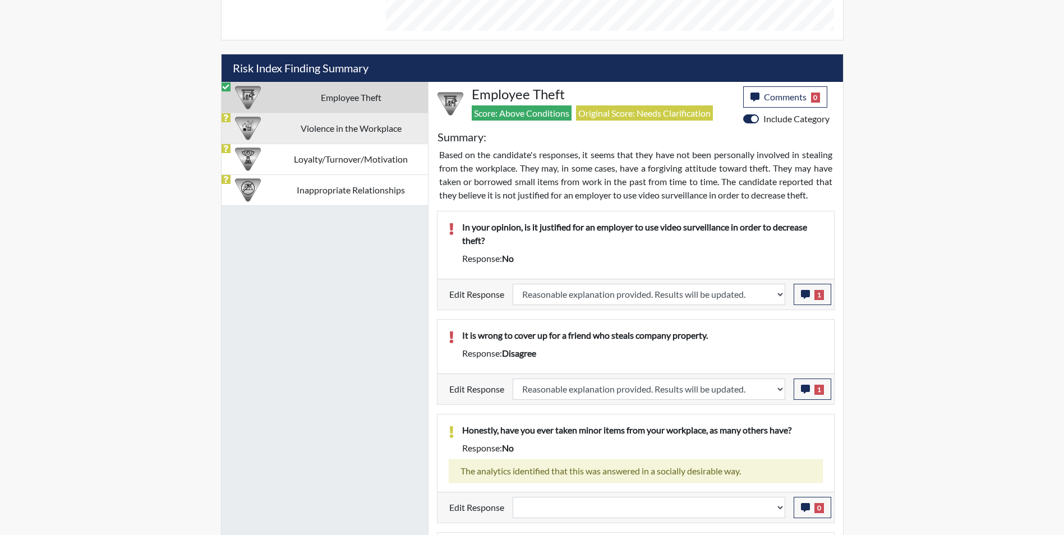
click at [321, 130] on td "Violence in the Workplace" at bounding box center [351, 128] width 154 height 31
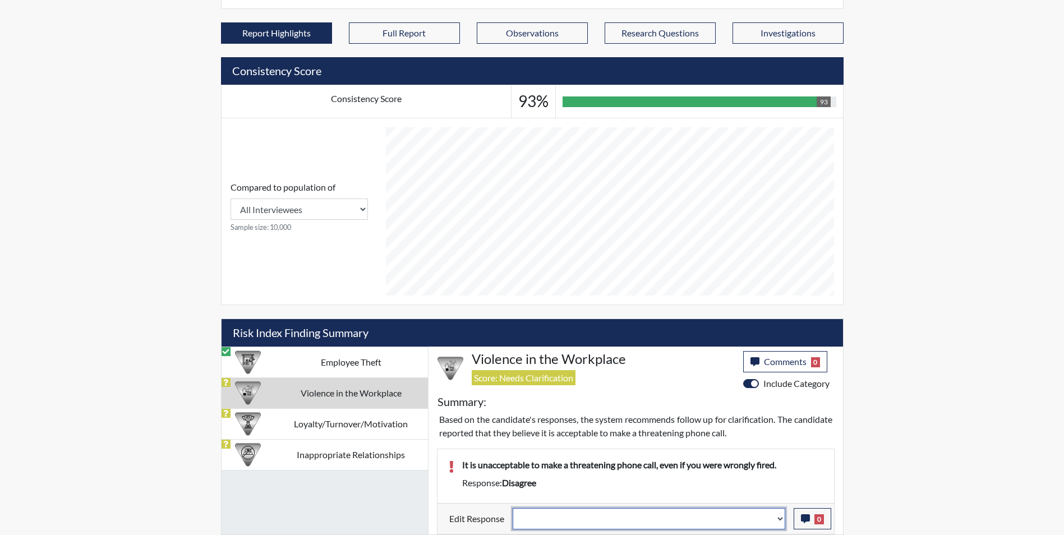
click at [572, 522] on select "Question is not relevant. Results will be updated. Reasonable explanation provi…" at bounding box center [649, 518] width 273 height 21
select select "reasonable-explanation-provided"
click at [513, 508] on select "Question is not relevant. Results will be updated. Reasonable explanation provi…" at bounding box center [649, 518] width 273 height 21
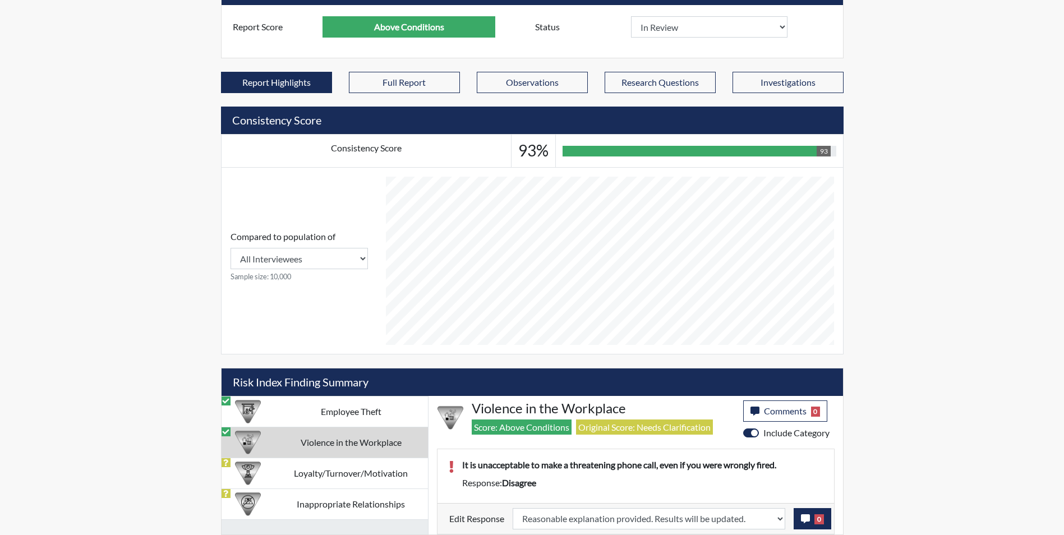
scroll to position [186, 466]
click at [803, 518] on icon "button" at bounding box center [805, 518] width 9 height 9
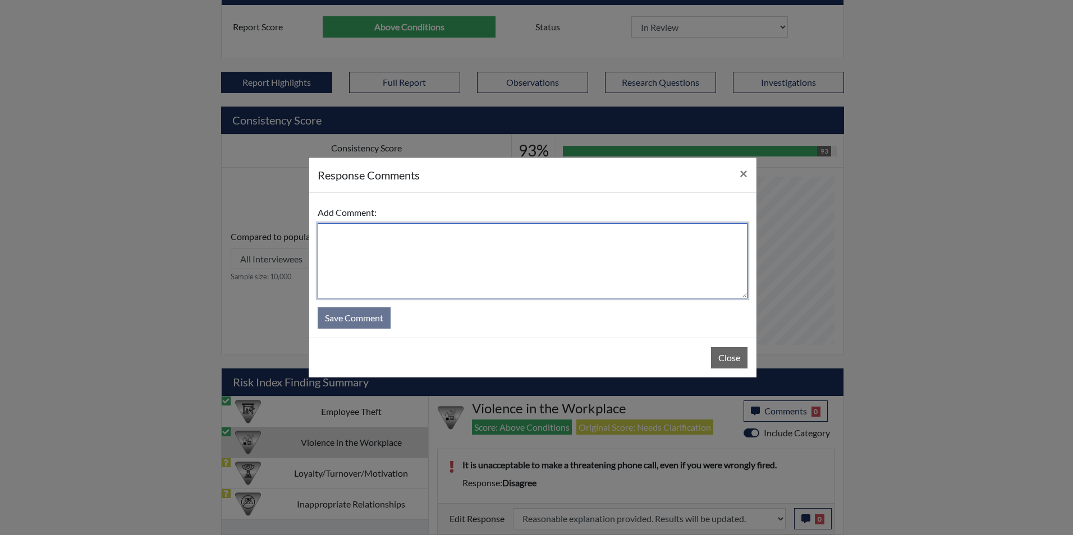
click at [429, 267] on textarea at bounding box center [533, 260] width 430 height 75
type textarea "Applicant agrees"
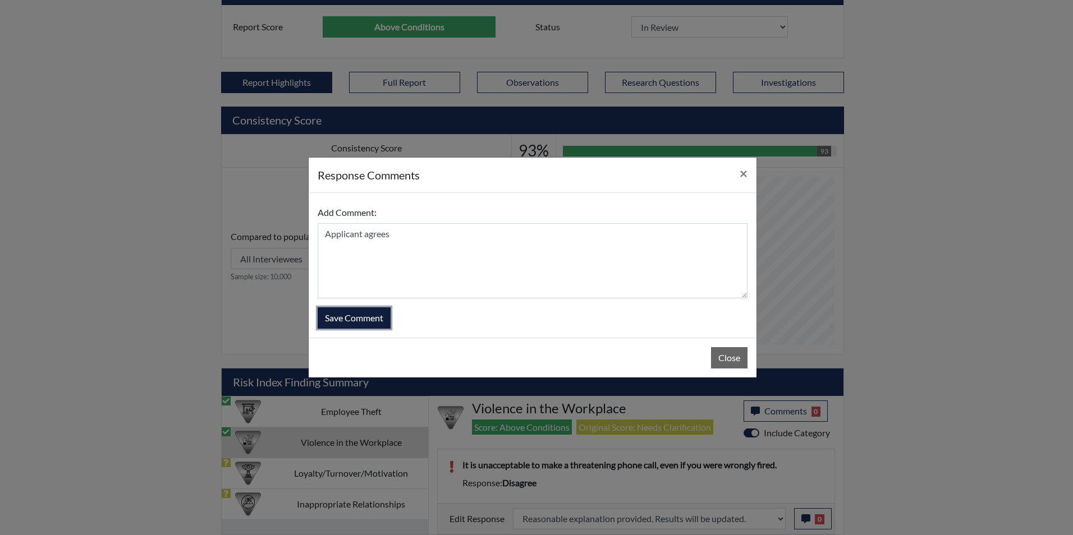
click at [355, 317] on button "Save Comment" at bounding box center [354, 317] width 73 height 21
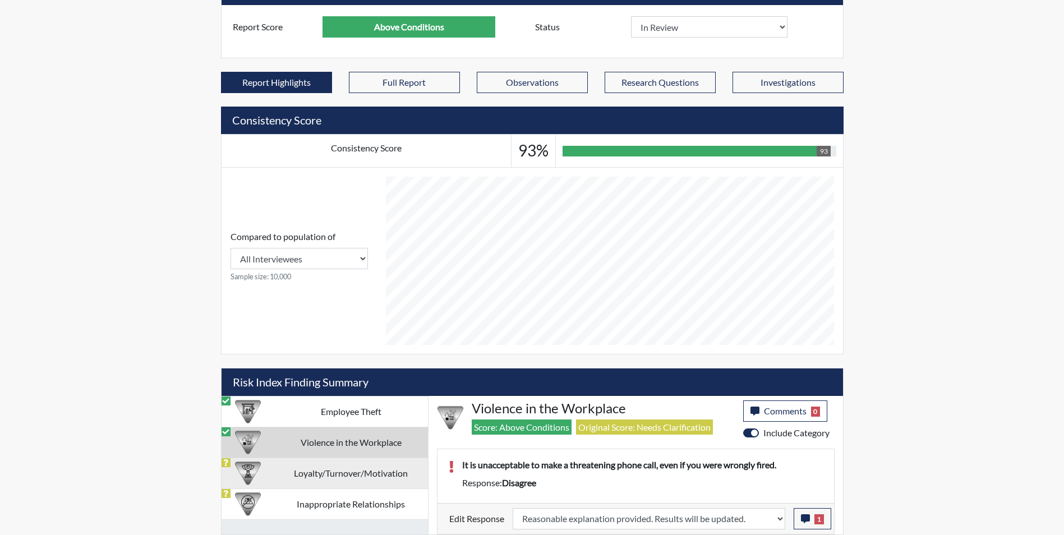
click at [310, 473] on td "Loyalty/Turnover/Motivation" at bounding box center [351, 473] width 154 height 31
select select
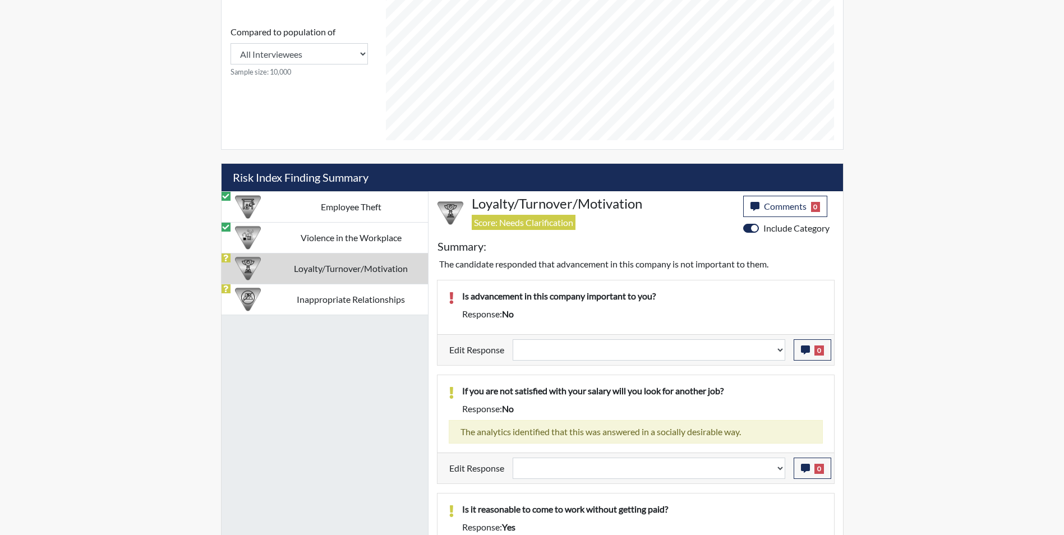
scroll to position [583, 0]
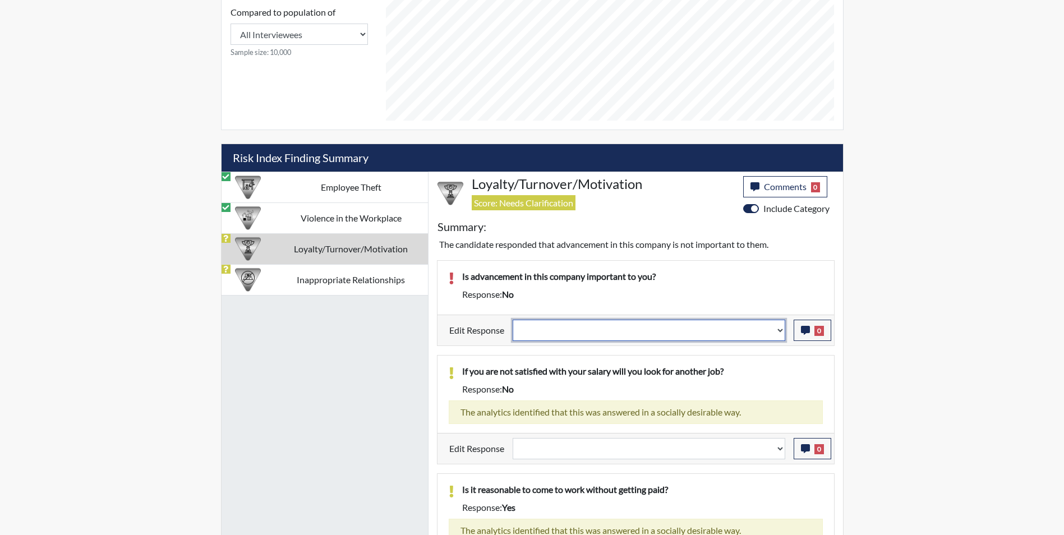
click at [549, 333] on select "Question is not relevant. Results will be updated. Reasonable explanation provi…" at bounding box center [649, 330] width 273 height 21
select select "reasonable-explanation-provided"
click at [513, 320] on select "Question is not relevant. Results will be updated. Reasonable explanation provi…" at bounding box center [649, 330] width 273 height 21
select select
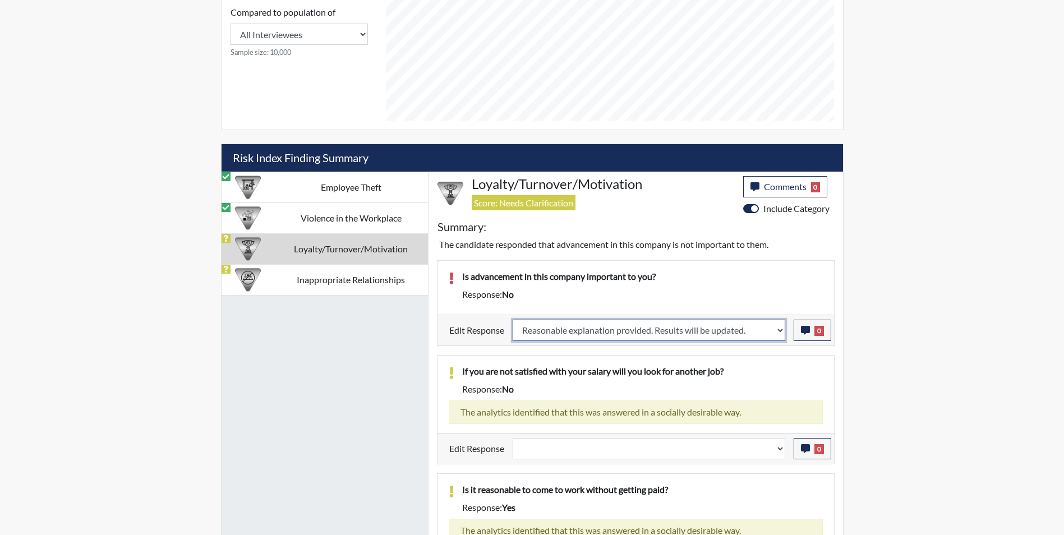
select select
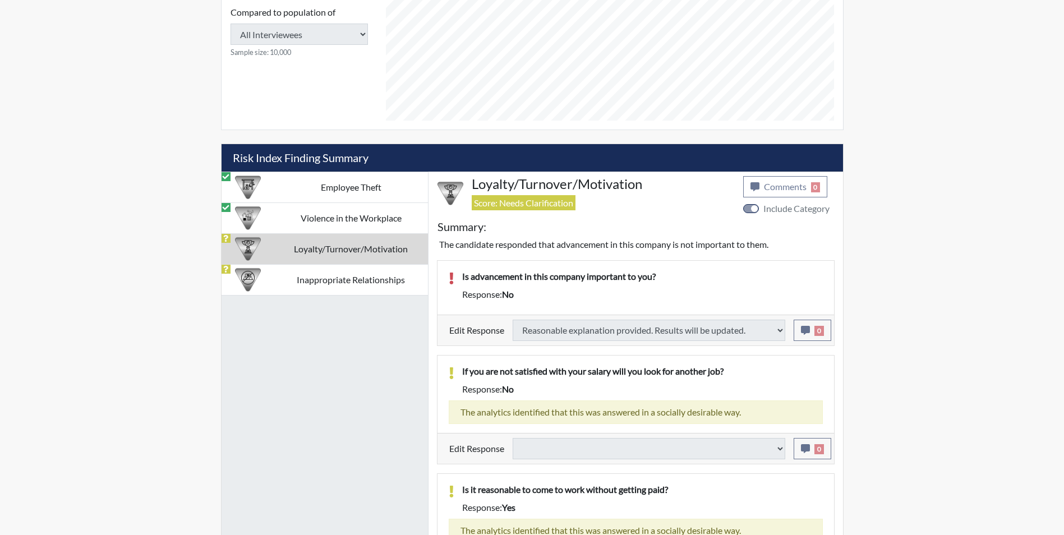
select select
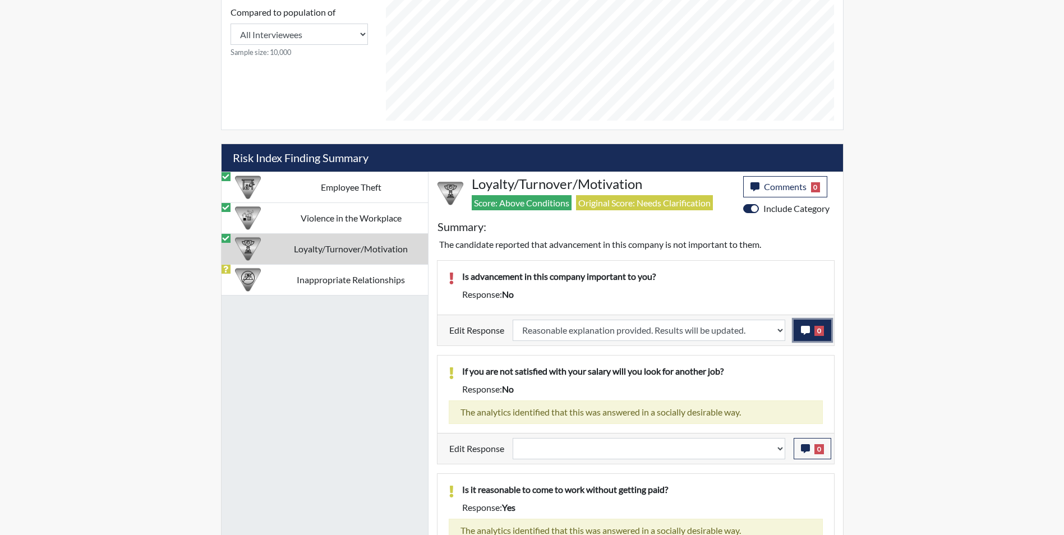
click at [804, 332] on icon "button" at bounding box center [805, 330] width 9 height 9
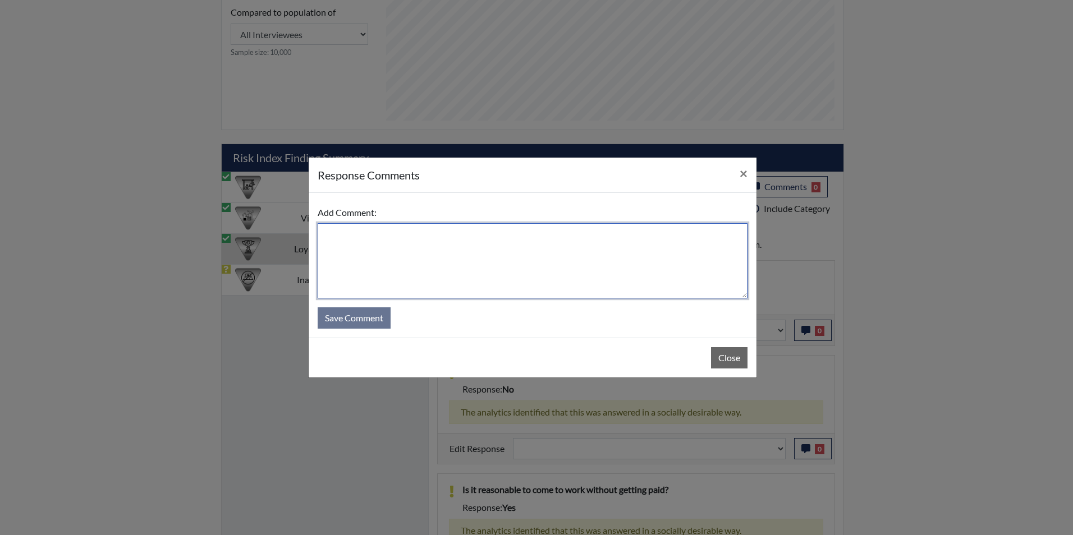
click at [443, 242] on textarea at bounding box center [533, 260] width 430 height 75
type textarea "Applicant answered yes"
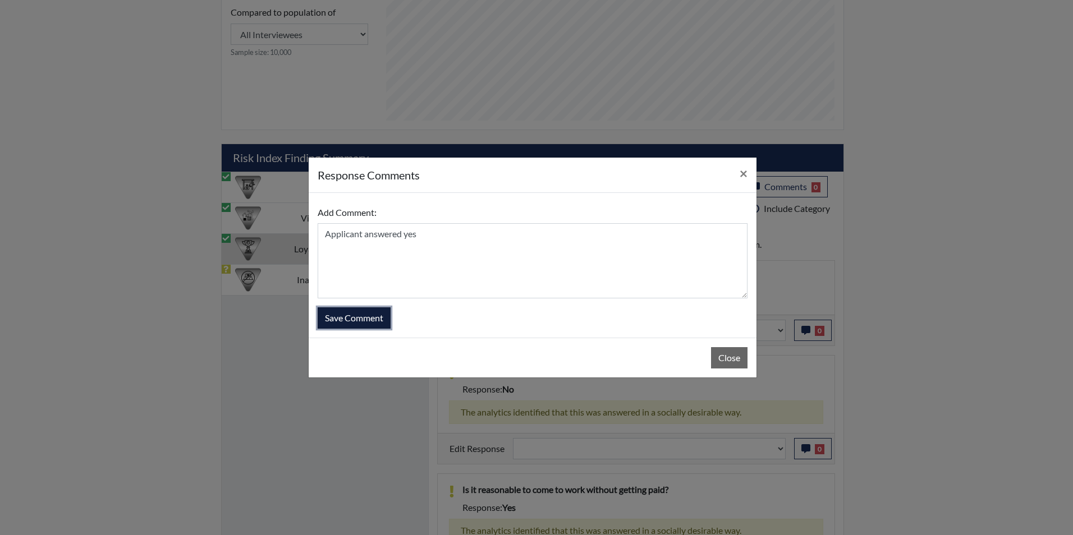
click at [364, 322] on button "Save Comment" at bounding box center [354, 317] width 73 height 21
select select
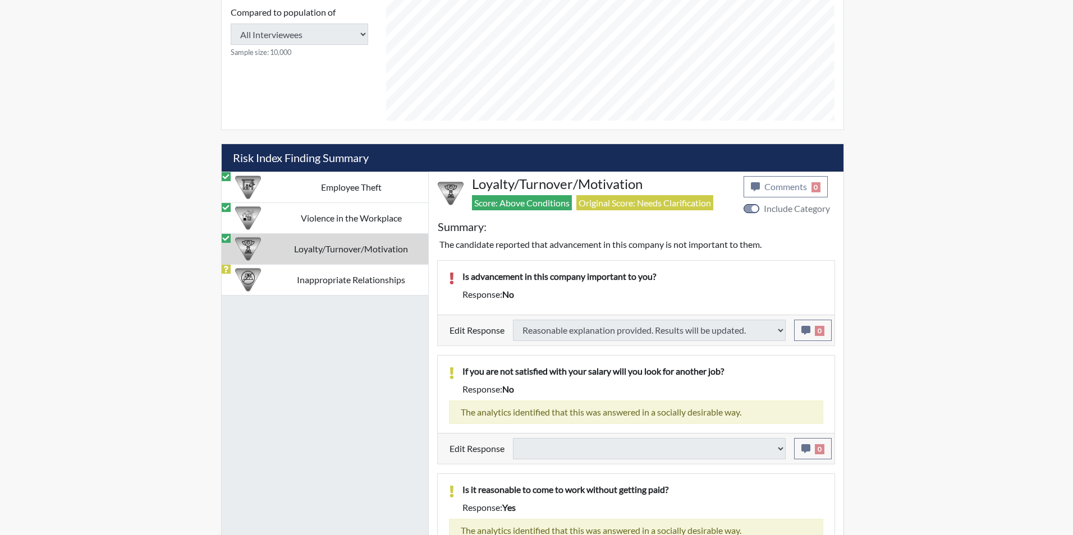
select select
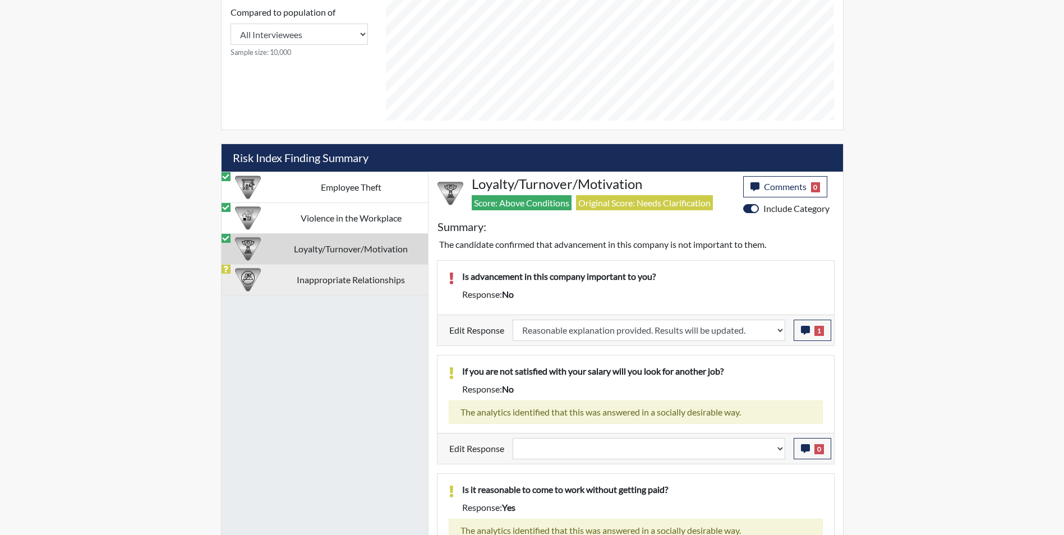
click at [319, 287] on td "Inappropriate Relationships" at bounding box center [351, 279] width 154 height 31
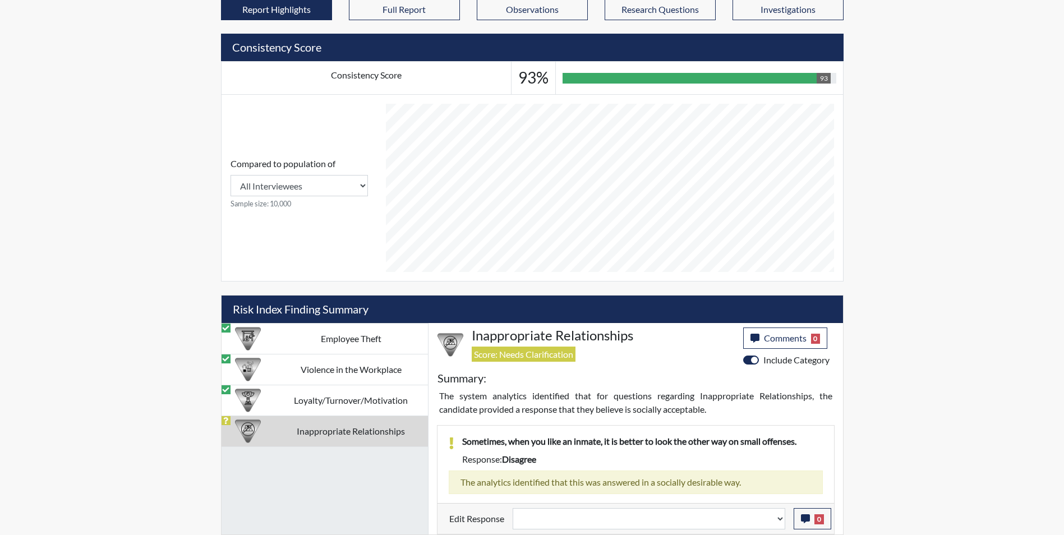
scroll to position [432, 0]
click at [572, 523] on select "Question is not relevant. Results will be updated. Reasonable explanation provi…" at bounding box center [649, 518] width 273 height 21
select select "reasonable-explanation-provided"
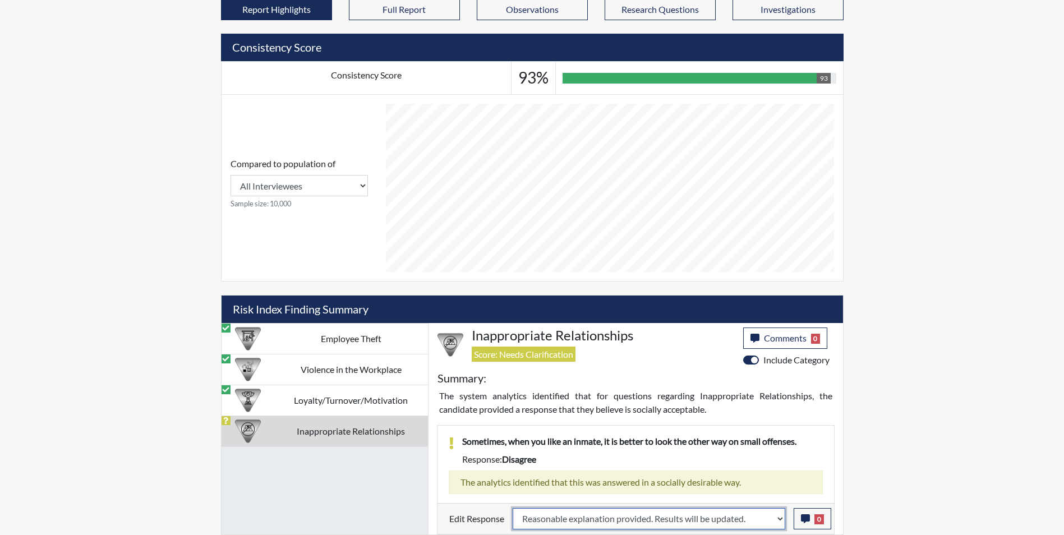
click at [513, 508] on select "Question is not relevant. Results will be updated. Reasonable explanation provi…" at bounding box center [649, 518] width 273 height 21
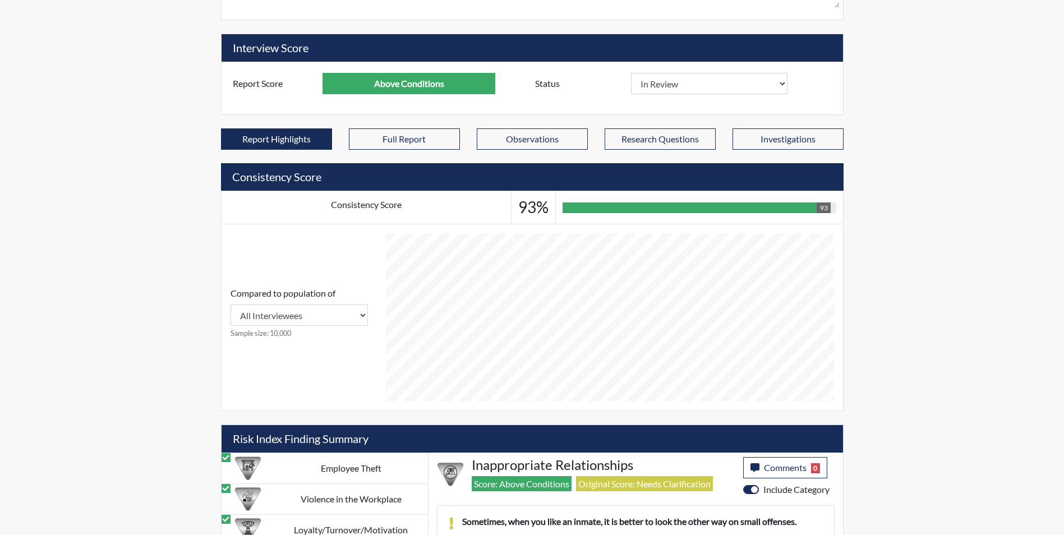
scroll to position [158, 0]
